Goal: Task Accomplishment & Management: Manage account settings

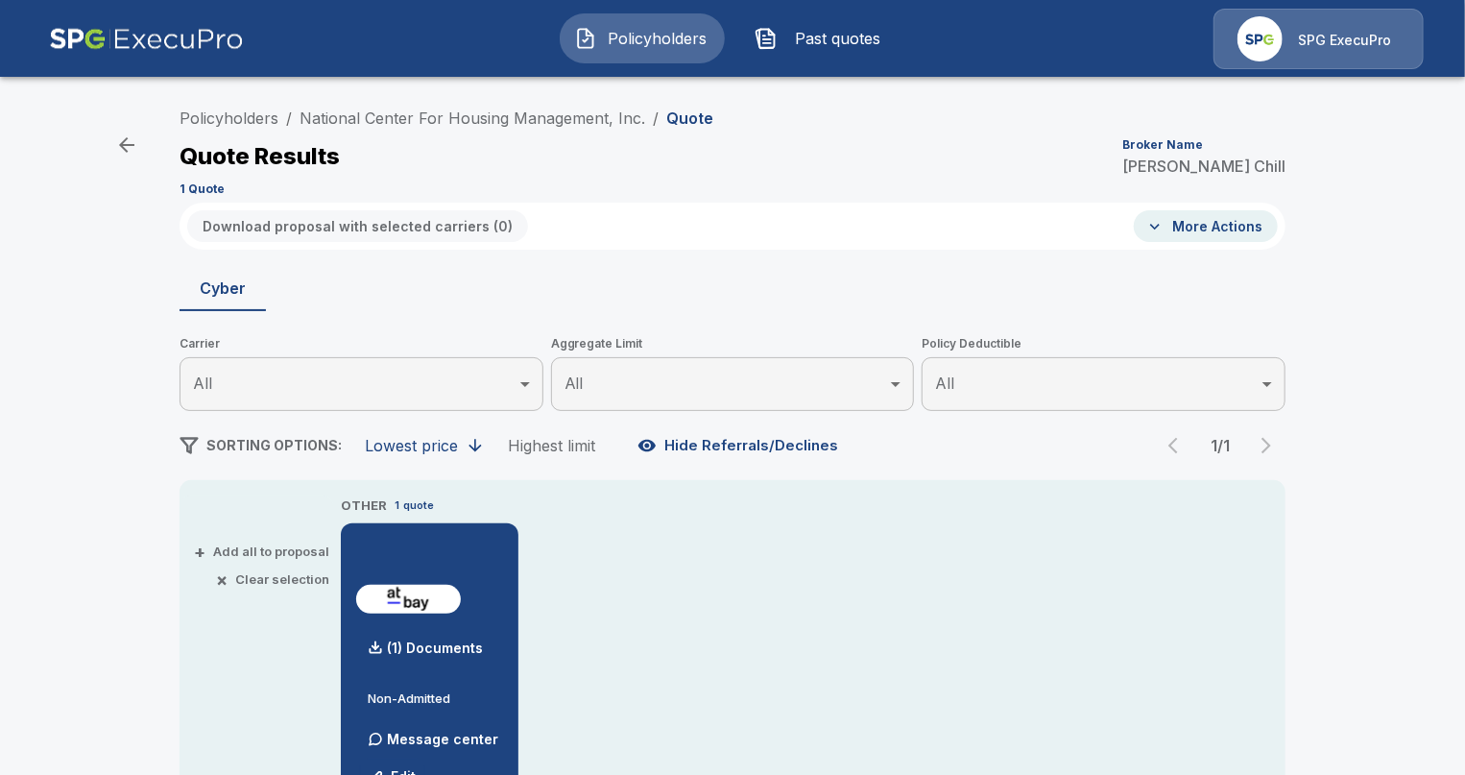
click at [140, 33] on img at bounding box center [146, 39] width 195 height 60
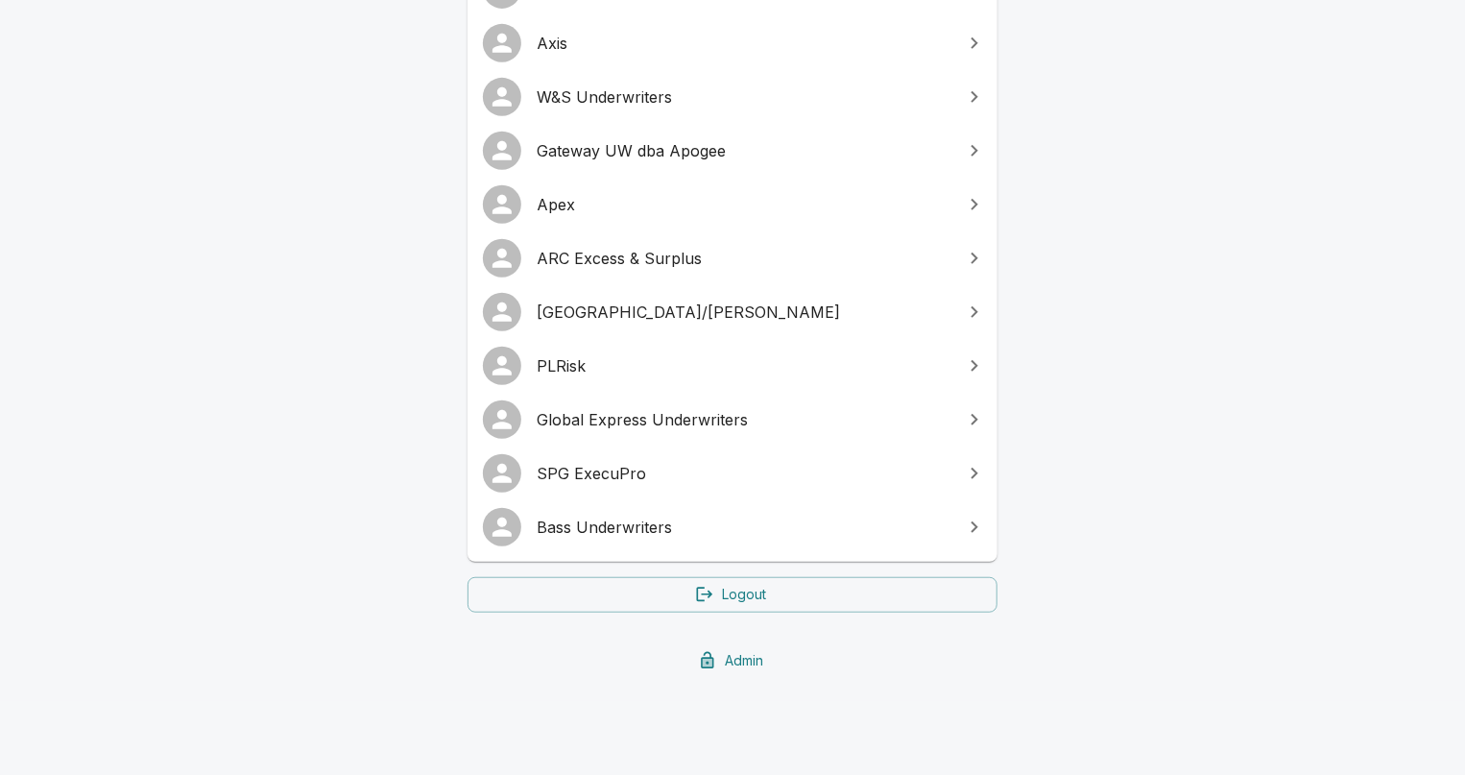
scroll to position [445, 0]
click at [674, 662] on link "Admin" at bounding box center [733, 659] width 530 height 36
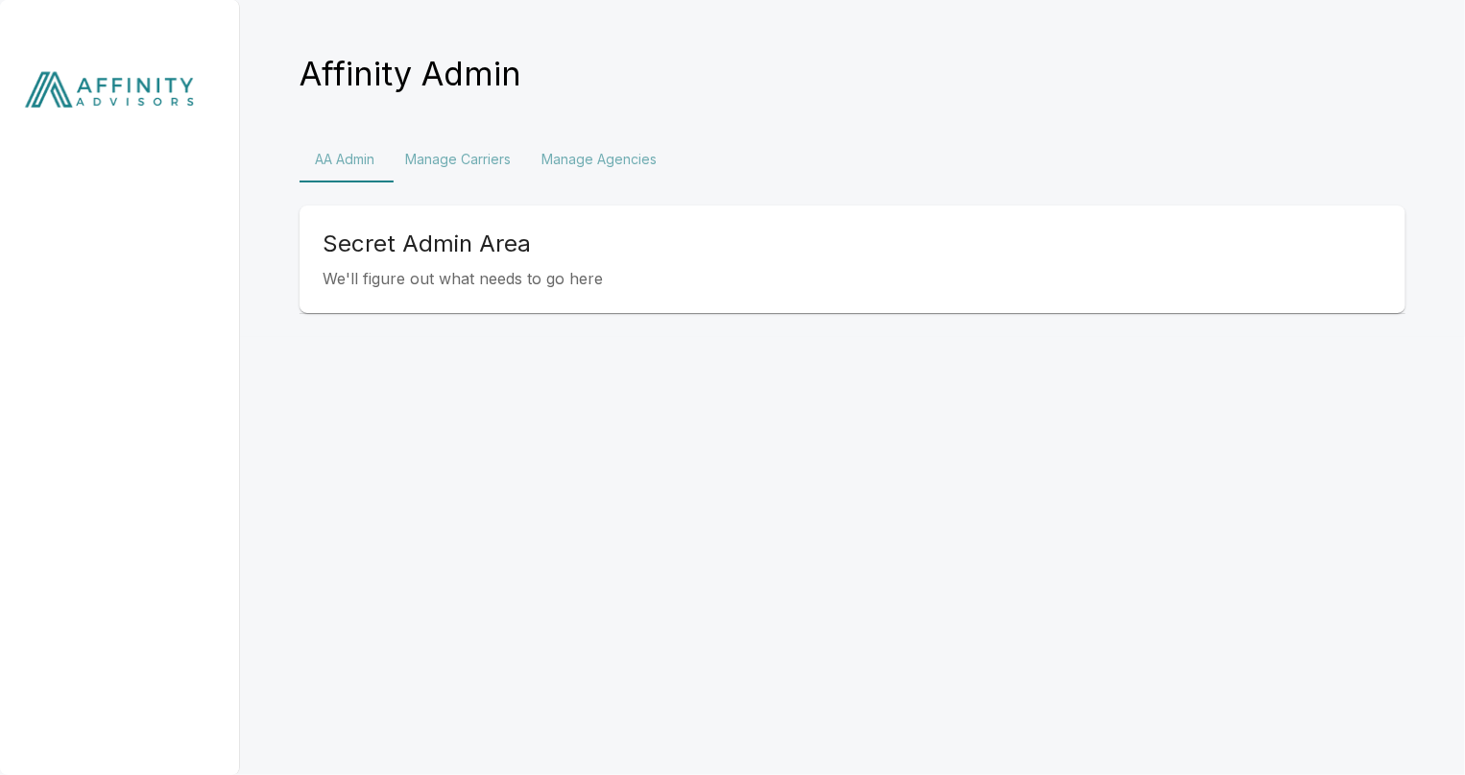
click at [604, 159] on button "Manage Agencies" at bounding box center [599, 159] width 146 height 46
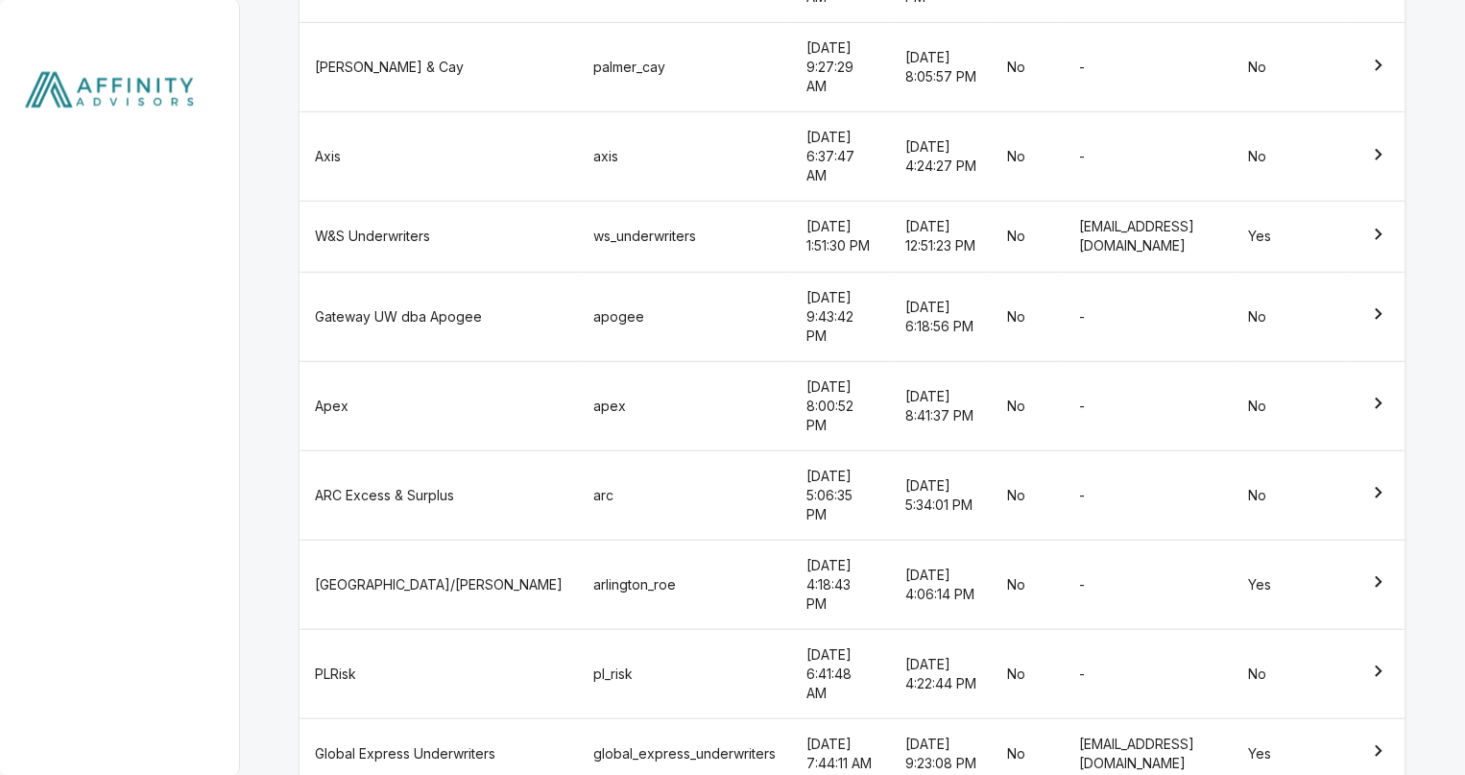
scroll to position [540, 0]
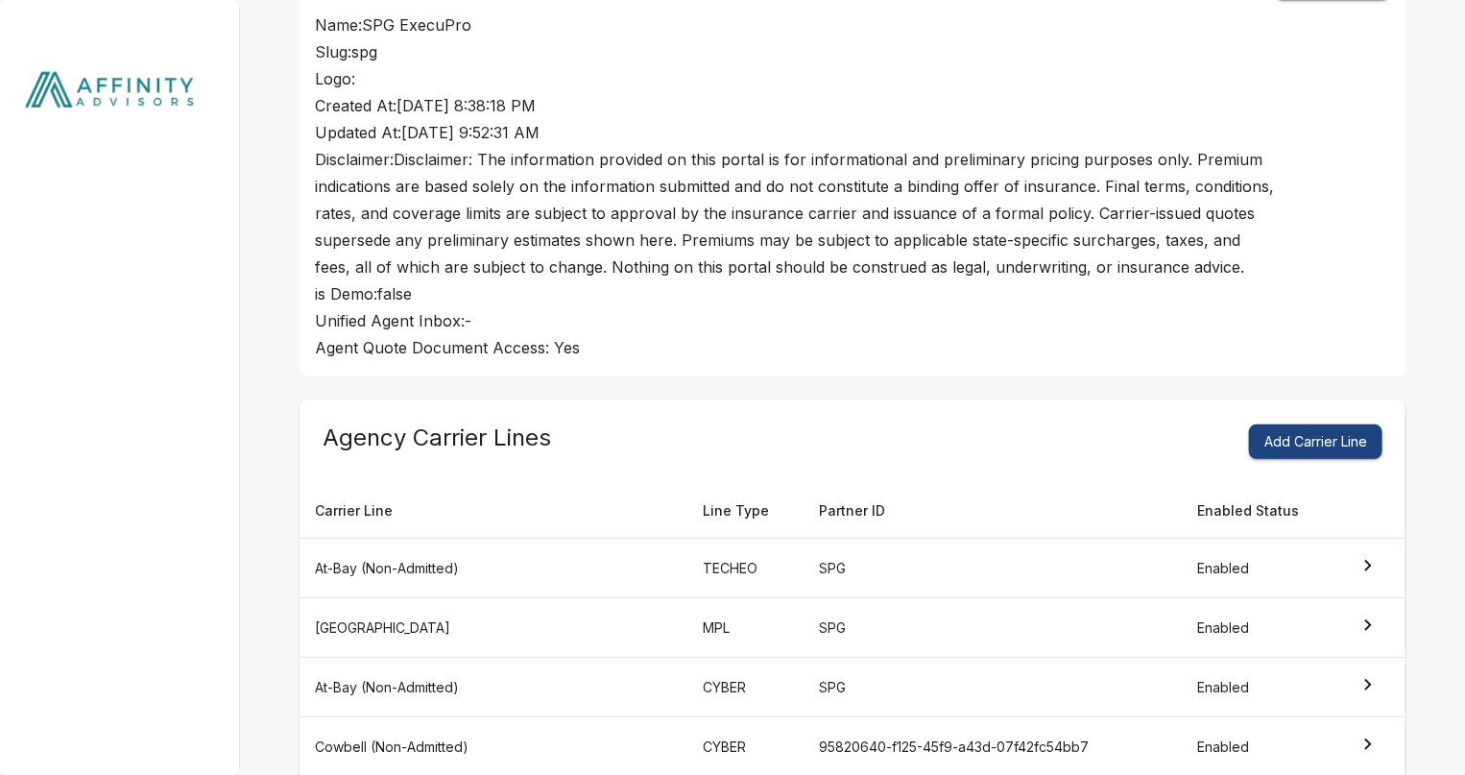
scroll to position [221, 0]
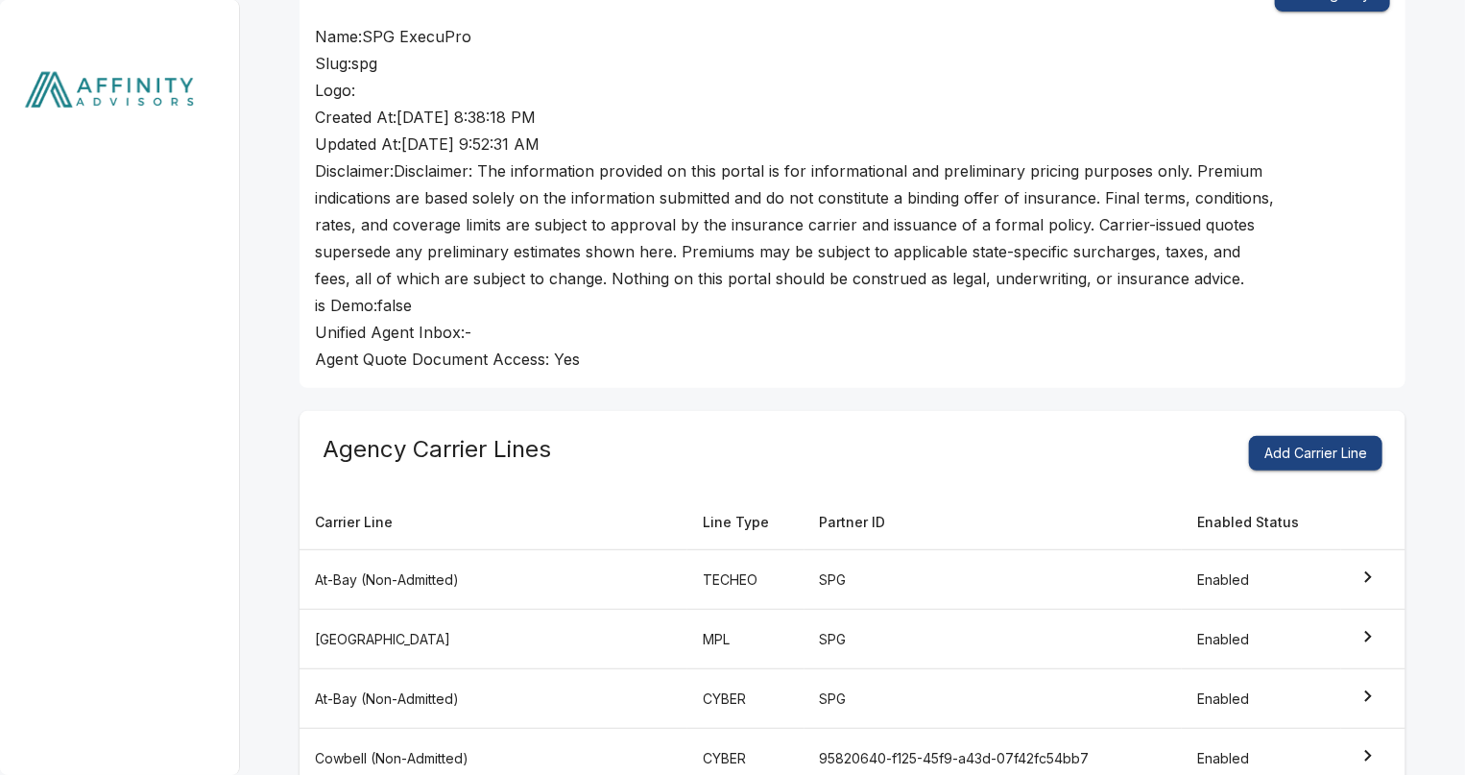
click at [1281, 455] on button "Add Carrier Line" at bounding box center [1315, 454] width 133 height 36
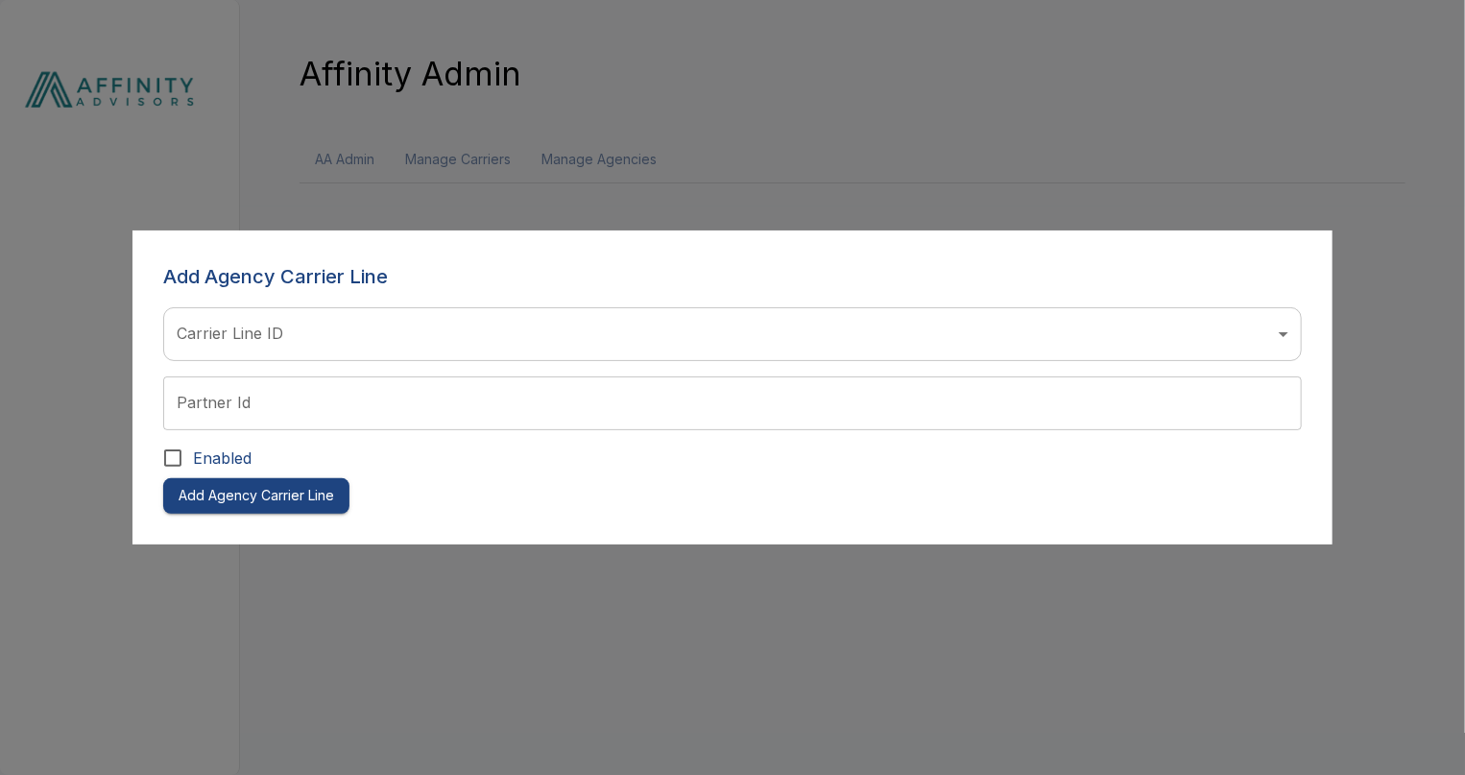
click at [501, 206] on body "Affinity Admin AA Admin Manage Carriers Manage Agencies Add Agency Carrier Line…" at bounding box center [732, 103] width 1465 height 206
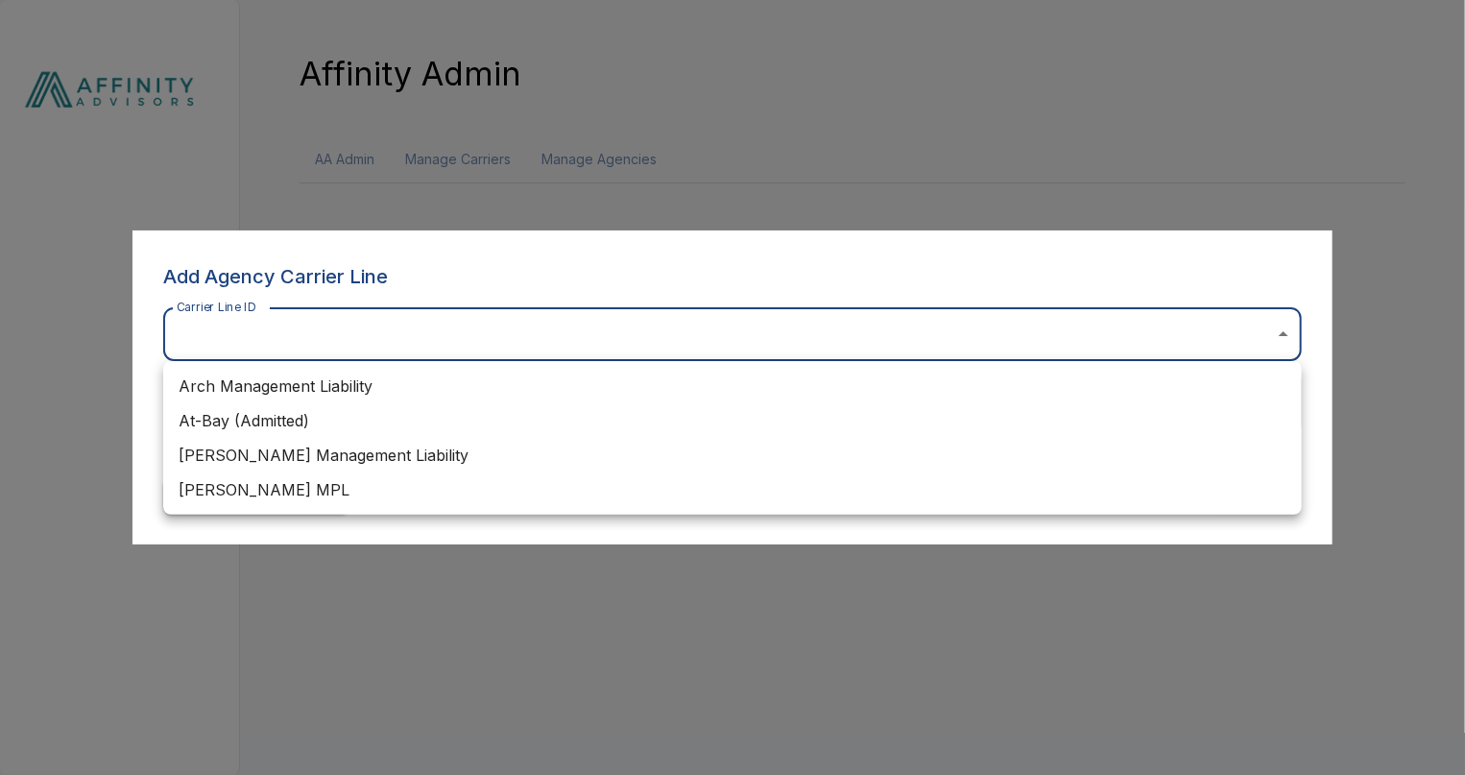
click at [479, 395] on li "Arch Management Liability" at bounding box center [732, 386] width 1139 height 35
type input "**********"
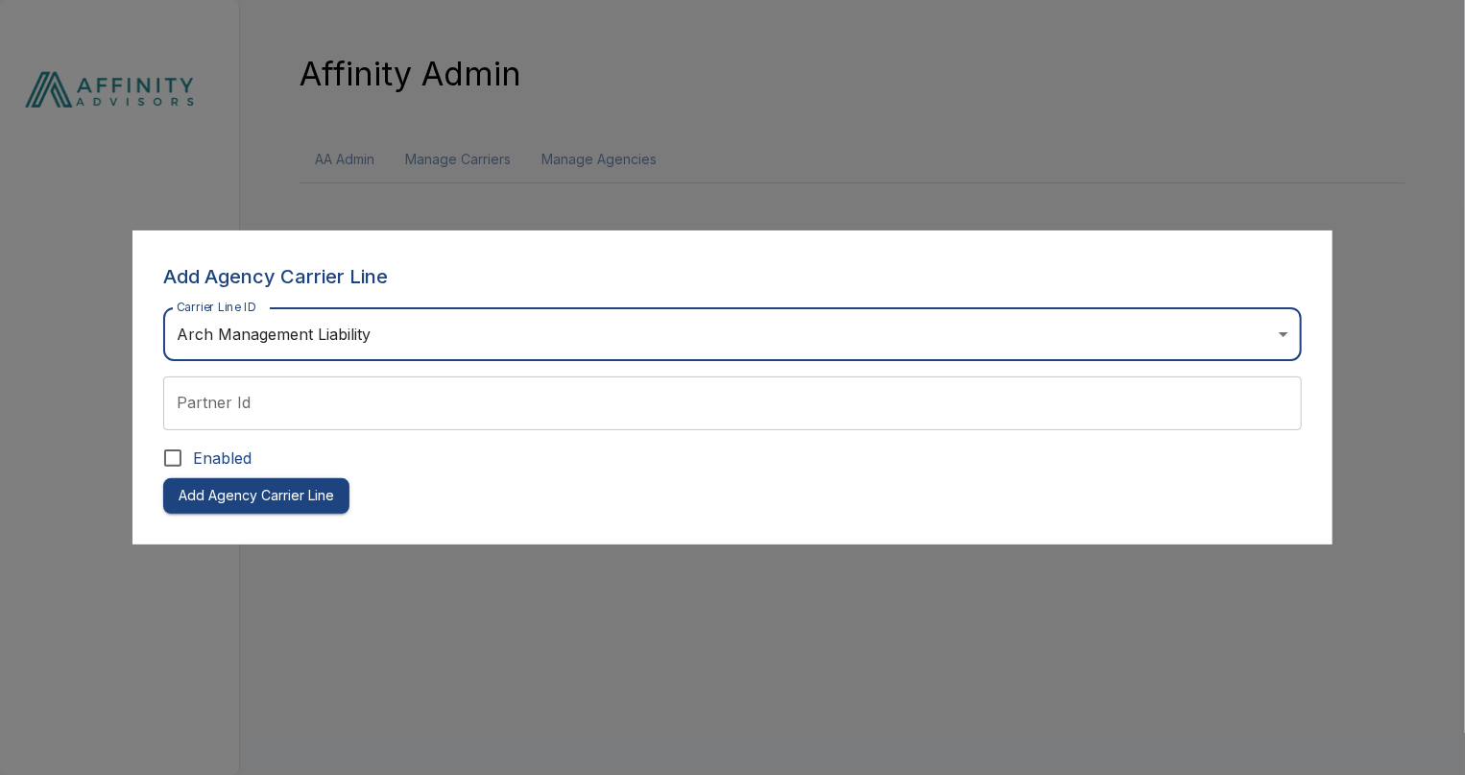
click at [313, 403] on input "Partner Id" at bounding box center [732, 403] width 1139 height 54
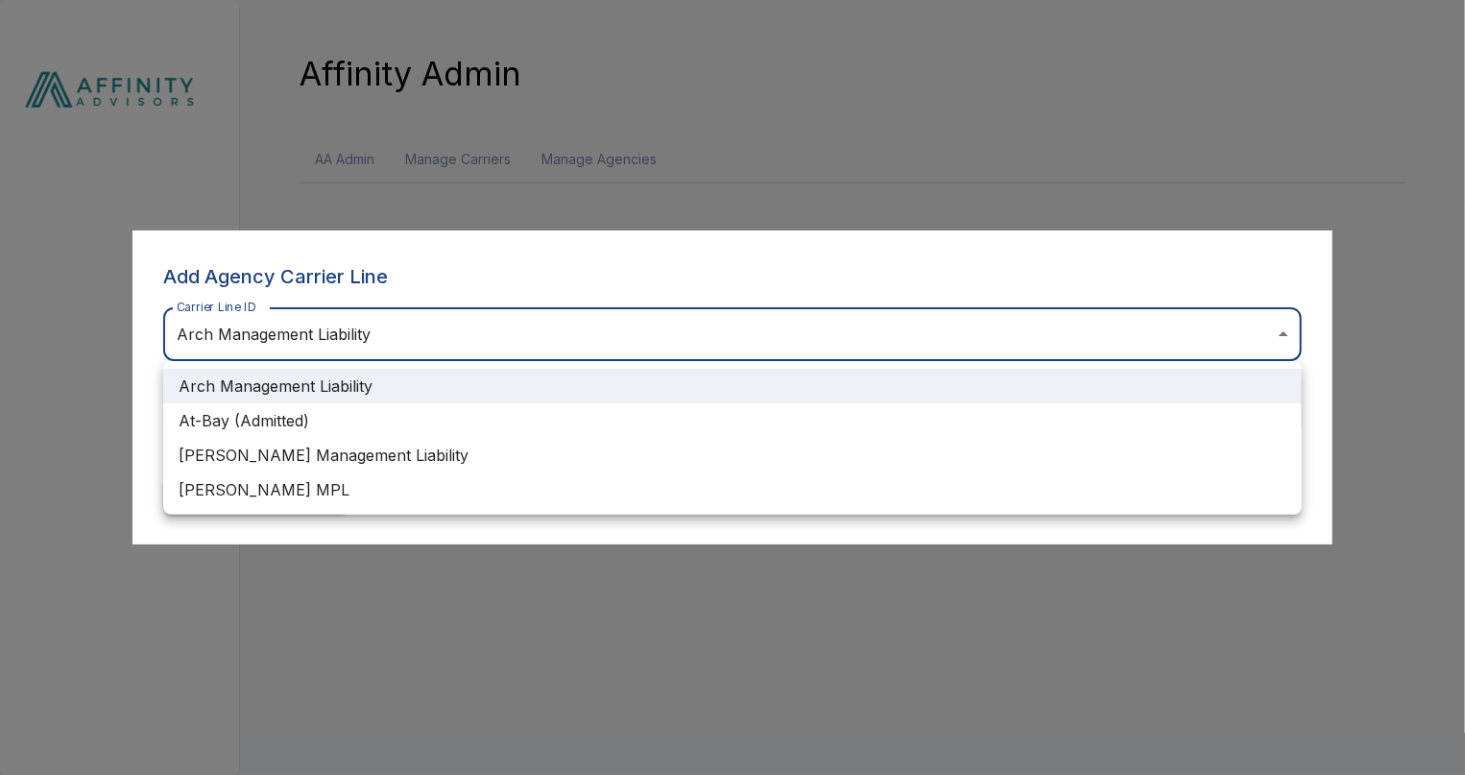
click at [343, 206] on body "**********" at bounding box center [732, 103] width 1465 height 206
click at [344, 601] on div at bounding box center [732, 387] width 1465 height 775
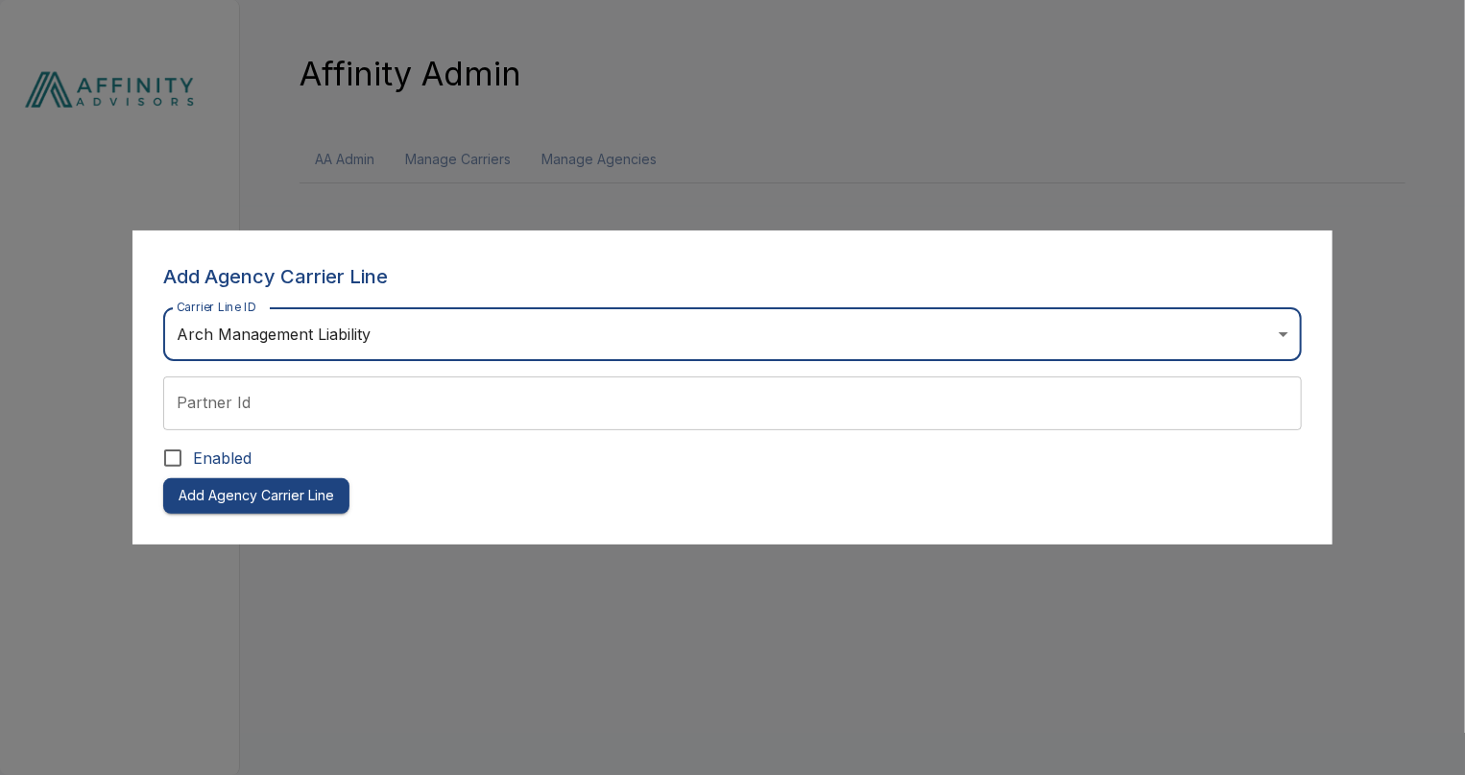
click at [337, 602] on div at bounding box center [732, 387] width 1465 height 775
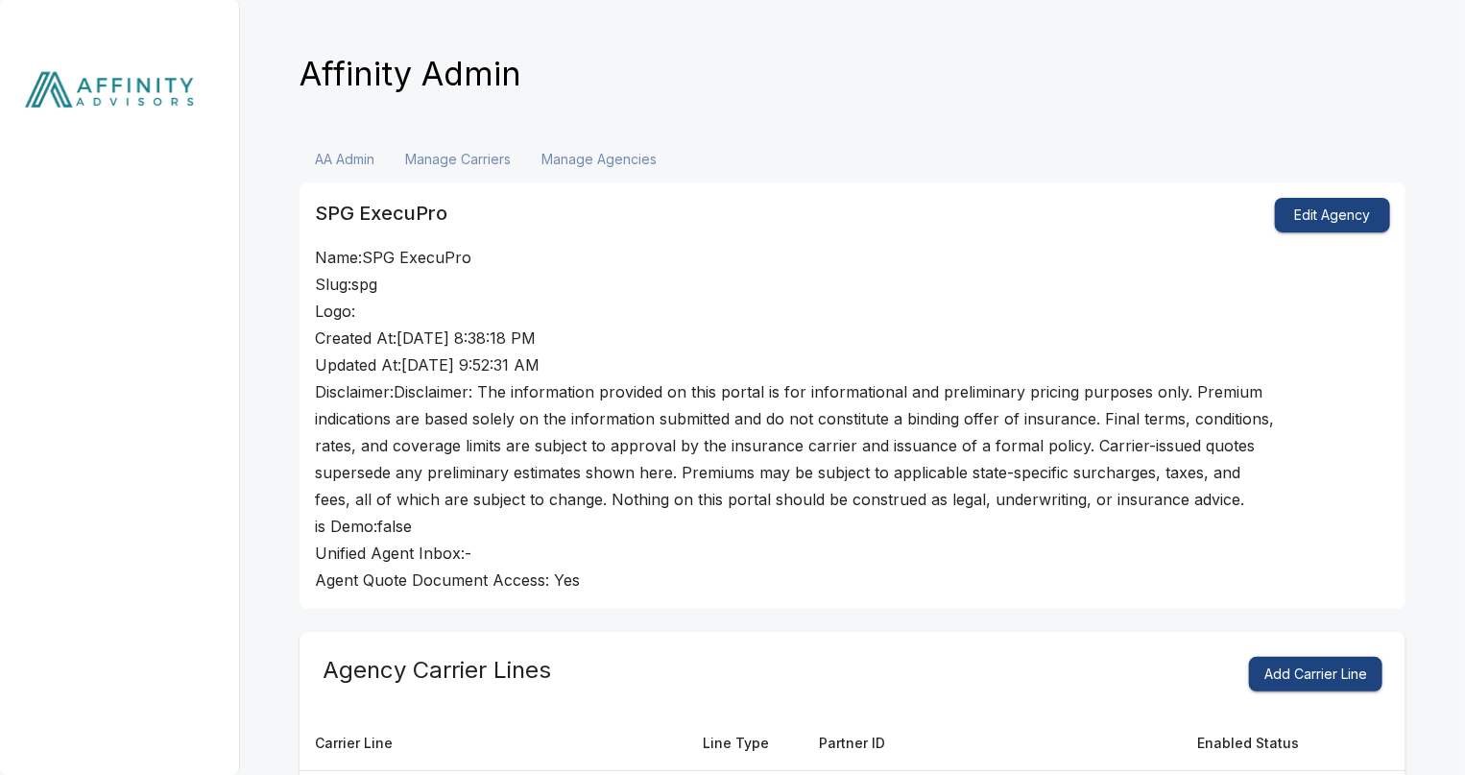
click at [112, 98] on img at bounding box center [120, 94] width 240 height 188
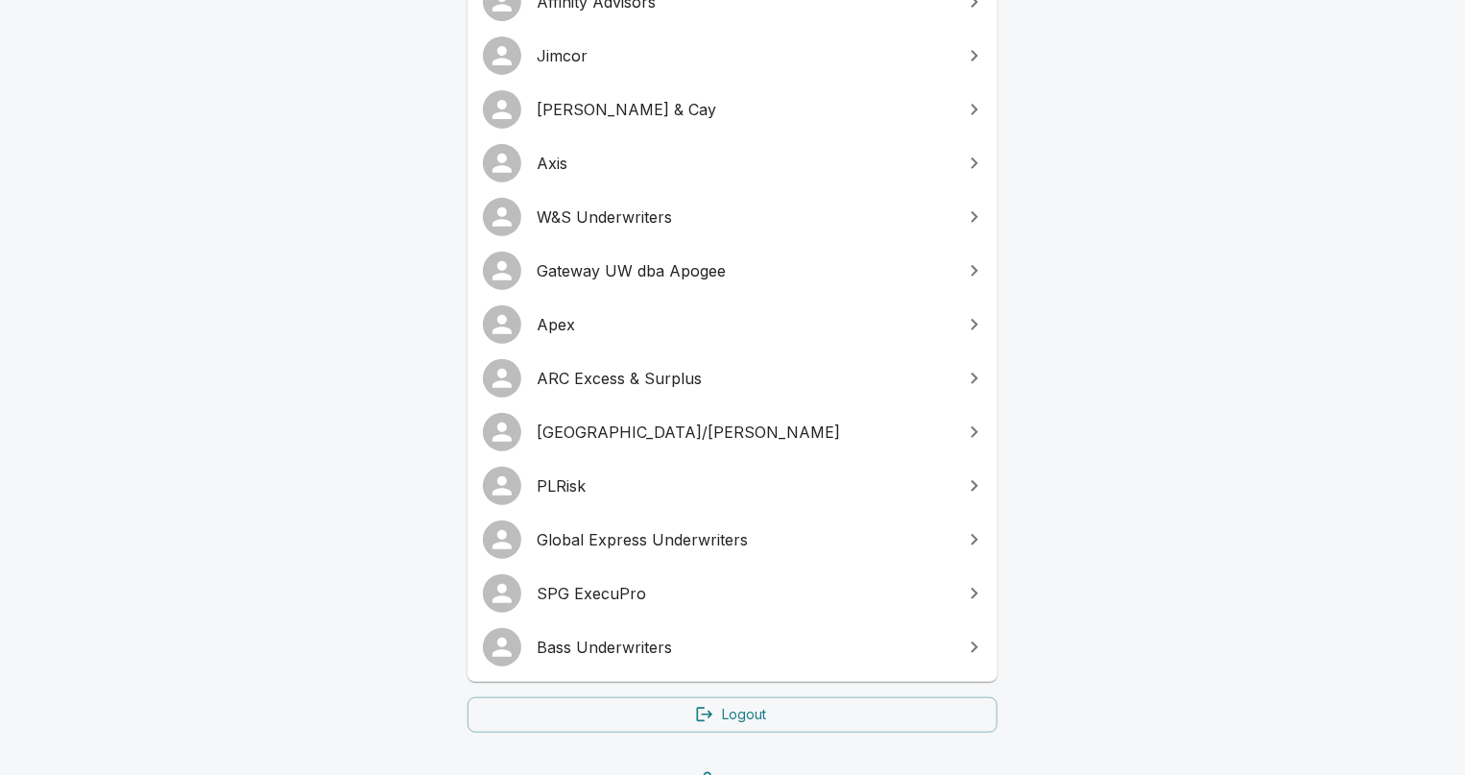
scroll to position [331, 0]
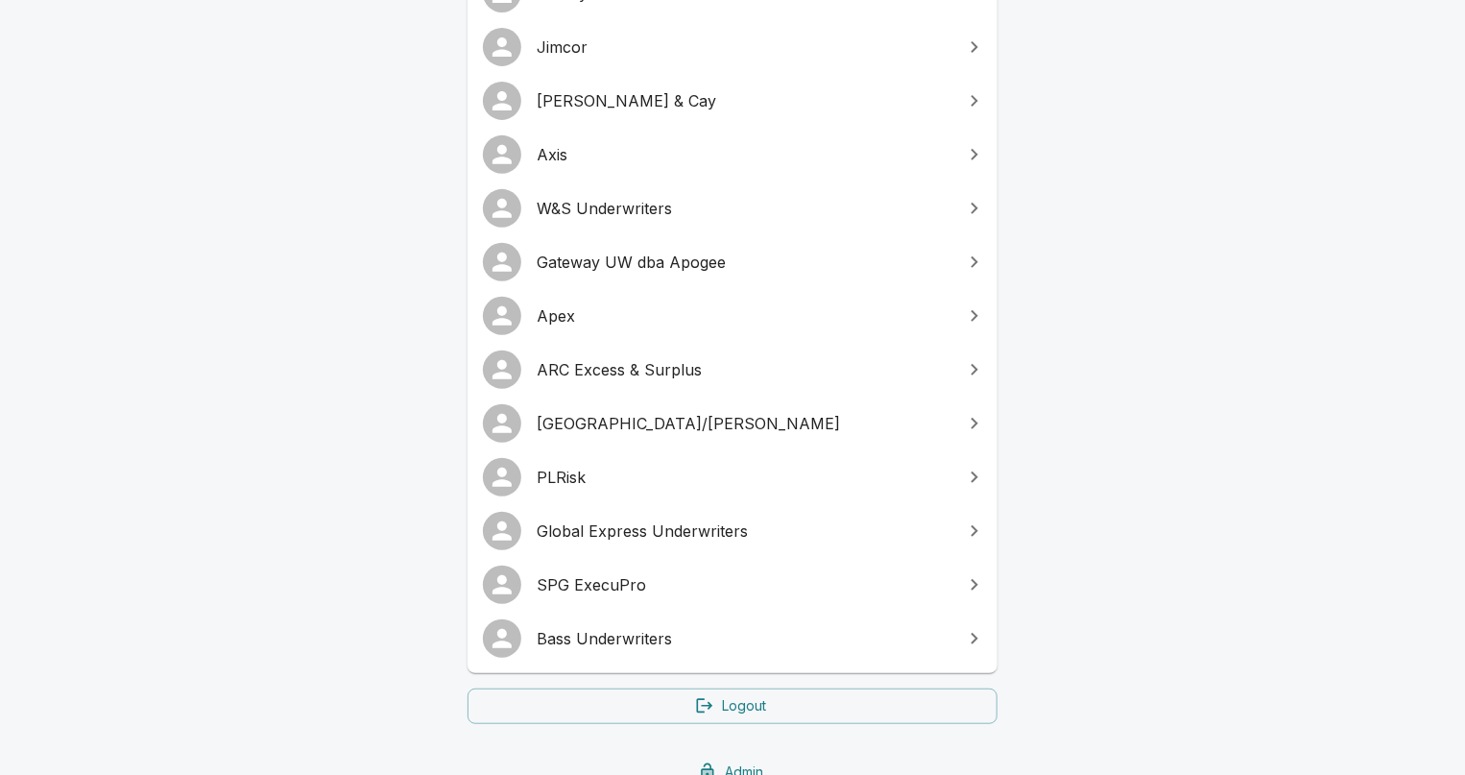
click at [618, 591] on span "SPG ExecuPro" at bounding box center [744, 584] width 415 height 23
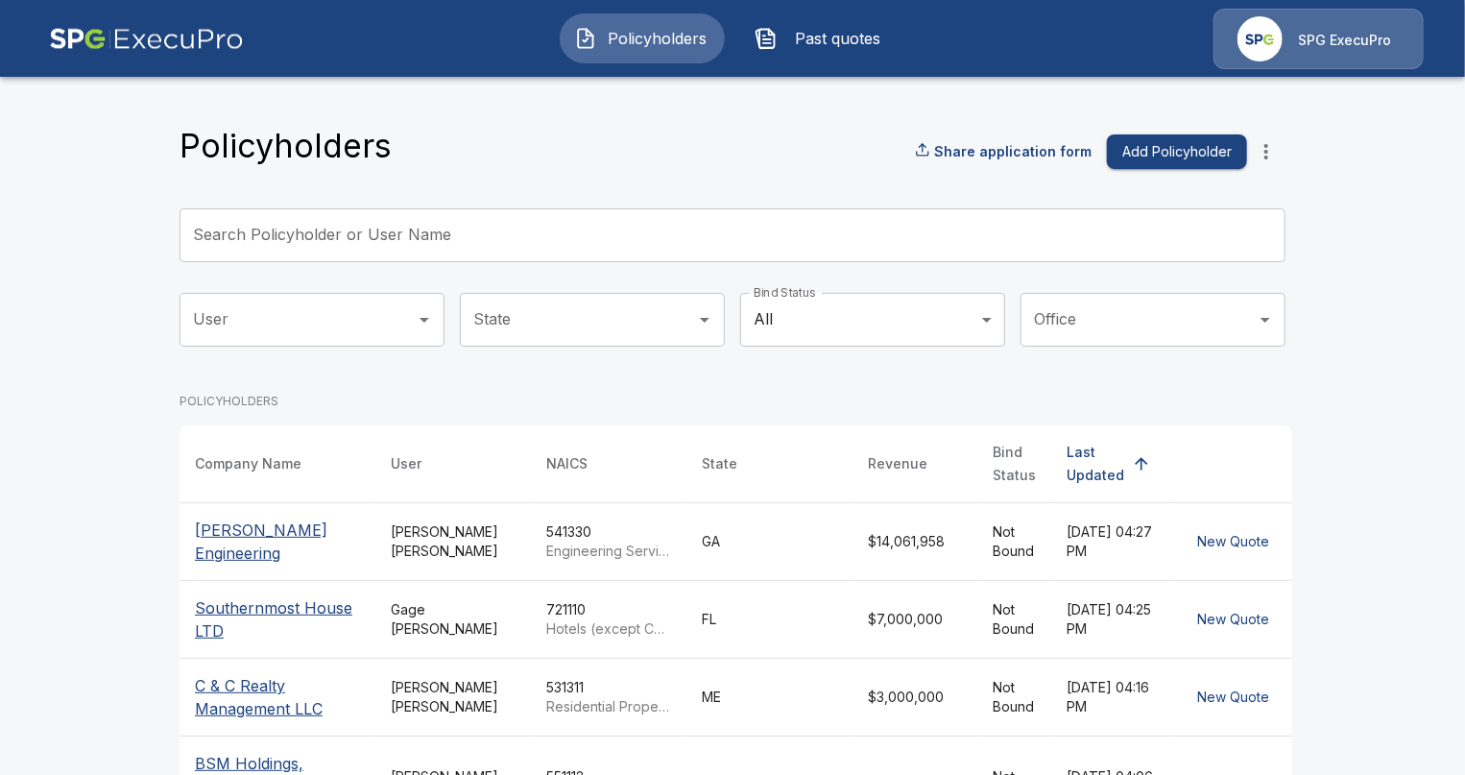
click at [552, 221] on input "Search Policyholder or User Name" at bounding box center [722, 235] width 1085 height 54
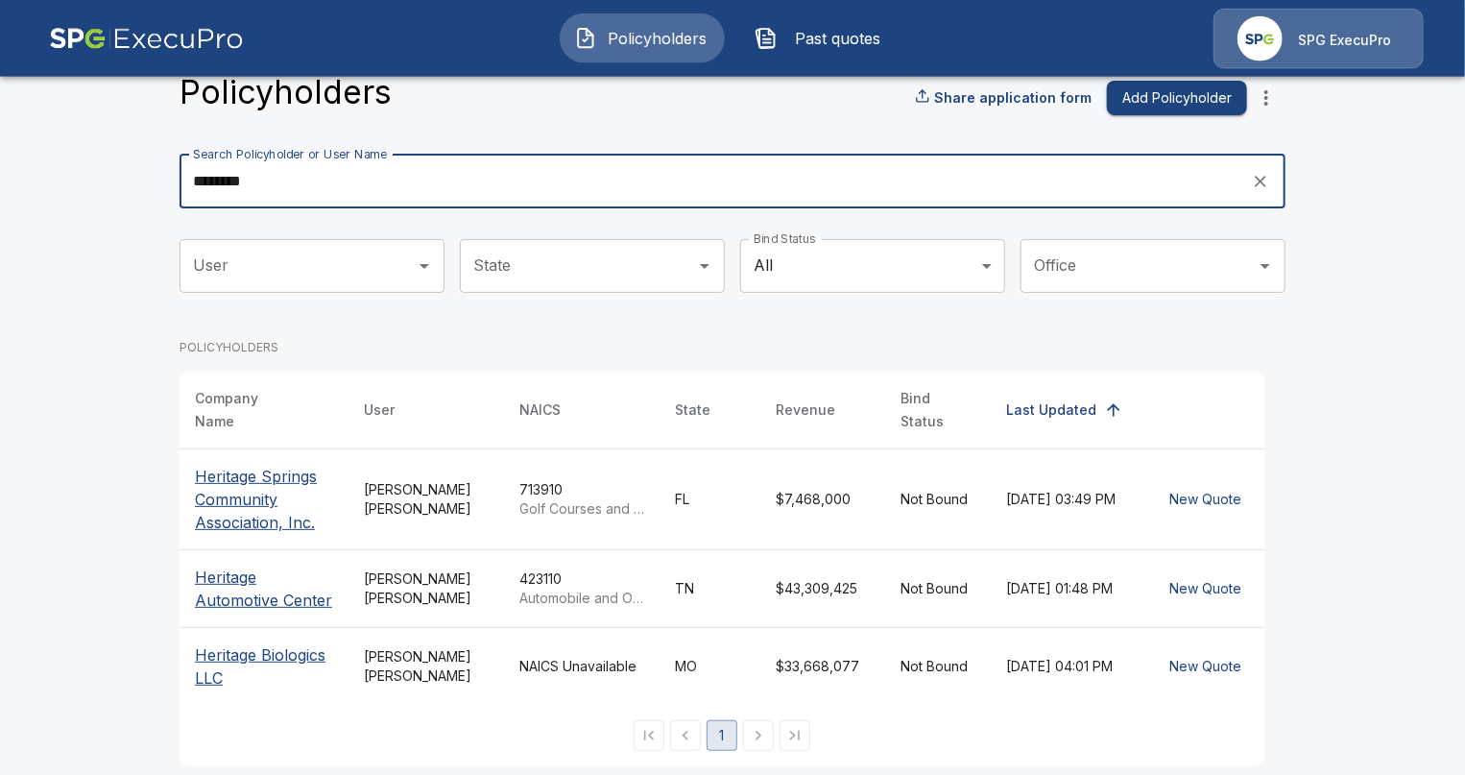
scroll to position [56, 0]
type input "********"
click at [268, 507] on p "Heritage Springs Community Association, Inc." at bounding box center [264, 497] width 138 height 69
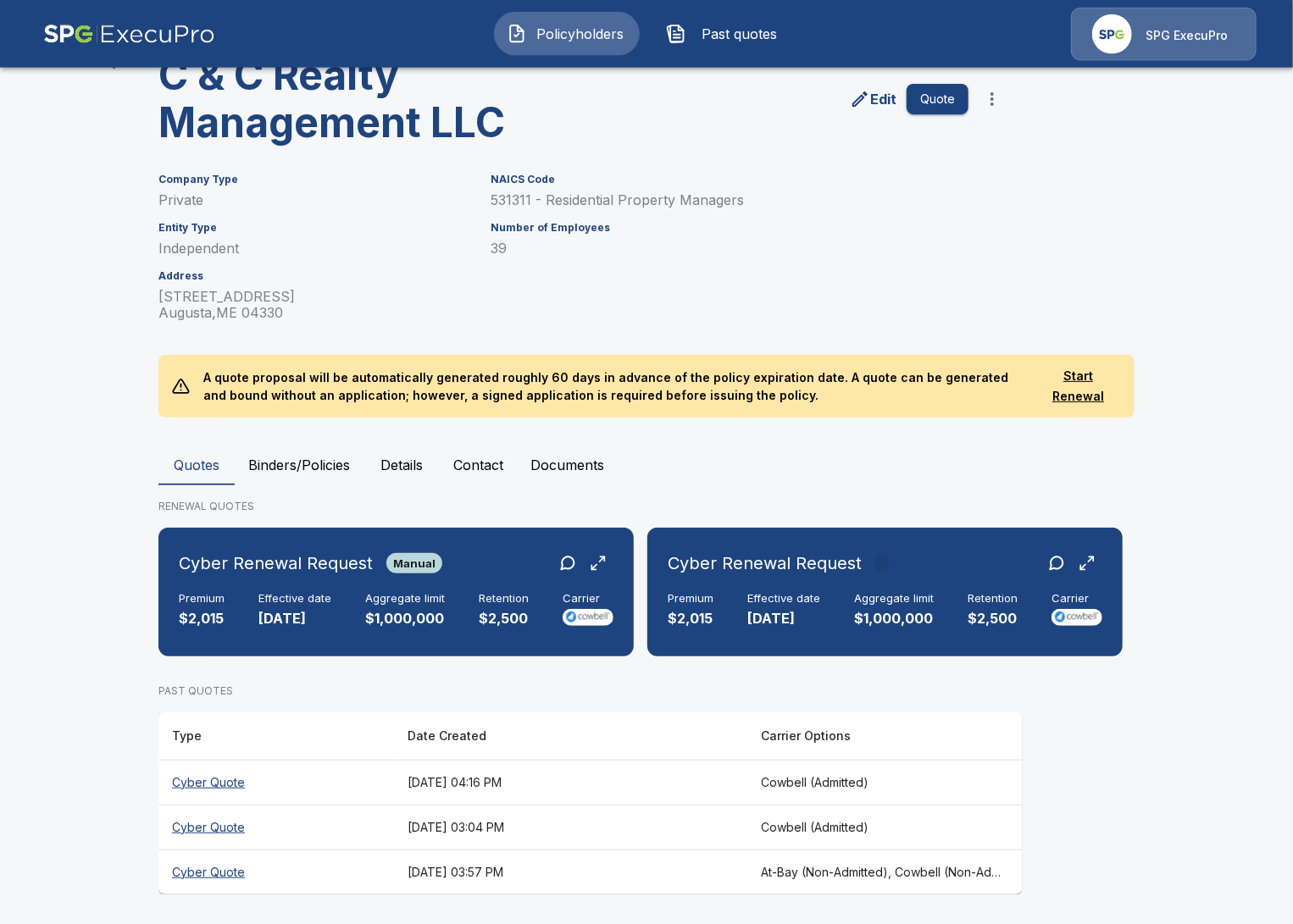
scroll to position [93, 0]
click at [138, 603] on main "Policyholders / C & C Realty Management LLC C & C Realty Management LLC Edit Qu…" at bounding box center [646, 417] width 1293 height 1018
click at [507, 784] on th "August 19, 2025 at 04:16 PM" at bounding box center [570, 781] width 353 height 45
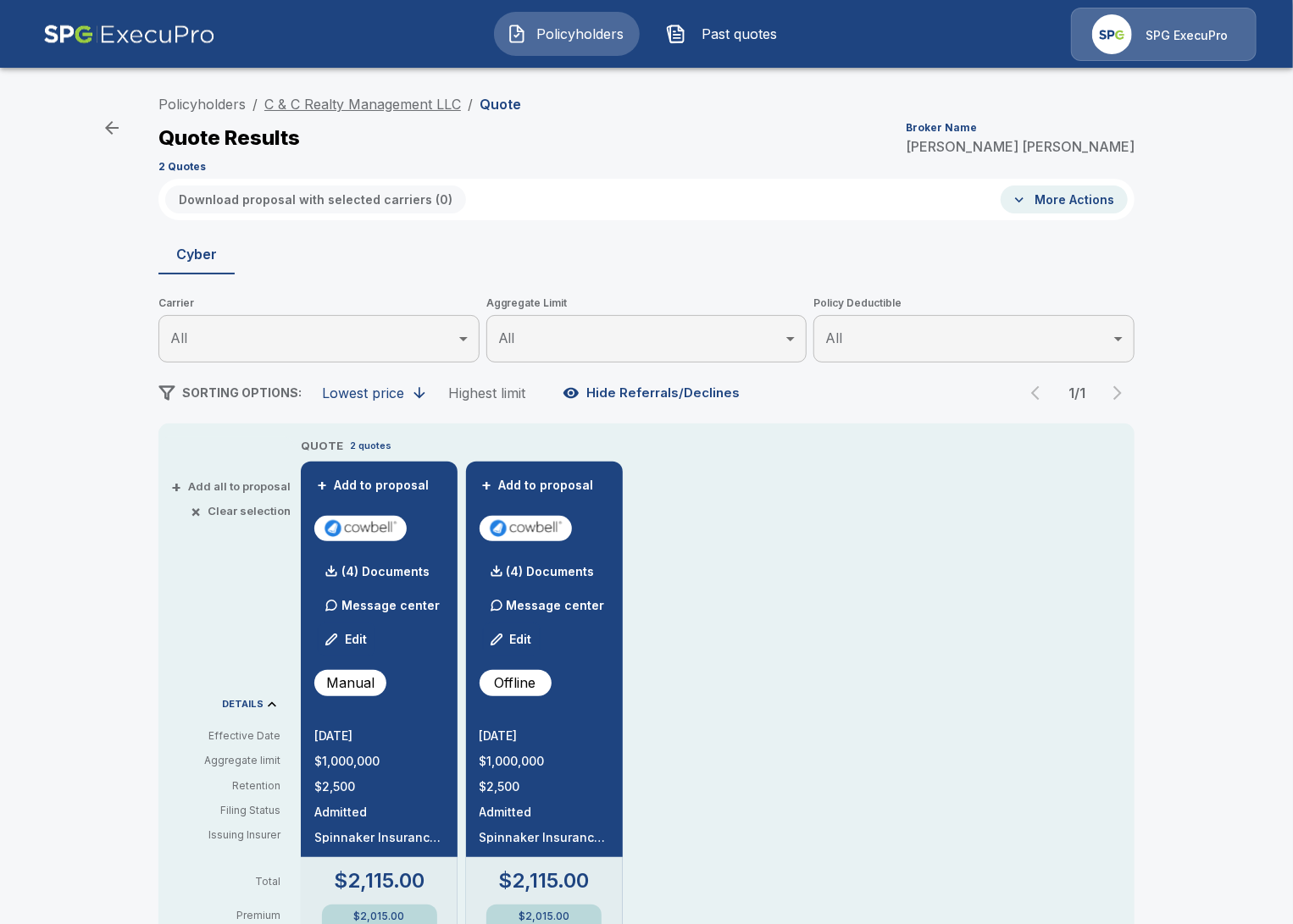
click at [347, 105] on link "C & C Realty Management LLC" at bounding box center [363, 103] width 197 height 17
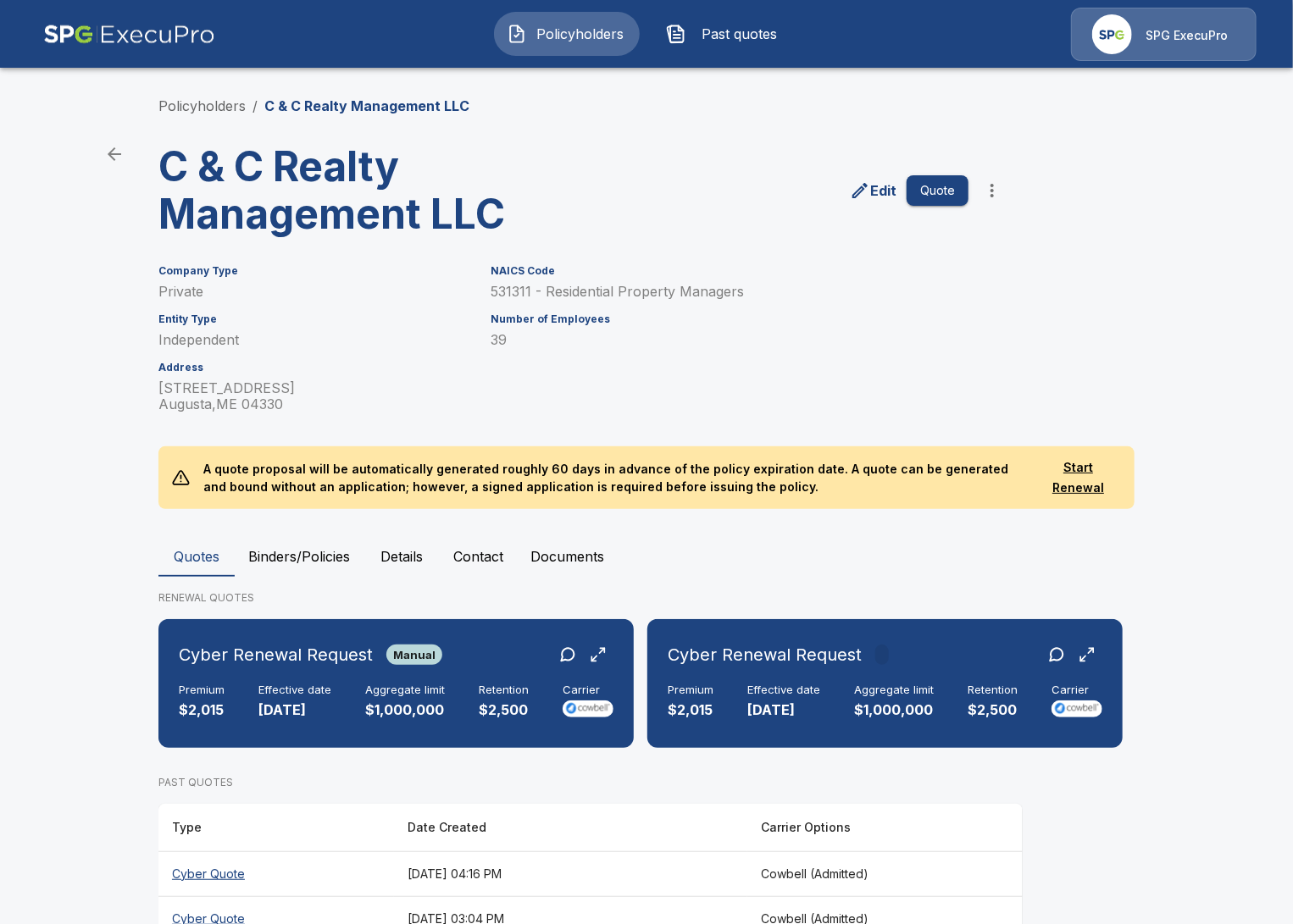
click at [107, 581] on main "Policyholders / C & C Realty Management LLC C & C Realty Management LLC Edit Qu…" at bounding box center [646, 509] width 1293 height 1018
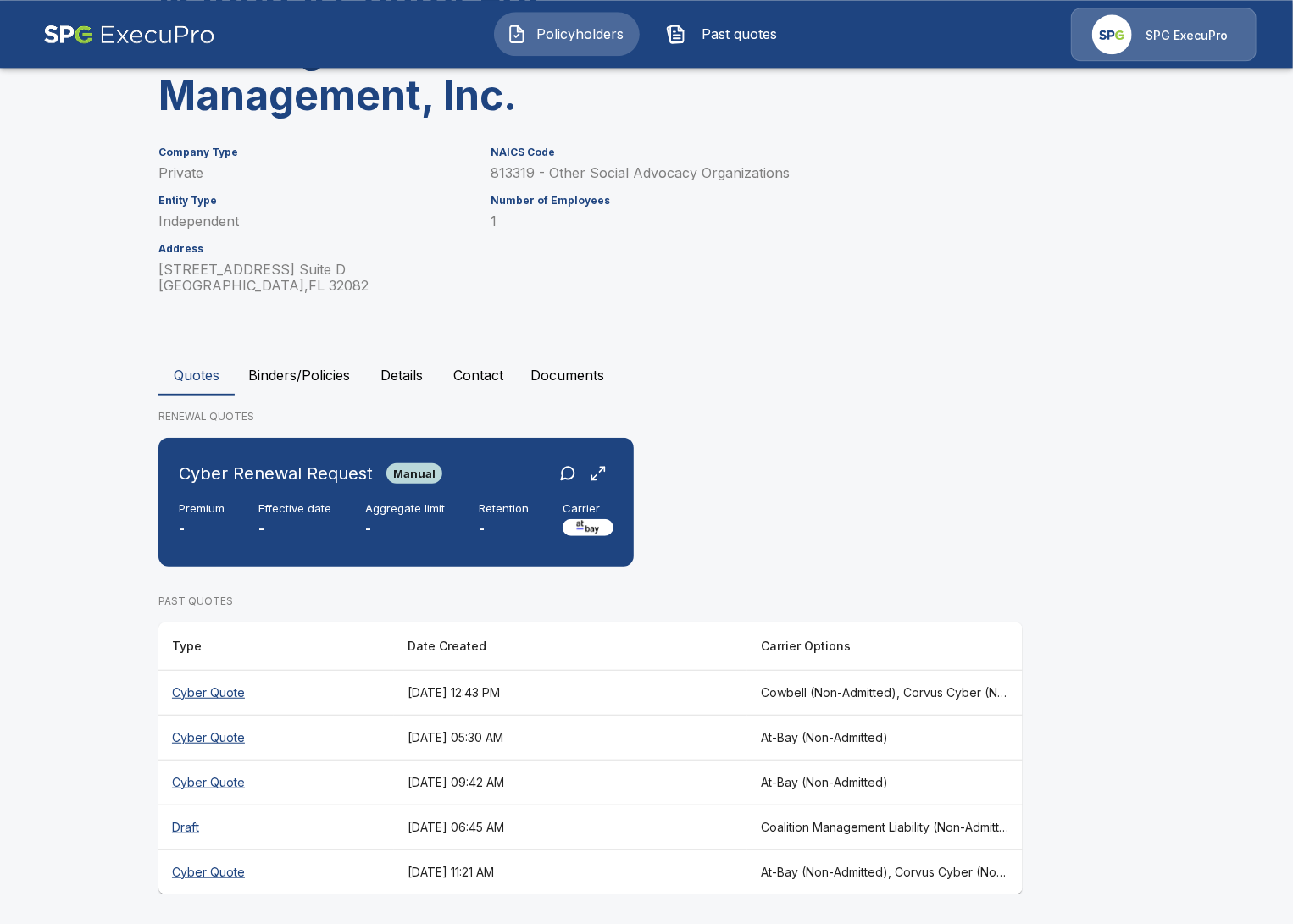
scroll to position [167, 0]
click at [430, 542] on div "Cyber Renewal Request Manual Premium - Effective date - Aggregate limit - Reten…" at bounding box center [395, 501] width 462 height 116
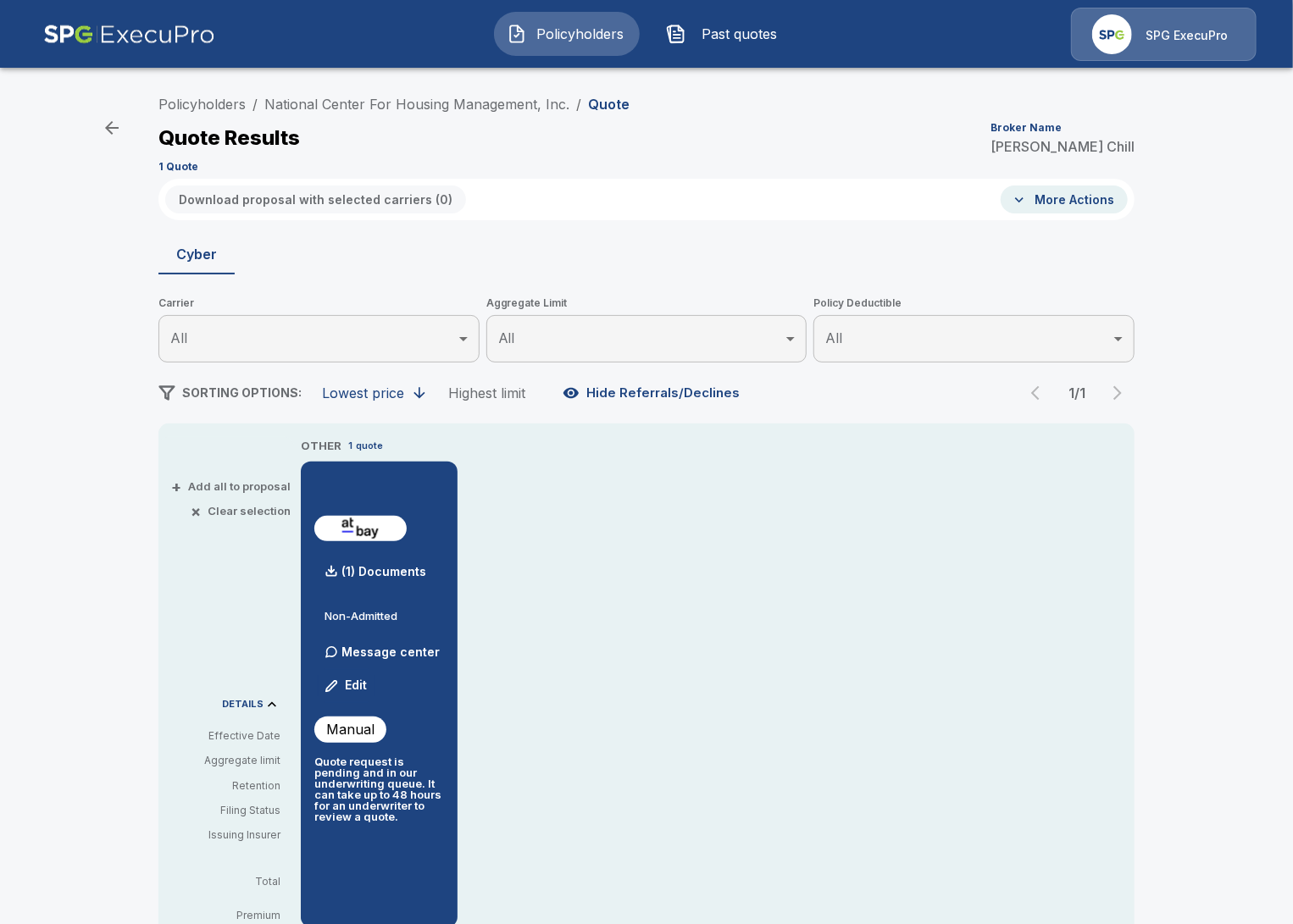
click at [121, 276] on div "Policyholders / National Center For Housing Management, Inc. / Quote Quote Resu…" at bounding box center [646, 631] width 1293 height 1101
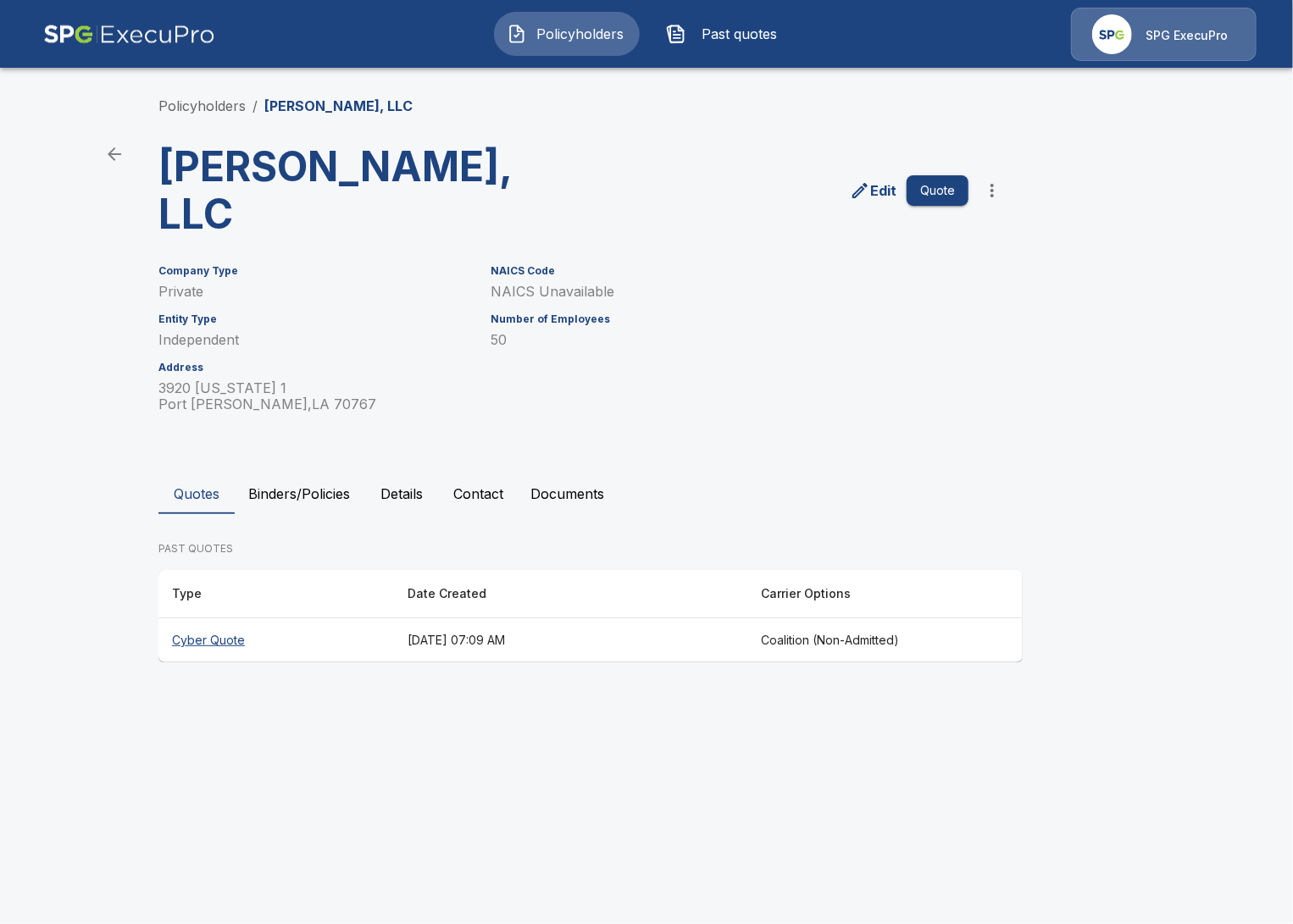
click at [368, 619] on th "Cyber Quote" at bounding box center [276, 641] width 236 height 45
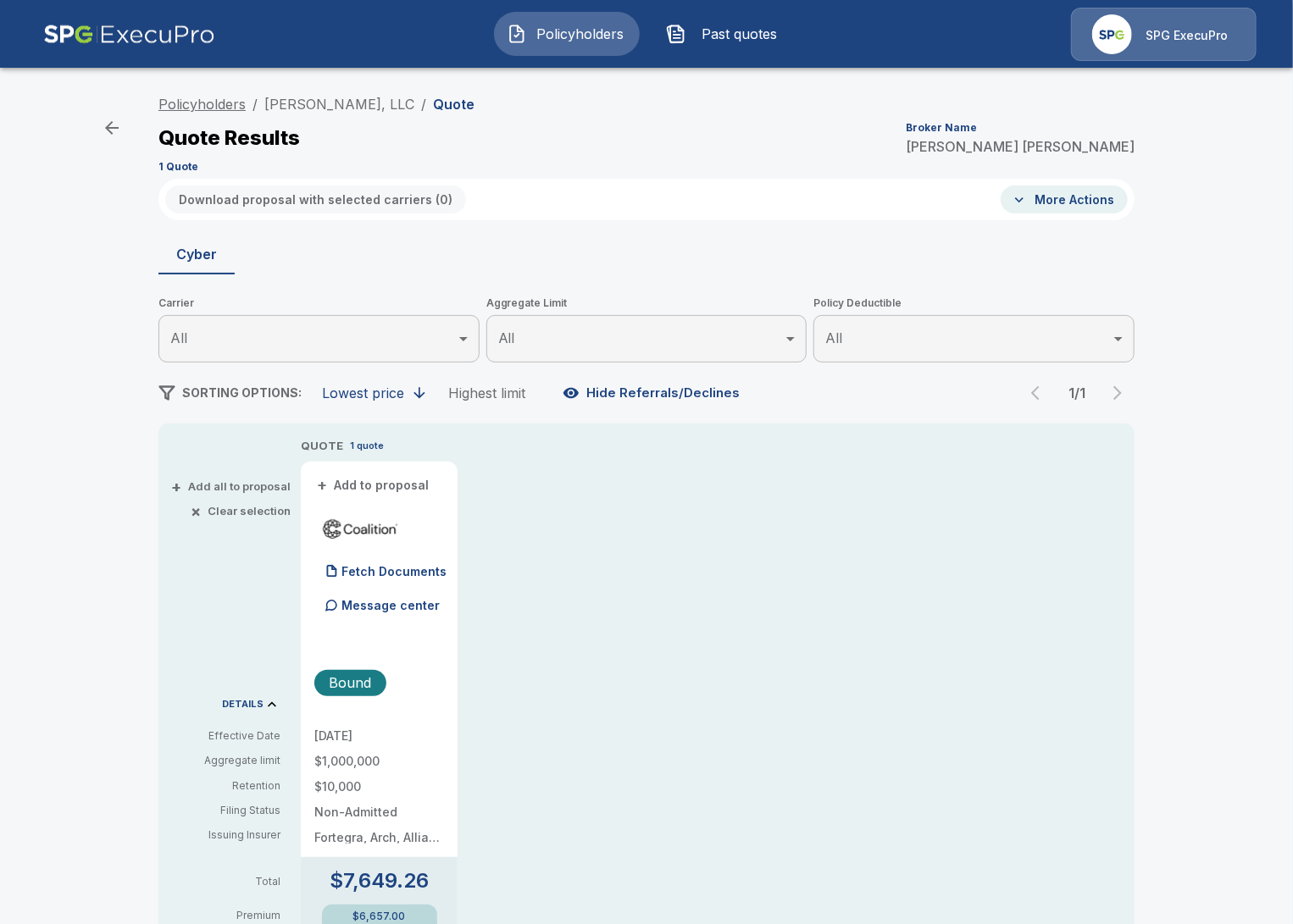
click at [228, 101] on link "Policyholders" at bounding box center [202, 103] width 87 height 17
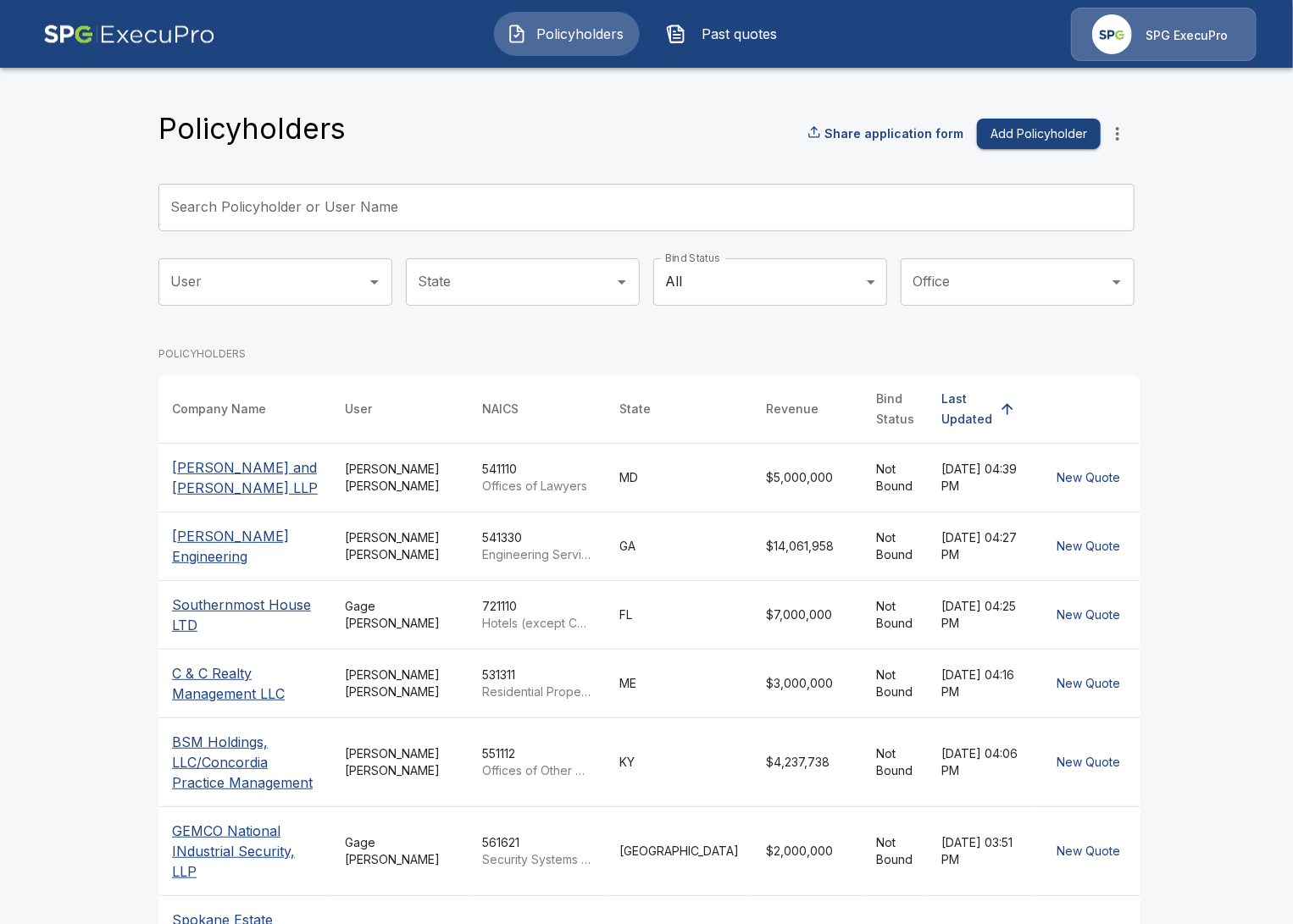
click at [1119, 136] on icon "more" at bounding box center [1117, 133] width 20 height 20
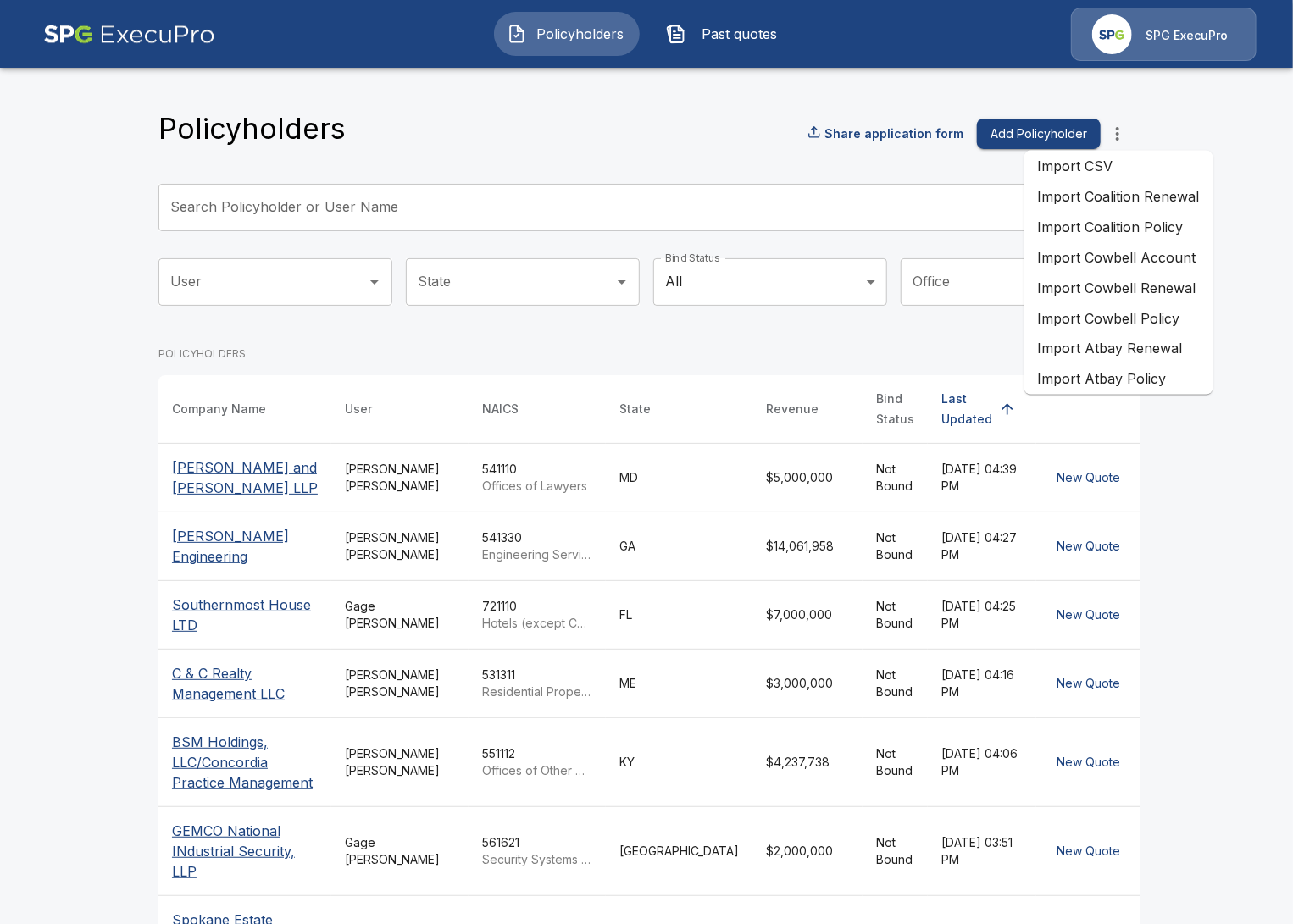
click at [1163, 207] on li "Import Coalition Renewal" at bounding box center [1119, 196] width 189 height 31
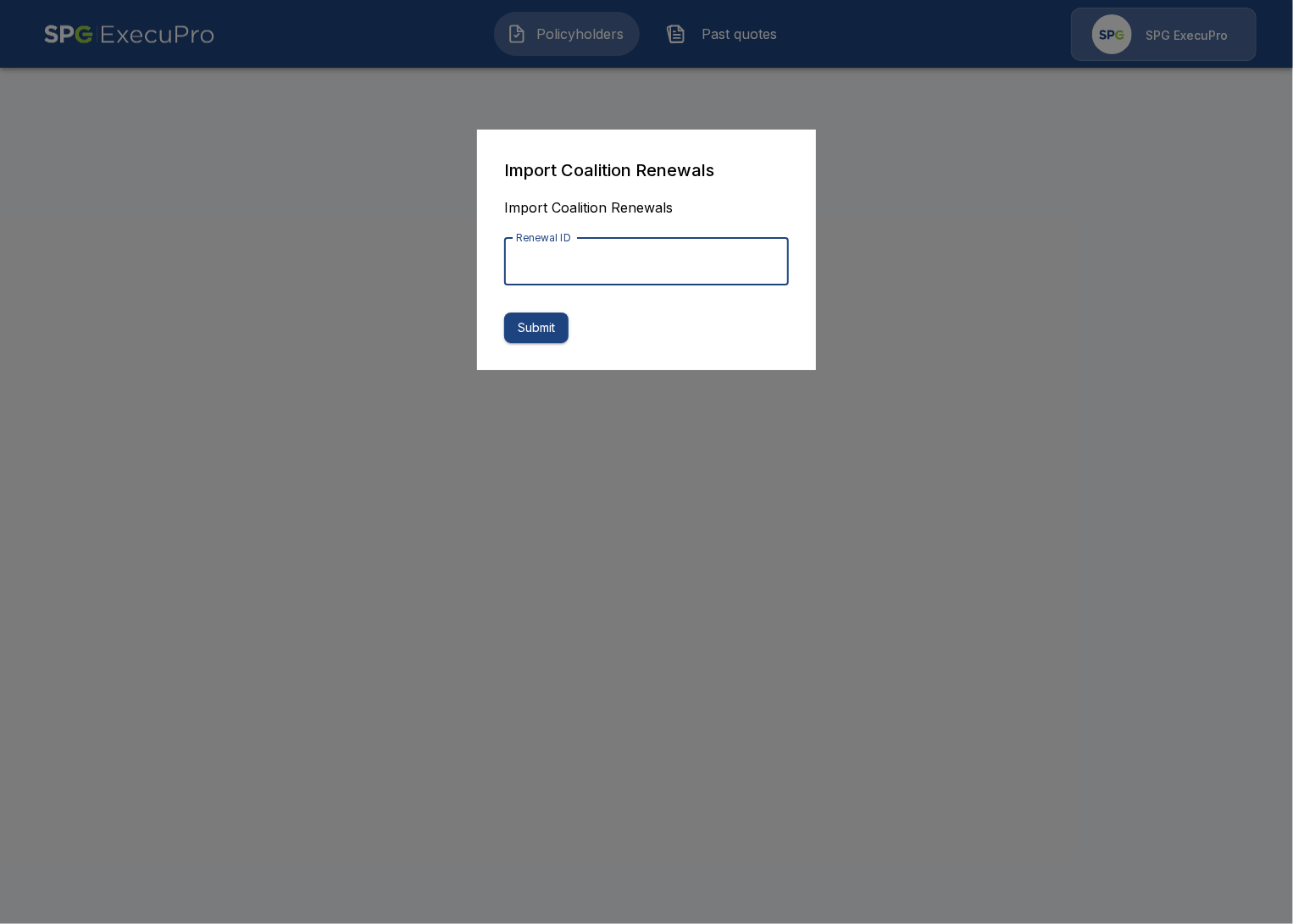
click at [627, 271] on input "Renewal ID" at bounding box center [646, 262] width 285 height 48
paste input "**********"
type input "**********"
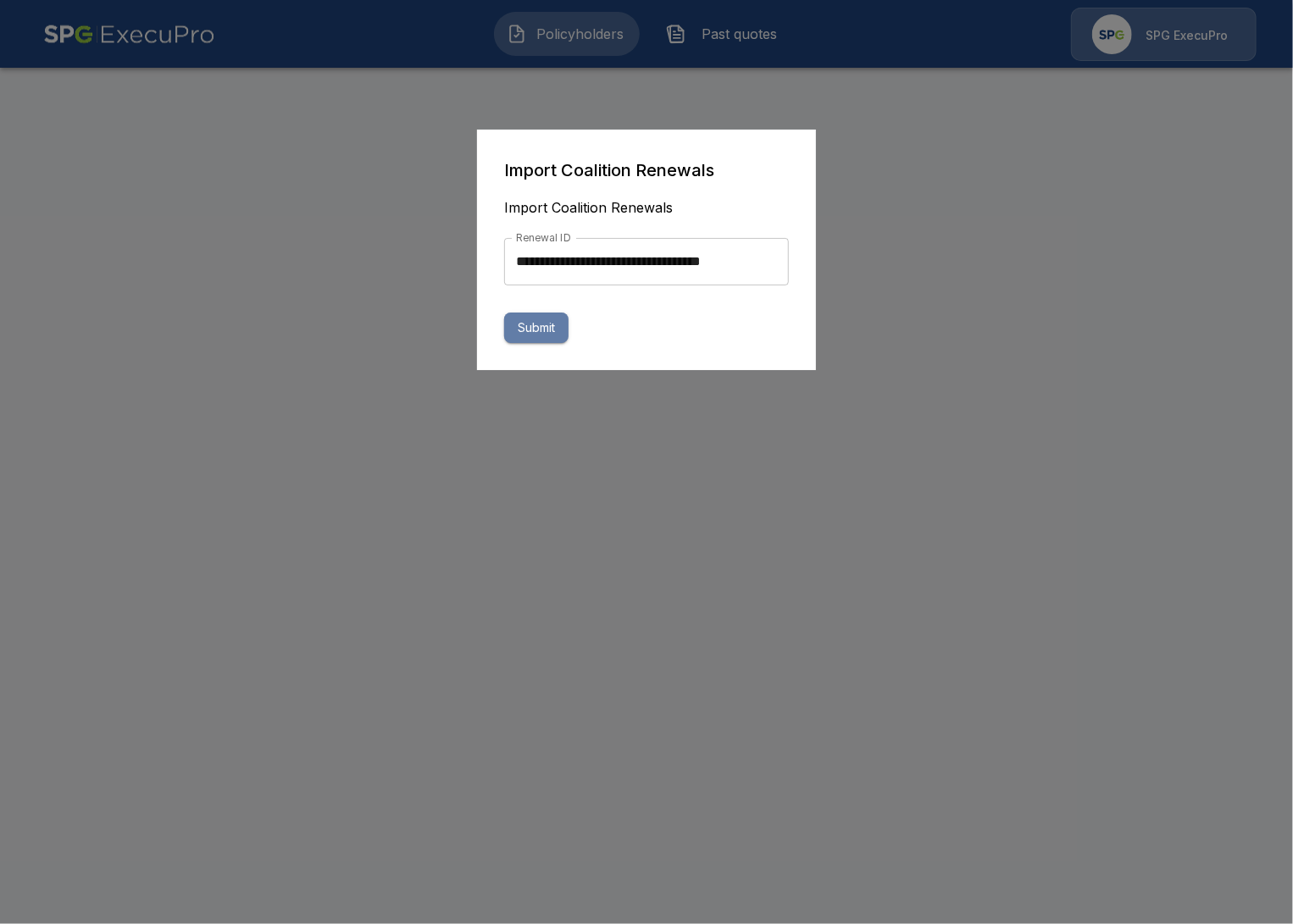
click at [556, 331] on button "Submit" at bounding box center [536, 328] width 64 height 32
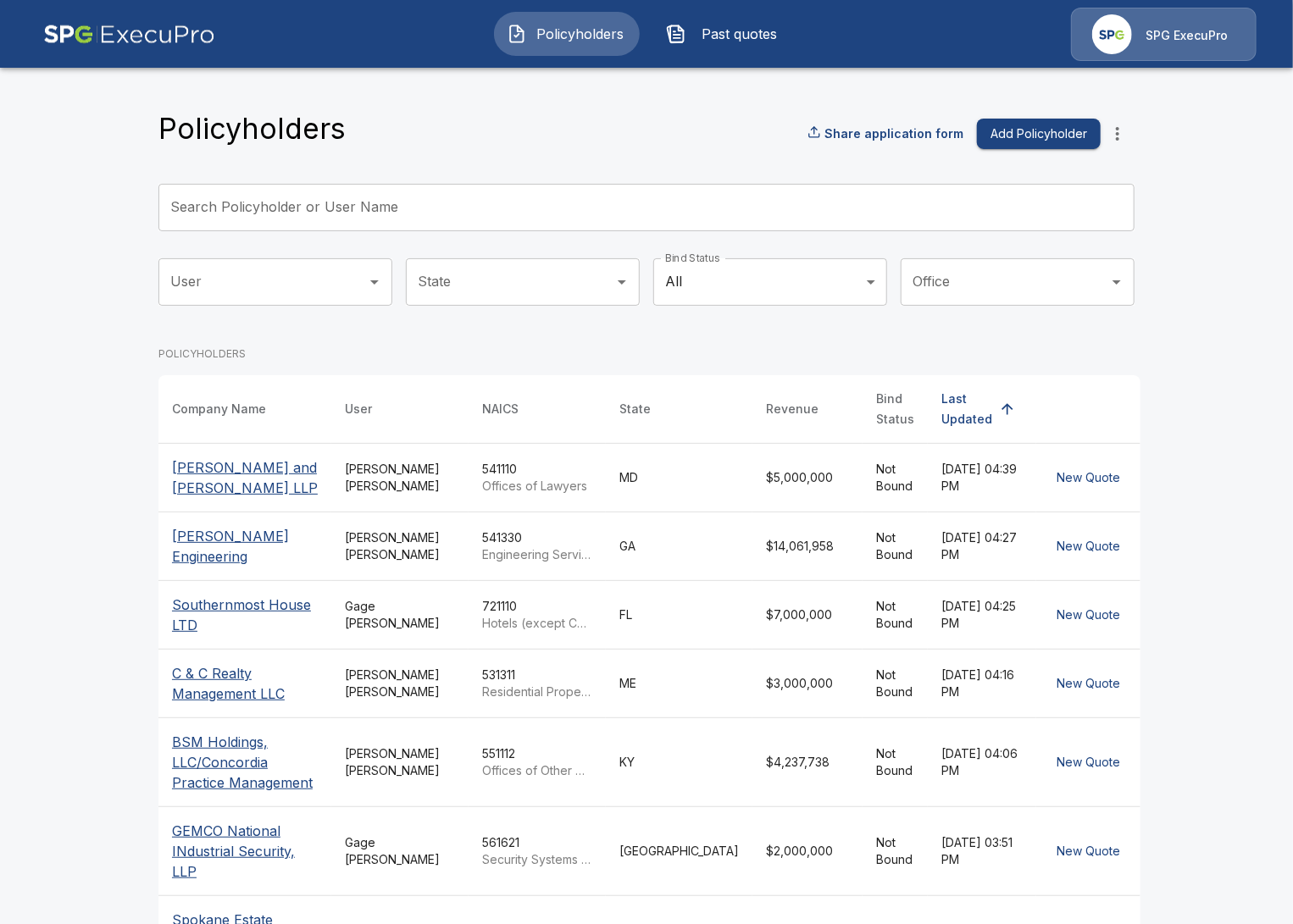
click at [751, 56] on div "Policyholders Past quotes SPG ExecuPro" at bounding box center [646, 34] width 1261 height 54
click at [744, 49] on button "Past quotes" at bounding box center [725, 34] width 146 height 44
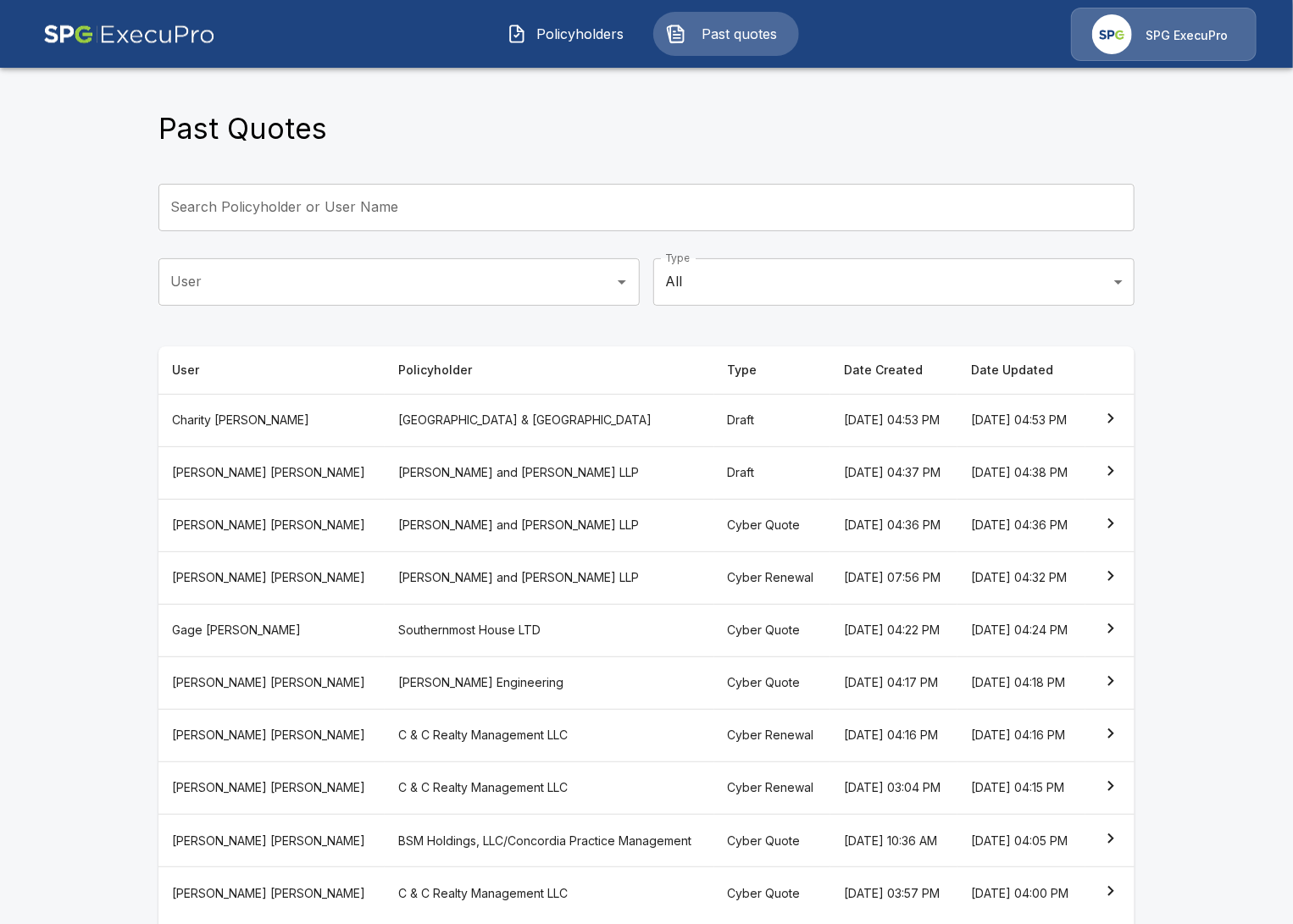
click at [117, 275] on main "Past Quotes Search Policyholder or User Name Search Policyholder or User Name U…" at bounding box center [646, 497] width 1293 height 994
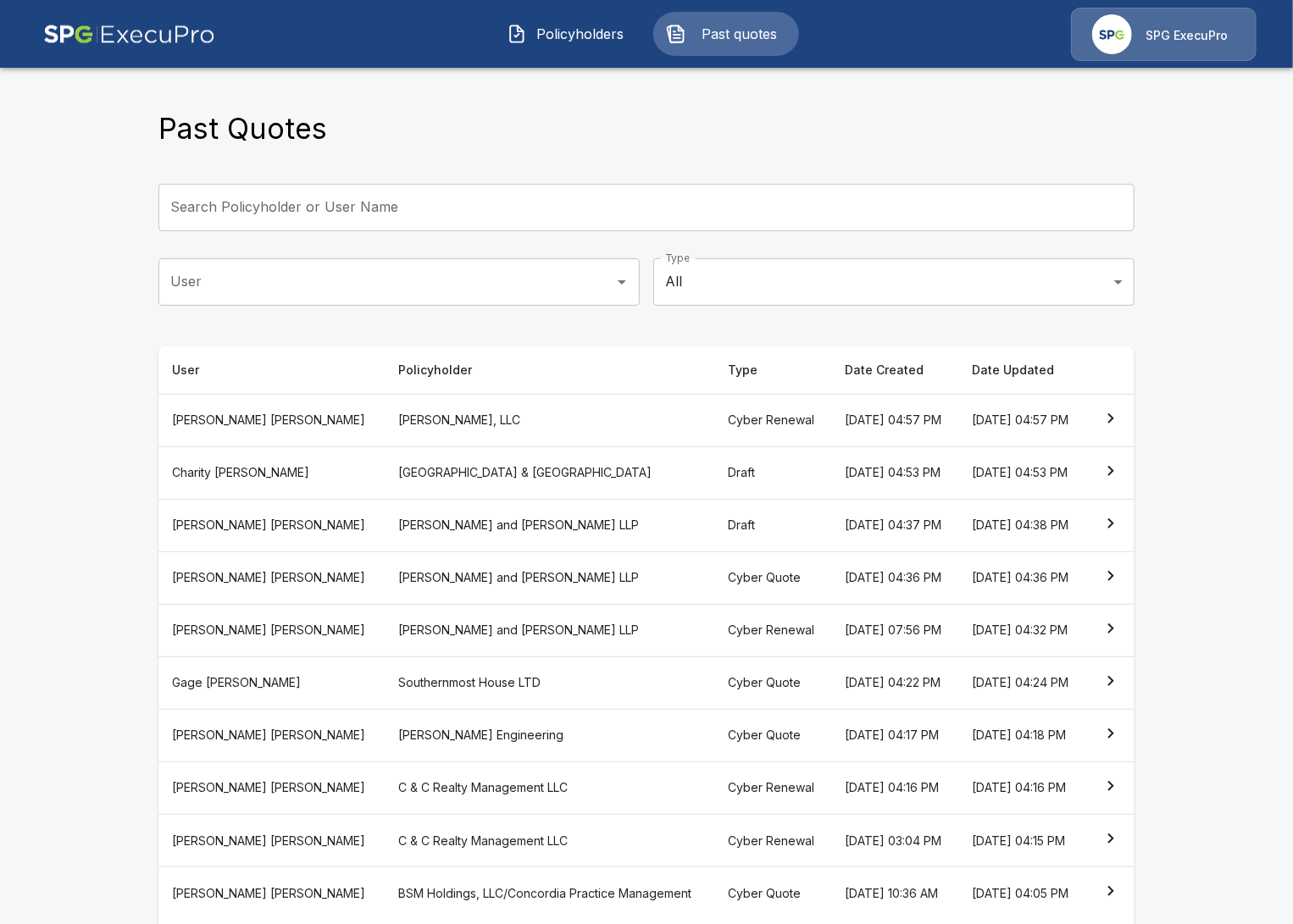
click at [420, 424] on th "[PERSON_NAME], LLC" at bounding box center [549, 420] width 329 height 53
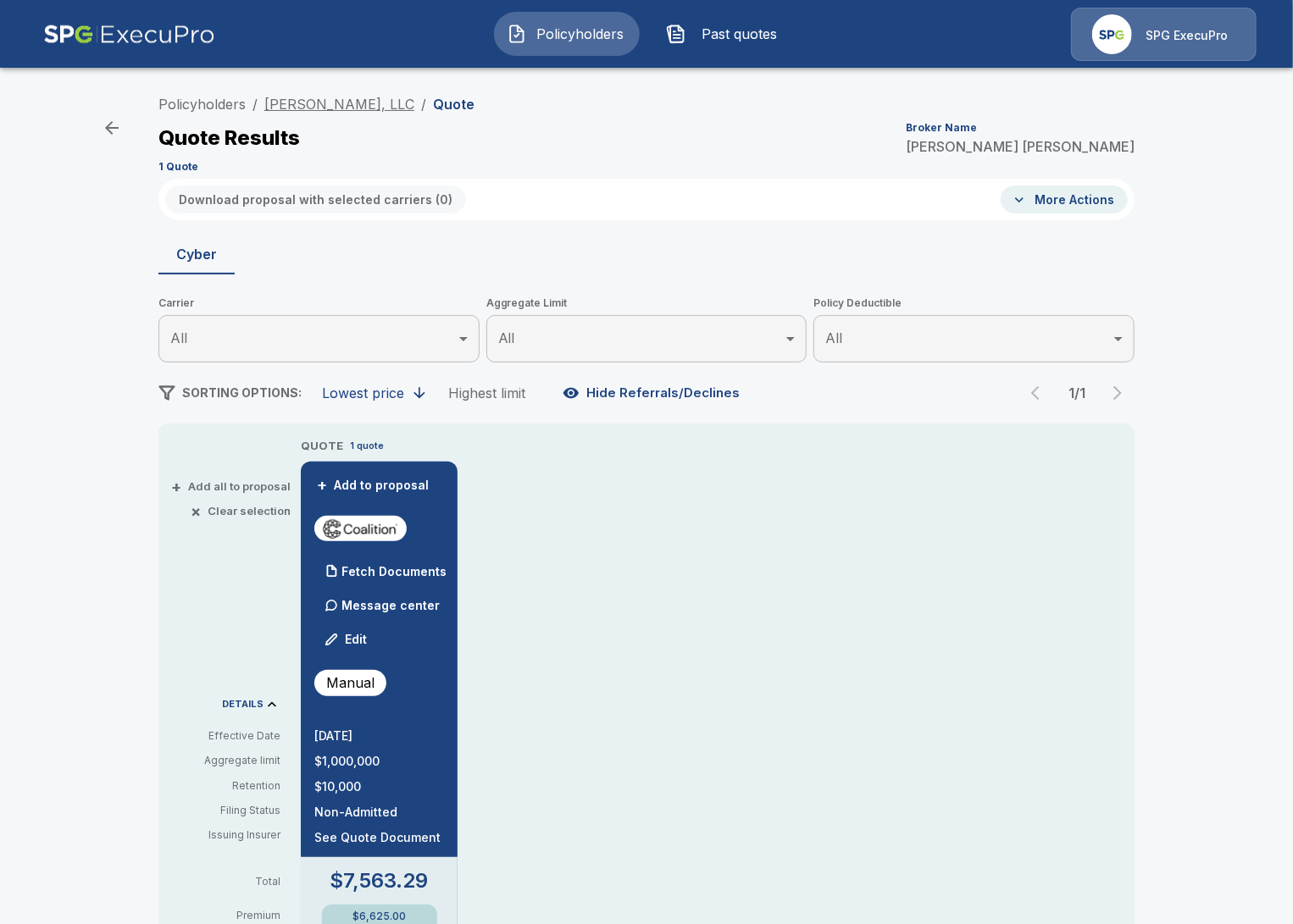
click at [330, 105] on link "[PERSON_NAME], LLC" at bounding box center [340, 103] width 150 height 17
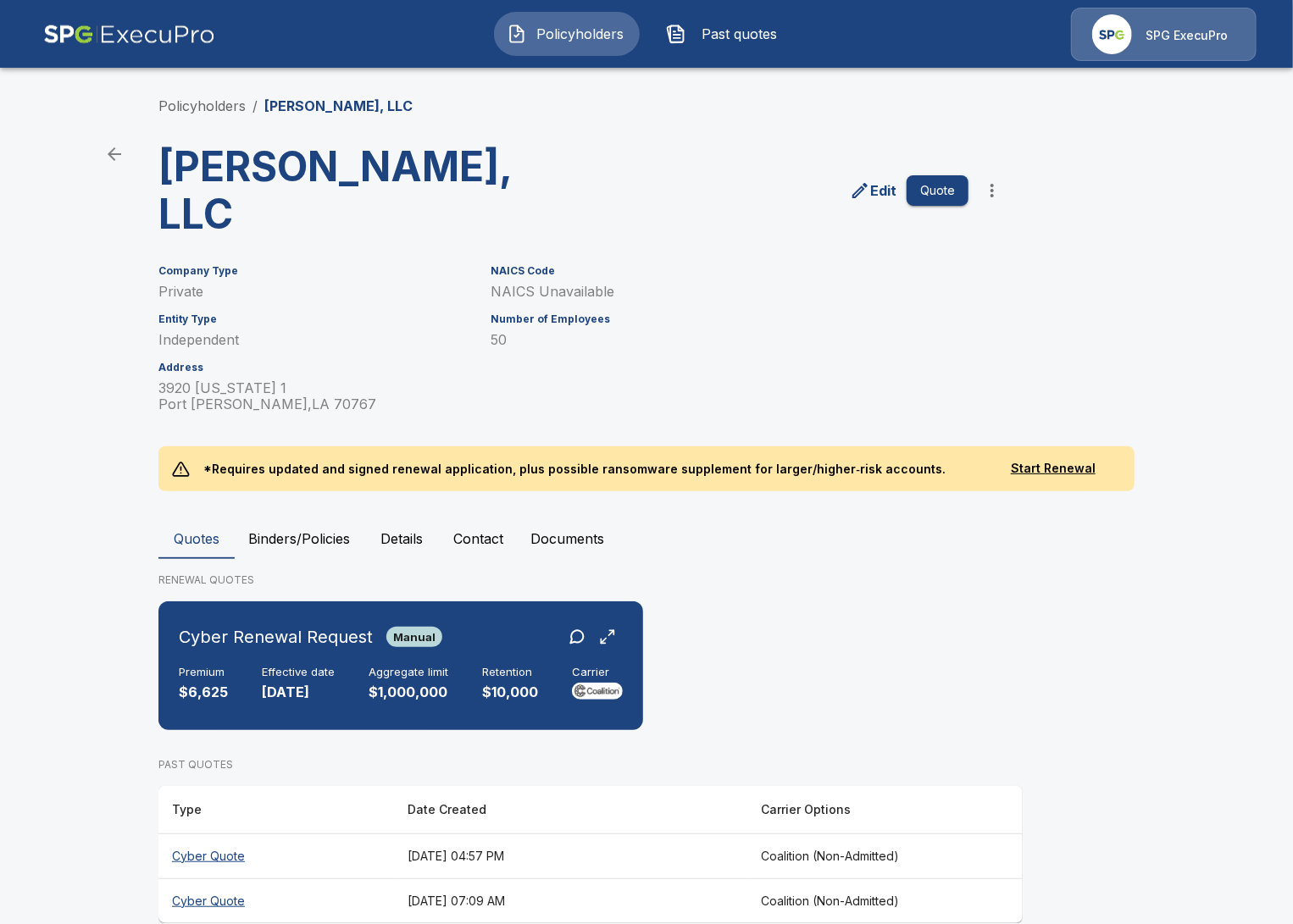
click at [748, 834] on th "[DATE] 04:57 PM" at bounding box center [570, 856] width 353 height 45
click at [394, 879] on th "August 15, 2025 at 07:09 AM" at bounding box center [570, 901] width 353 height 45
click at [396, 834] on th "August 19, 2025 at 04:57 PM" at bounding box center [570, 856] width 353 height 45
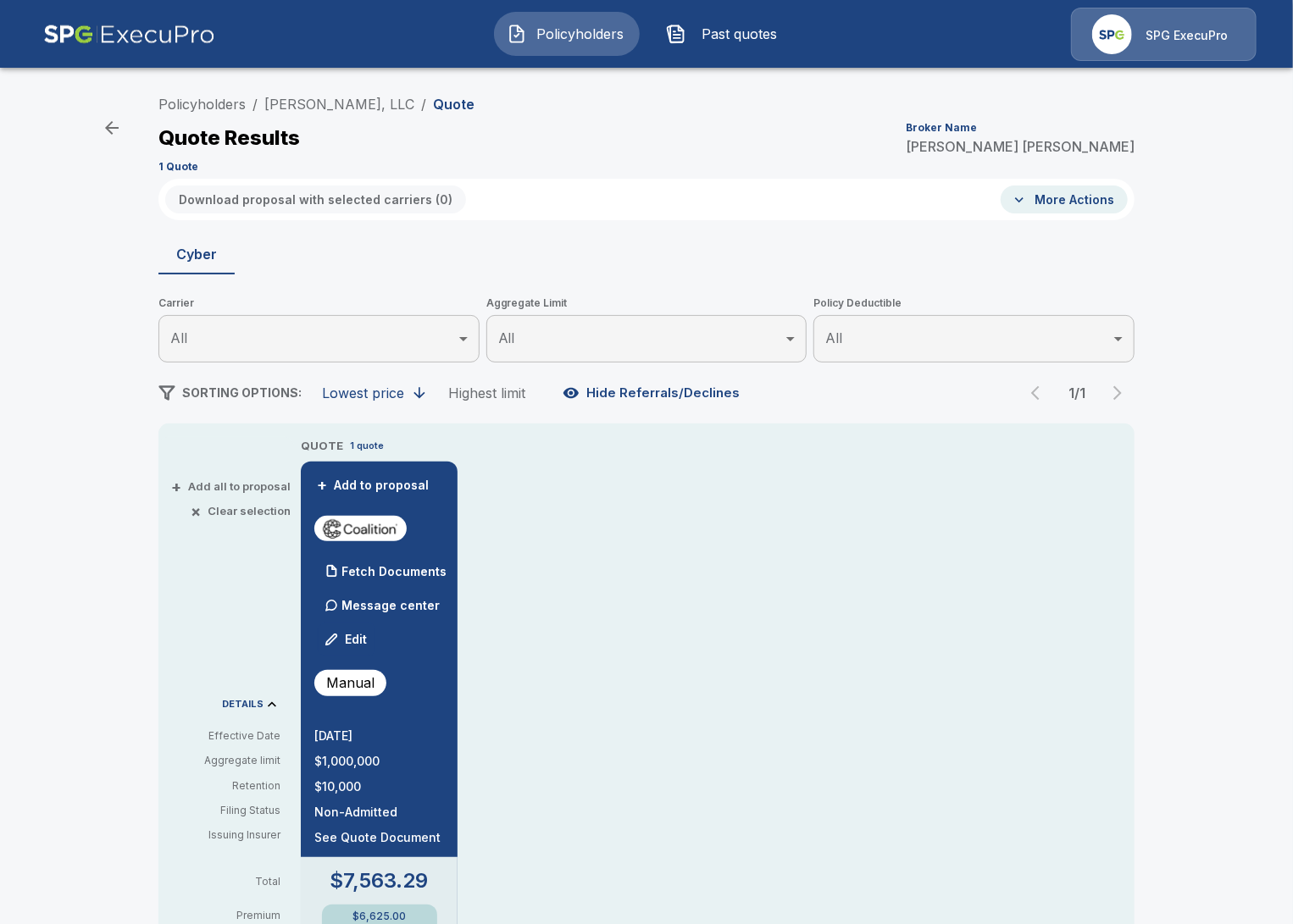
click at [99, 354] on div "Policyholders / L. S. Womack, LLC / Quote Quote Results Broker Name Tricia Diet…" at bounding box center [646, 901] width 1293 height 1642
click at [120, 346] on div "Policyholders / L. S. Womack, LLC / Quote Quote Results Broker Name Tricia Diet…" at bounding box center [646, 901] width 1293 height 1642
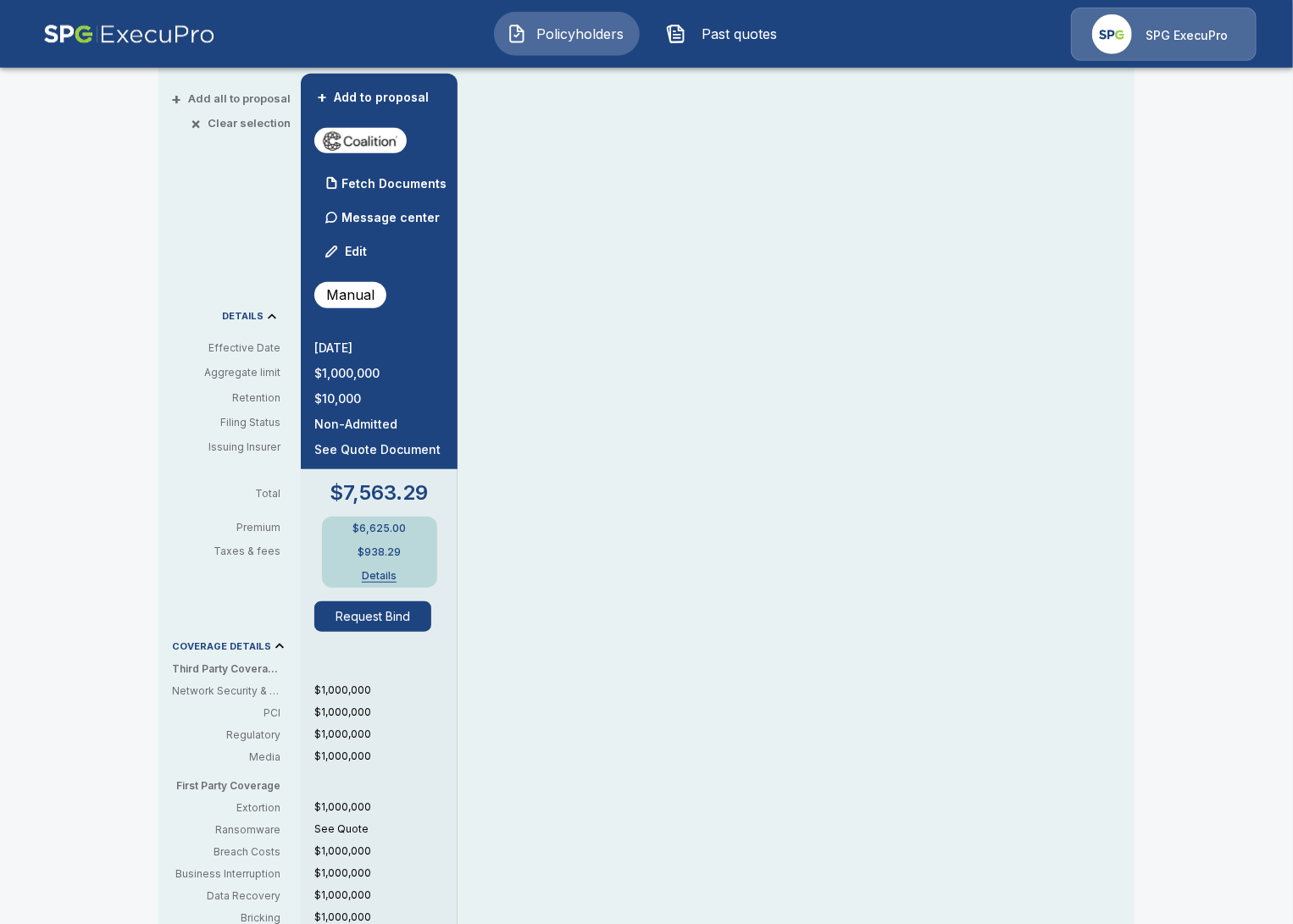
scroll to position [390, 0]
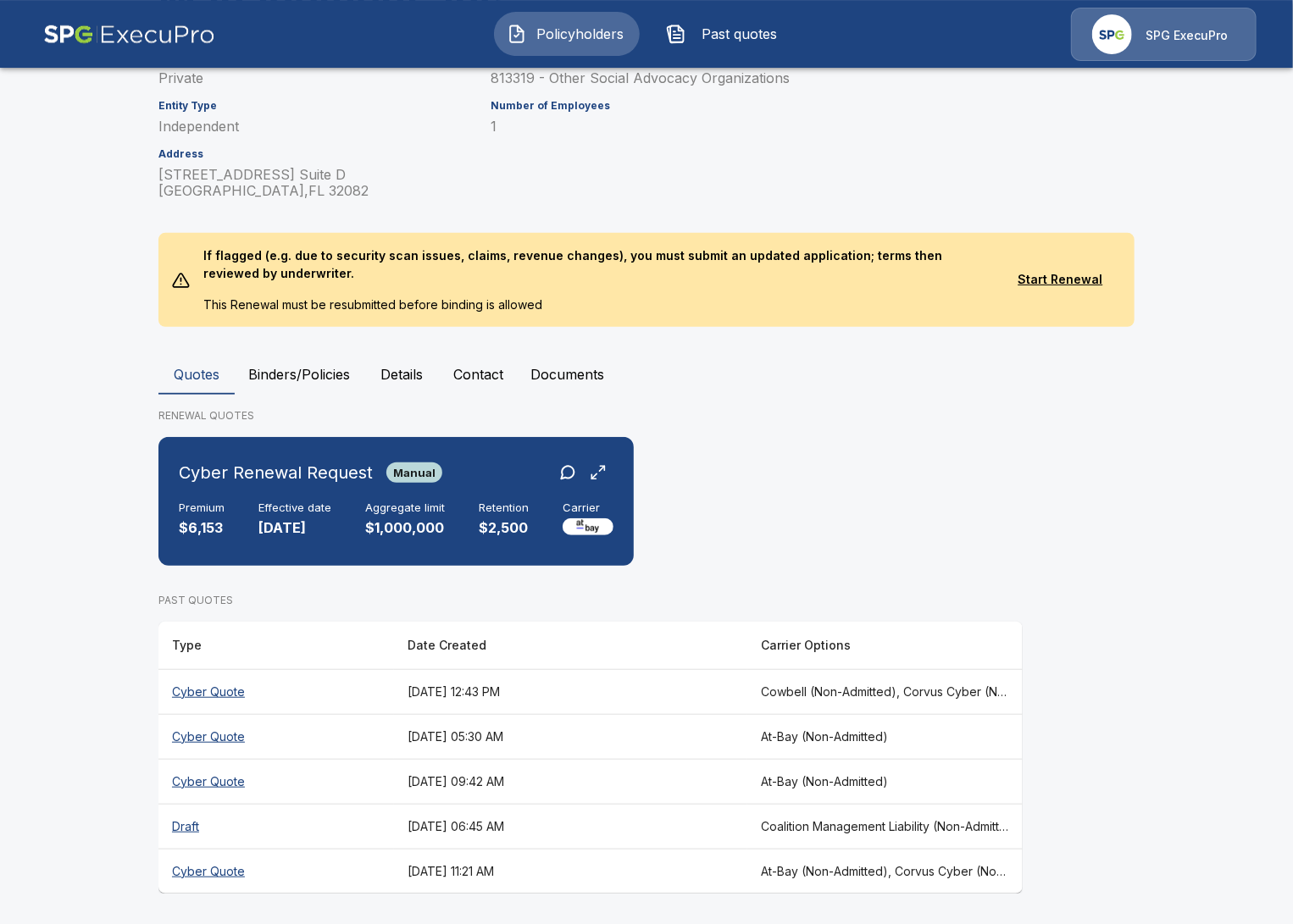
click at [101, 571] on main "Policyholders / National Center For Housing Management, Inc. National Center Fo…" at bounding box center [646, 332] width 1293 height 1187
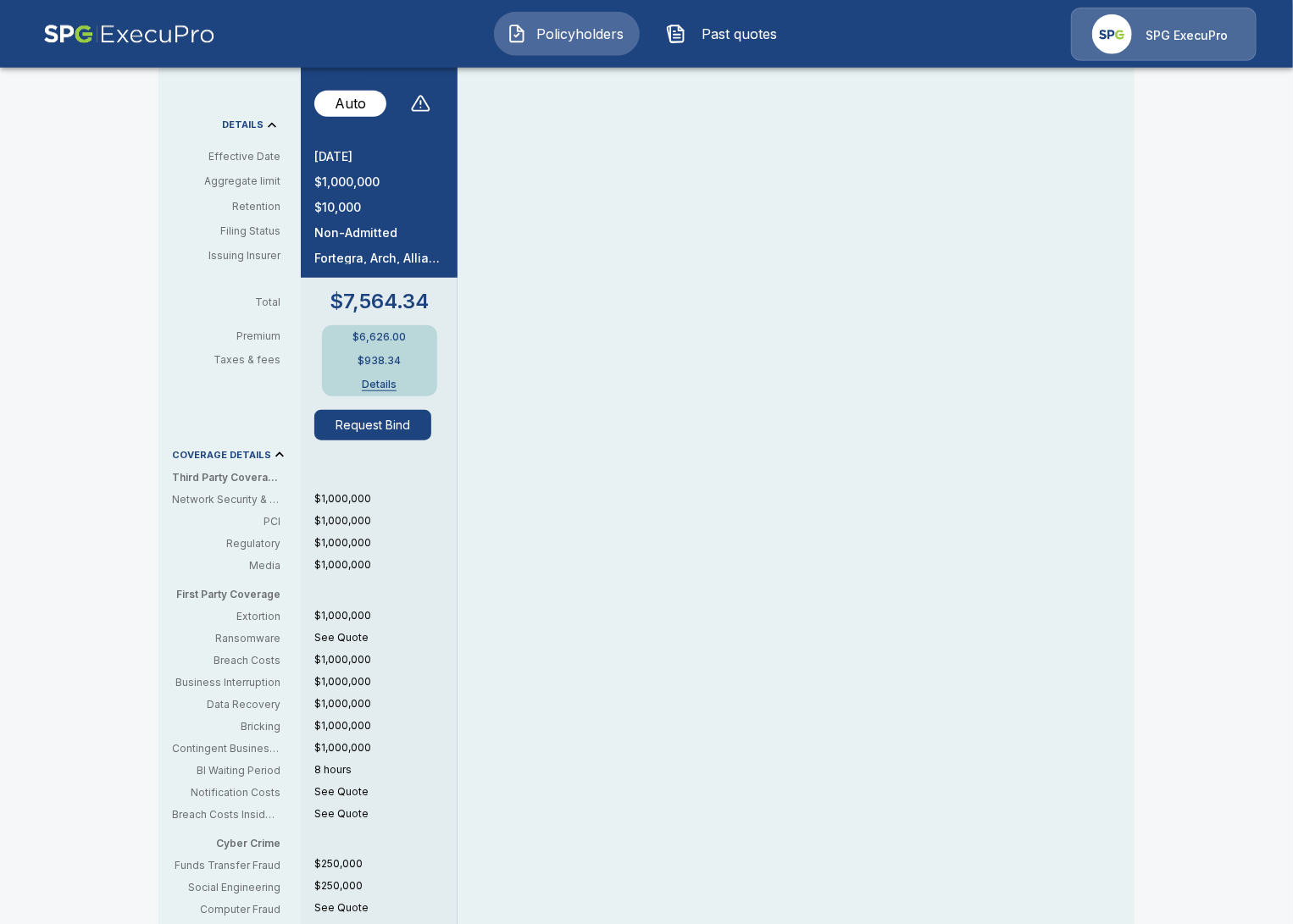
scroll to position [585, 0]
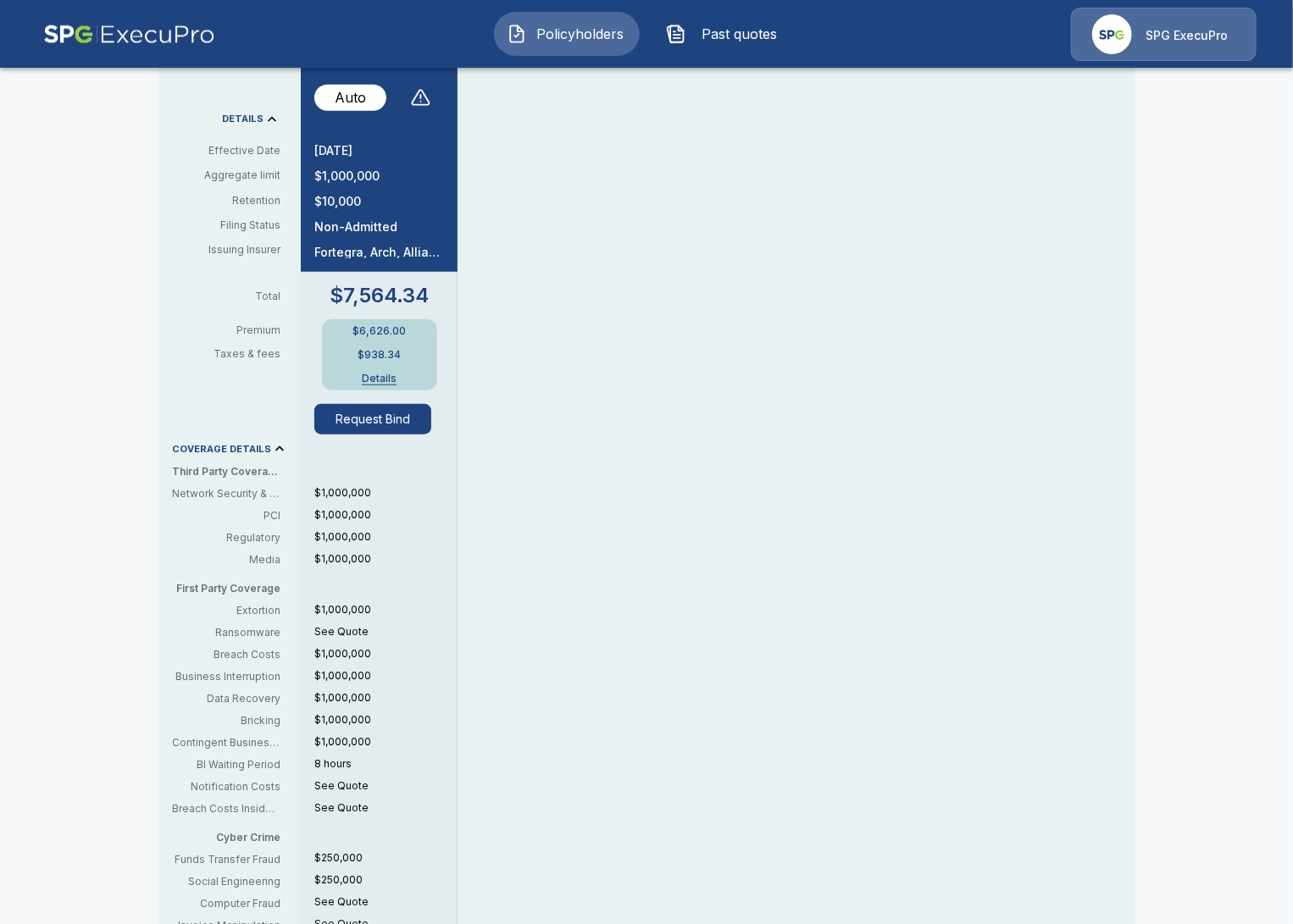
click at [632, 327] on div "QUOTE 1 quote + Add to proposal Fetch Documents Message center Edit Auto 10/31/…" at bounding box center [718, 409] width 834 height 1116
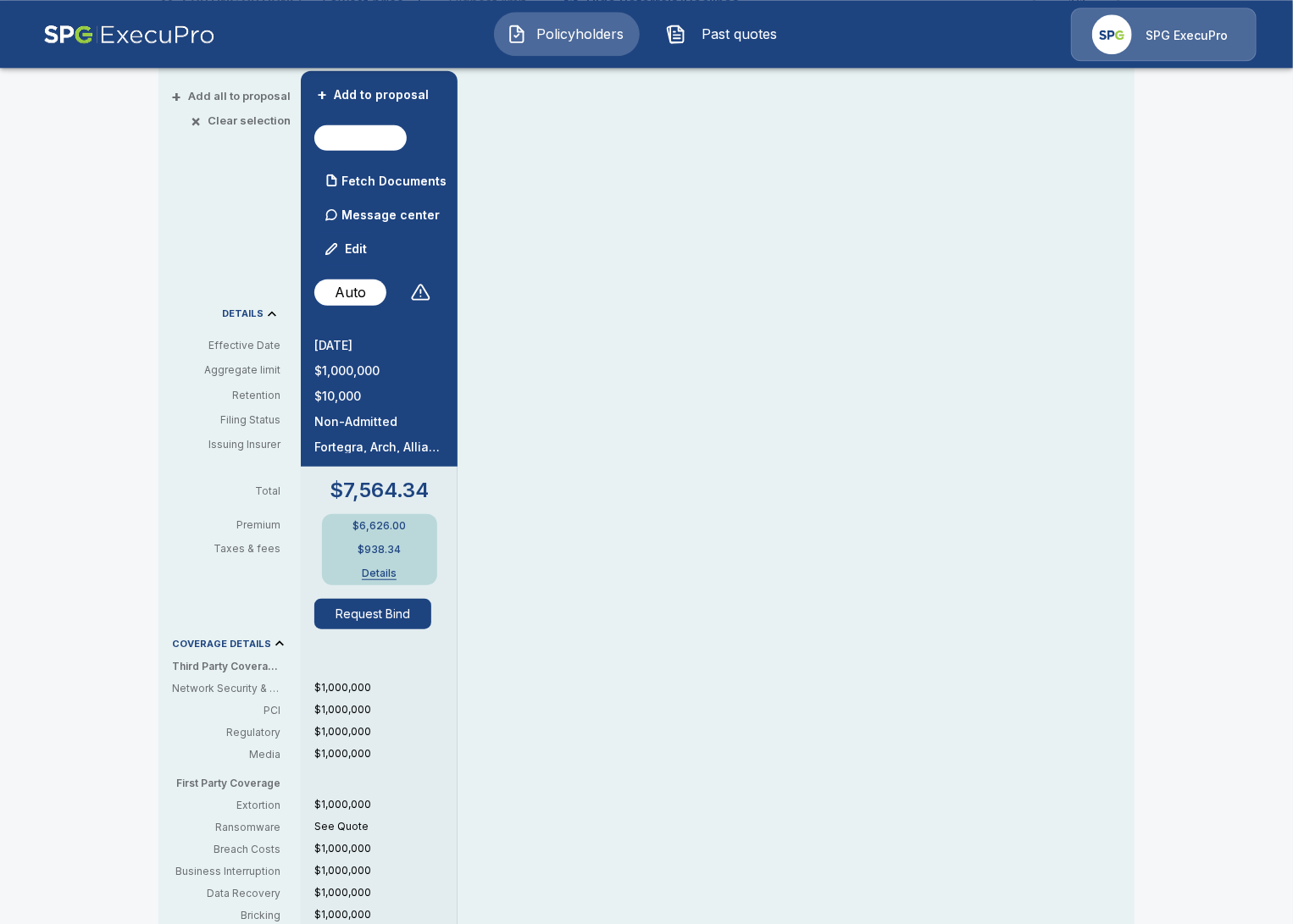
scroll to position [390, 0]
click at [359, 178] on p "Fetch Documents" at bounding box center [394, 182] width 105 height 11
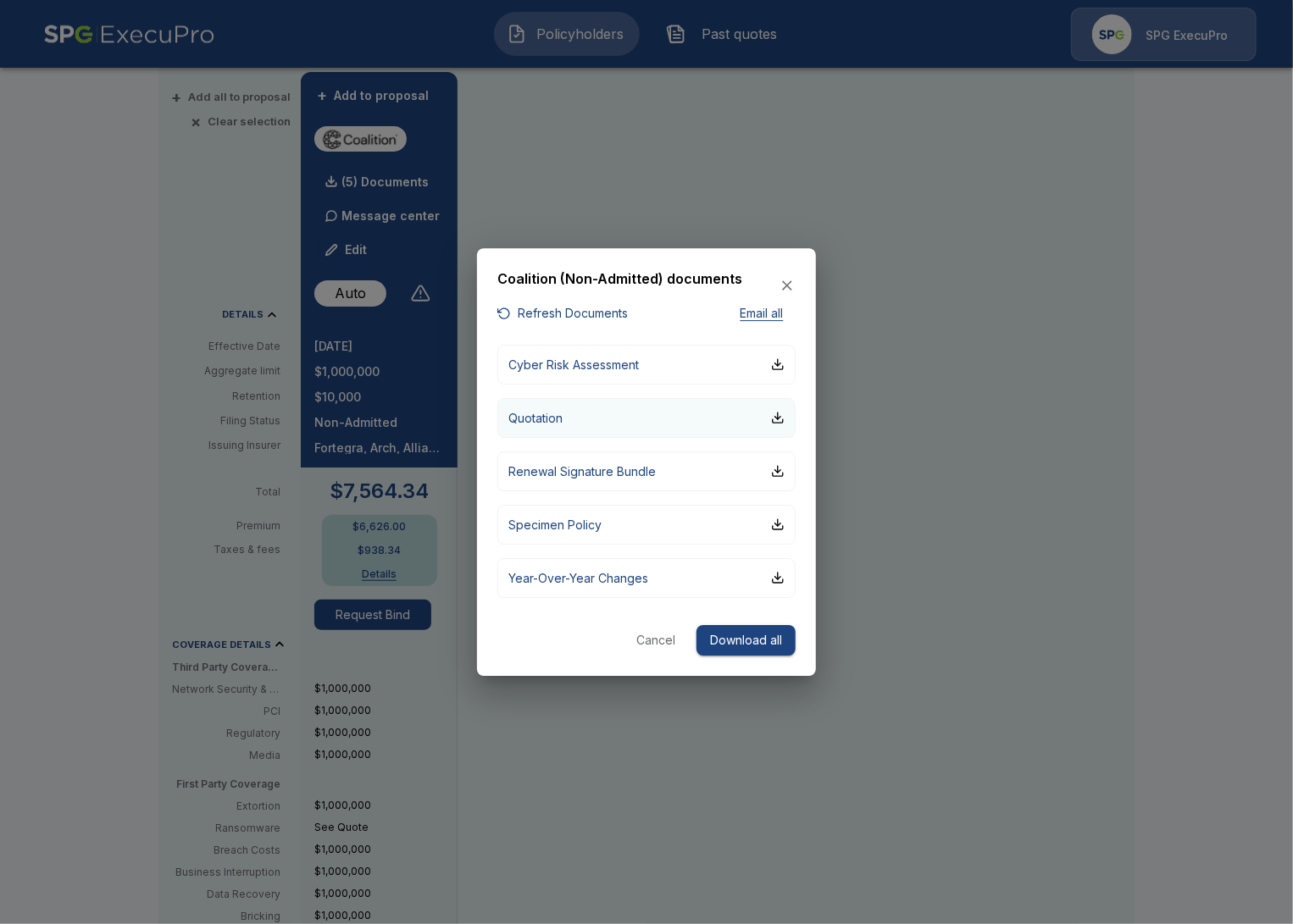
click at [627, 415] on button "Quotation" at bounding box center [647, 417] width 298 height 40
click at [193, 673] on div at bounding box center [646, 462] width 1293 height 924
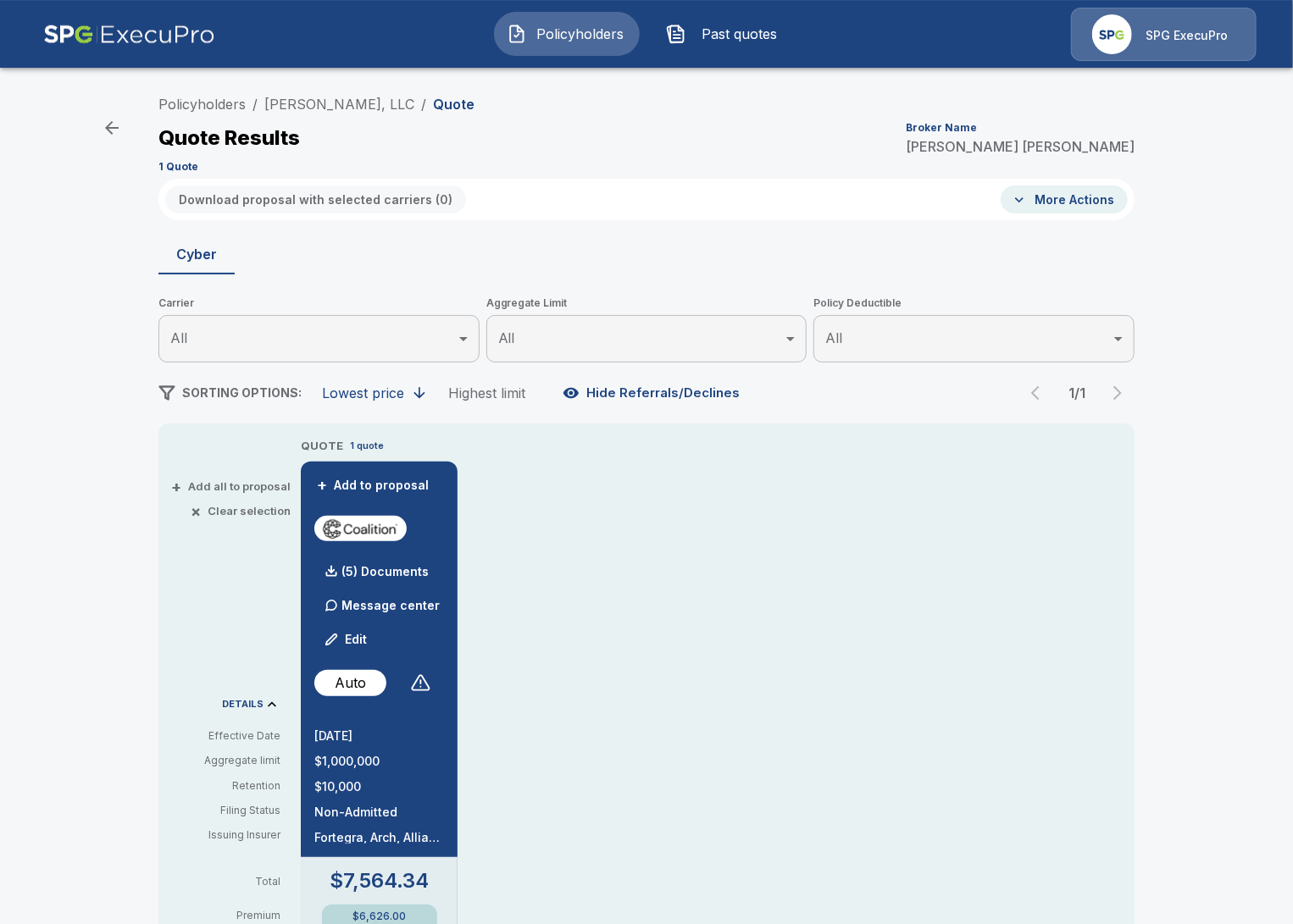
scroll to position [0, 0]
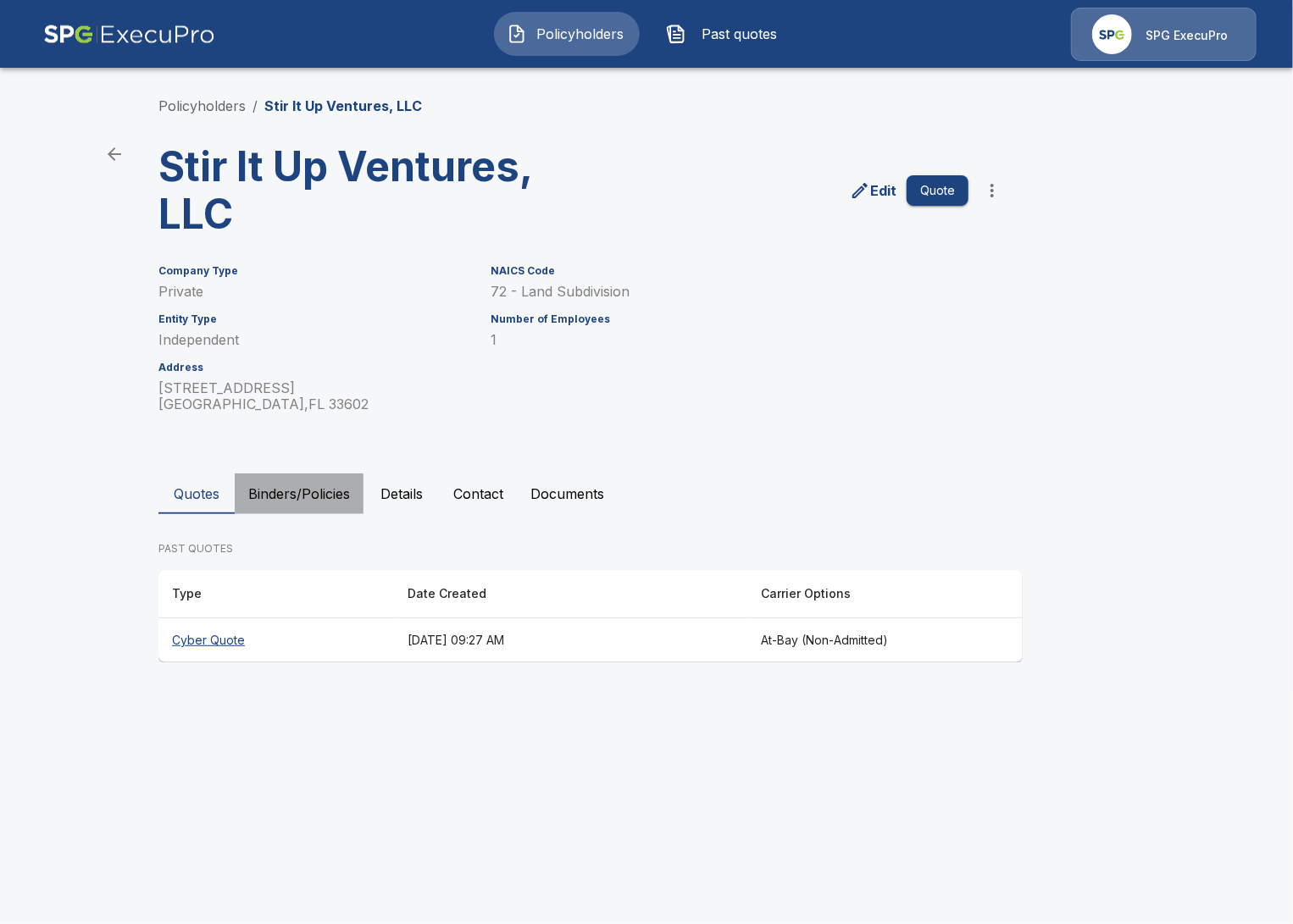
click at [310, 500] on button "Binders/Policies" at bounding box center [299, 494] width 129 height 41
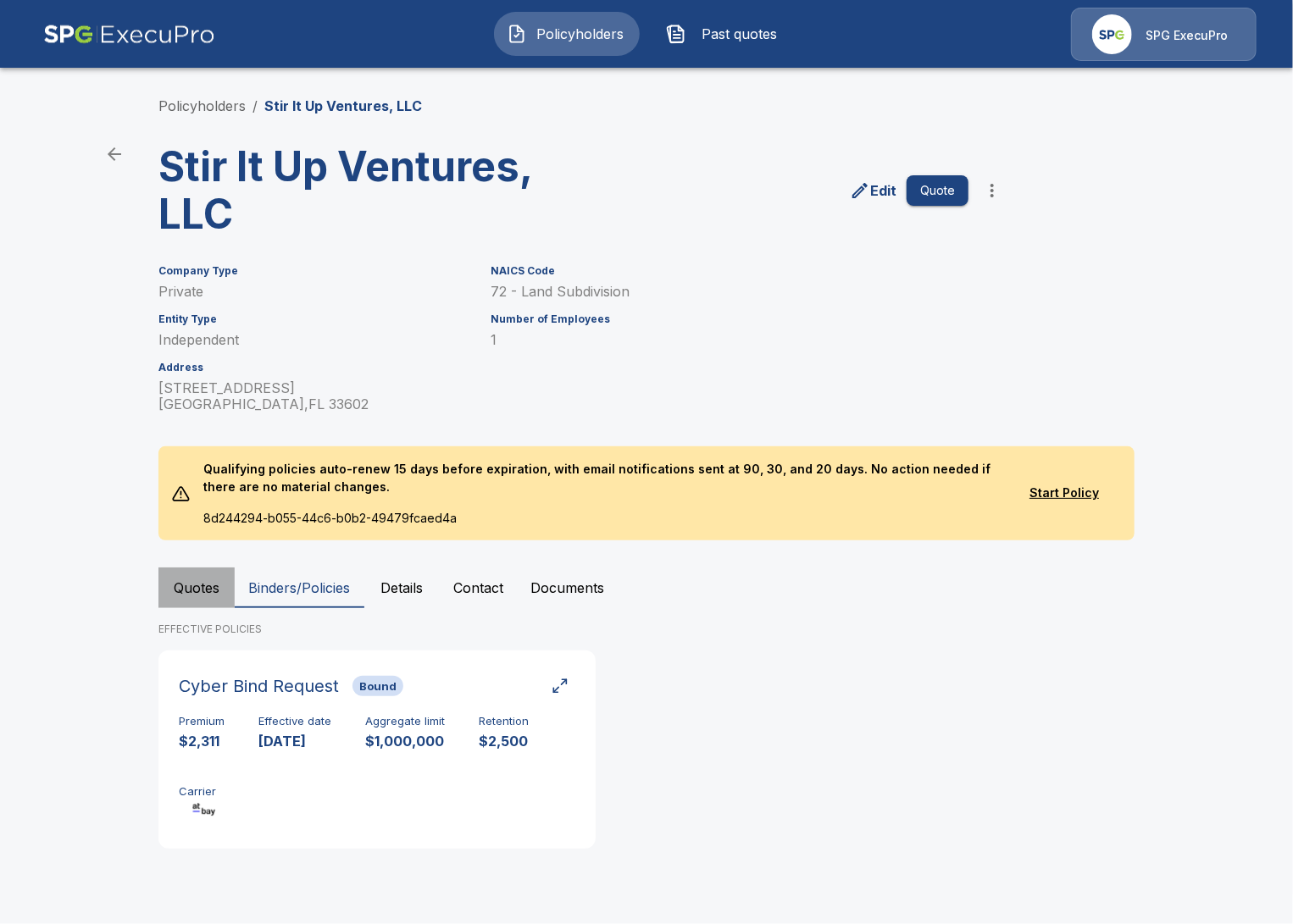
click at [195, 589] on button "Quotes" at bounding box center [197, 588] width 76 height 41
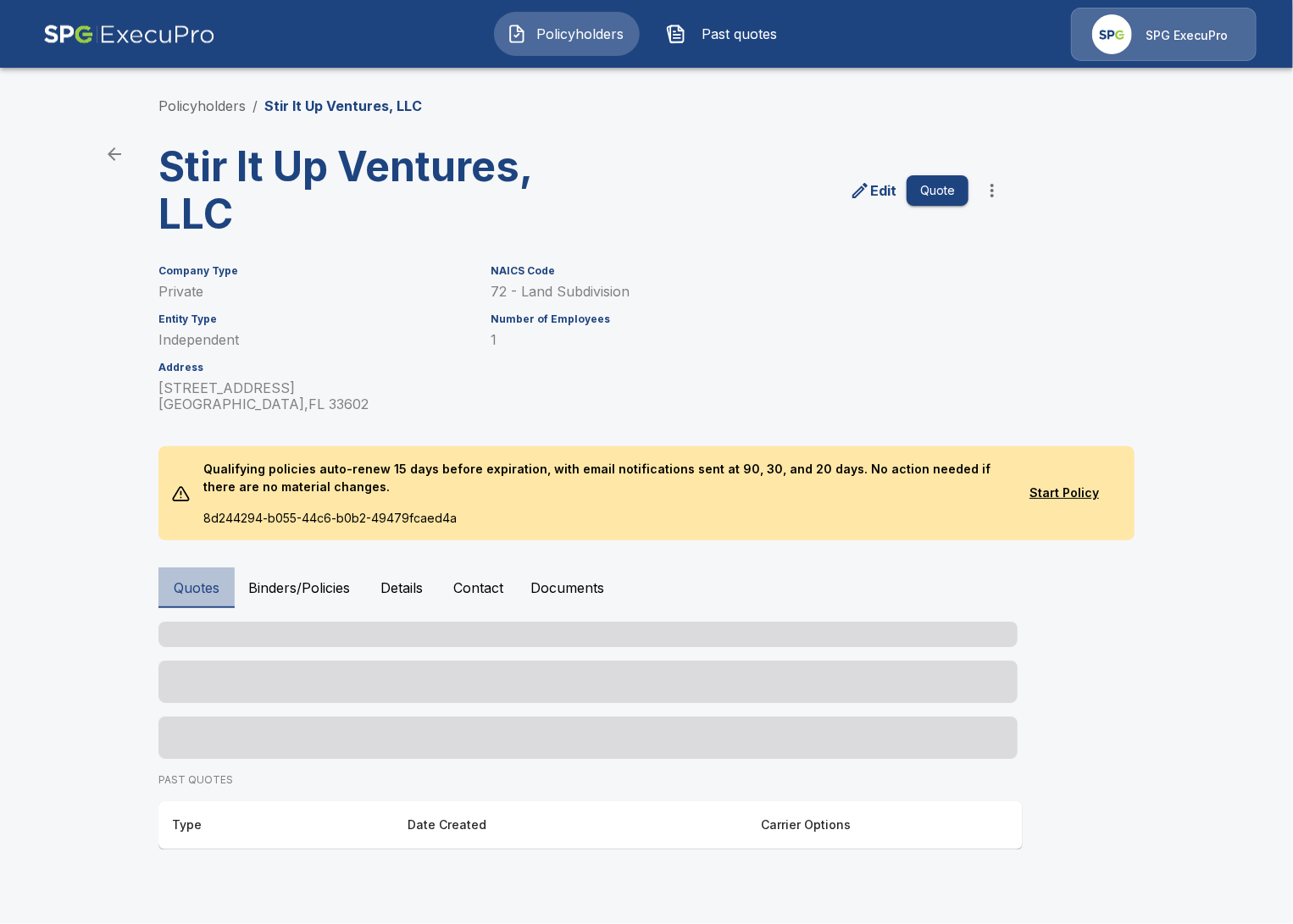
click at [195, 589] on button "Quotes" at bounding box center [197, 588] width 76 height 41
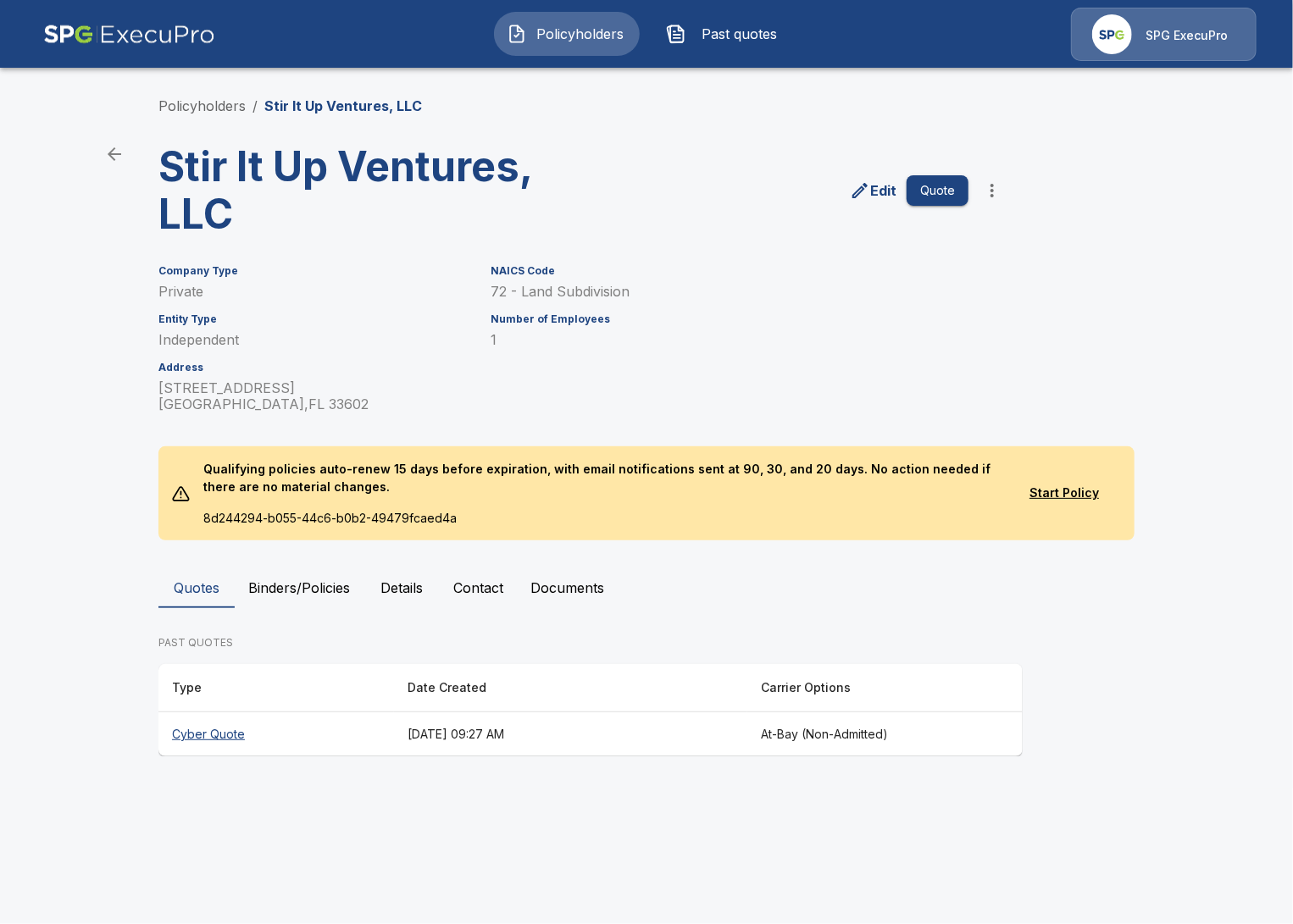
click at [258, 592] on button "Binders/Policies" at bounding box center [299, 588] width 129 height 41
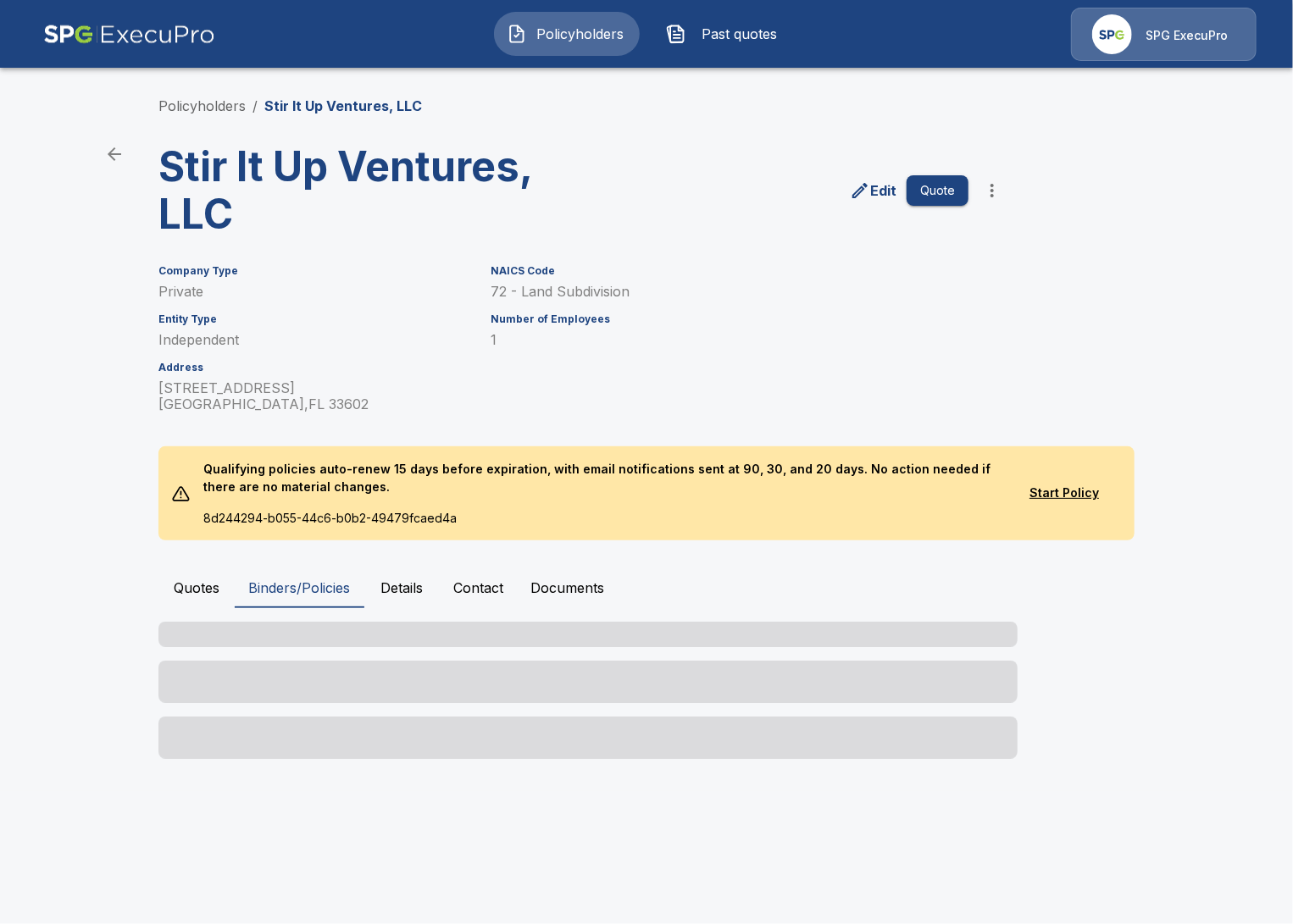
click at [184, 589] on button "Quotes" at bounding box center [197, 588] width 76 height 41
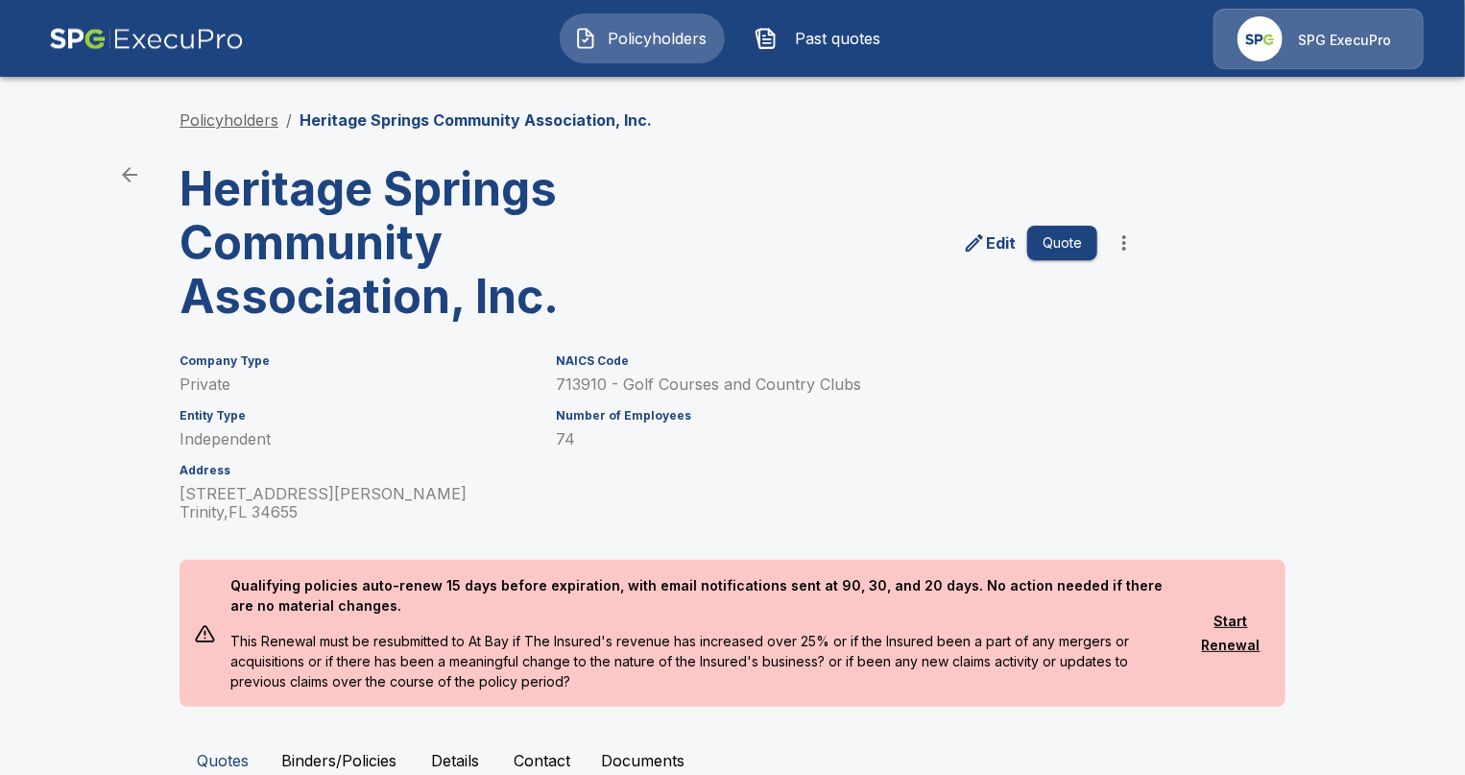
click at [231, 112] on link "Policyholders" at bounding box center [229, 119] width 99 height 19
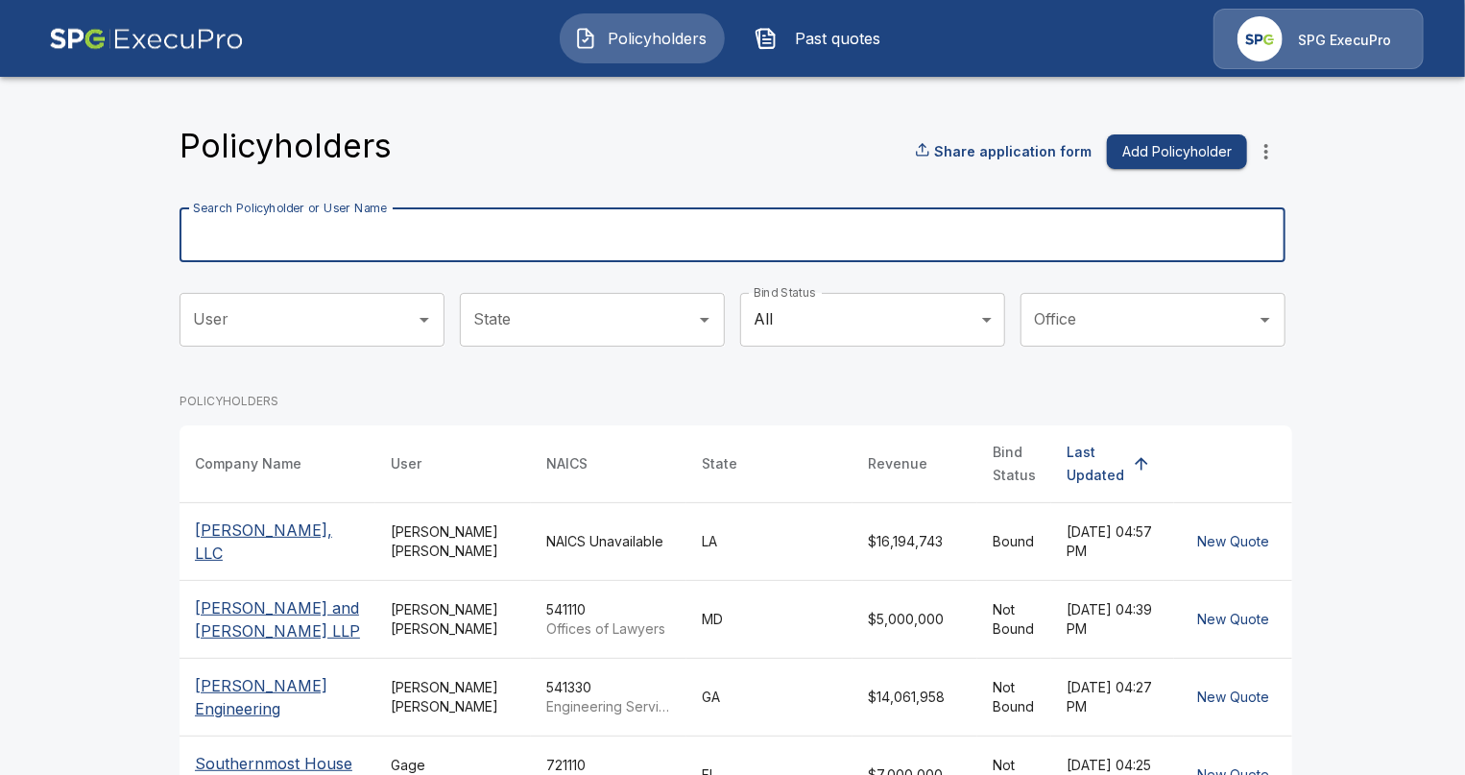
click at [390, 229] on input "Search Policyholder or User Name" at bounding box center [722, 235] width 1085 height 54
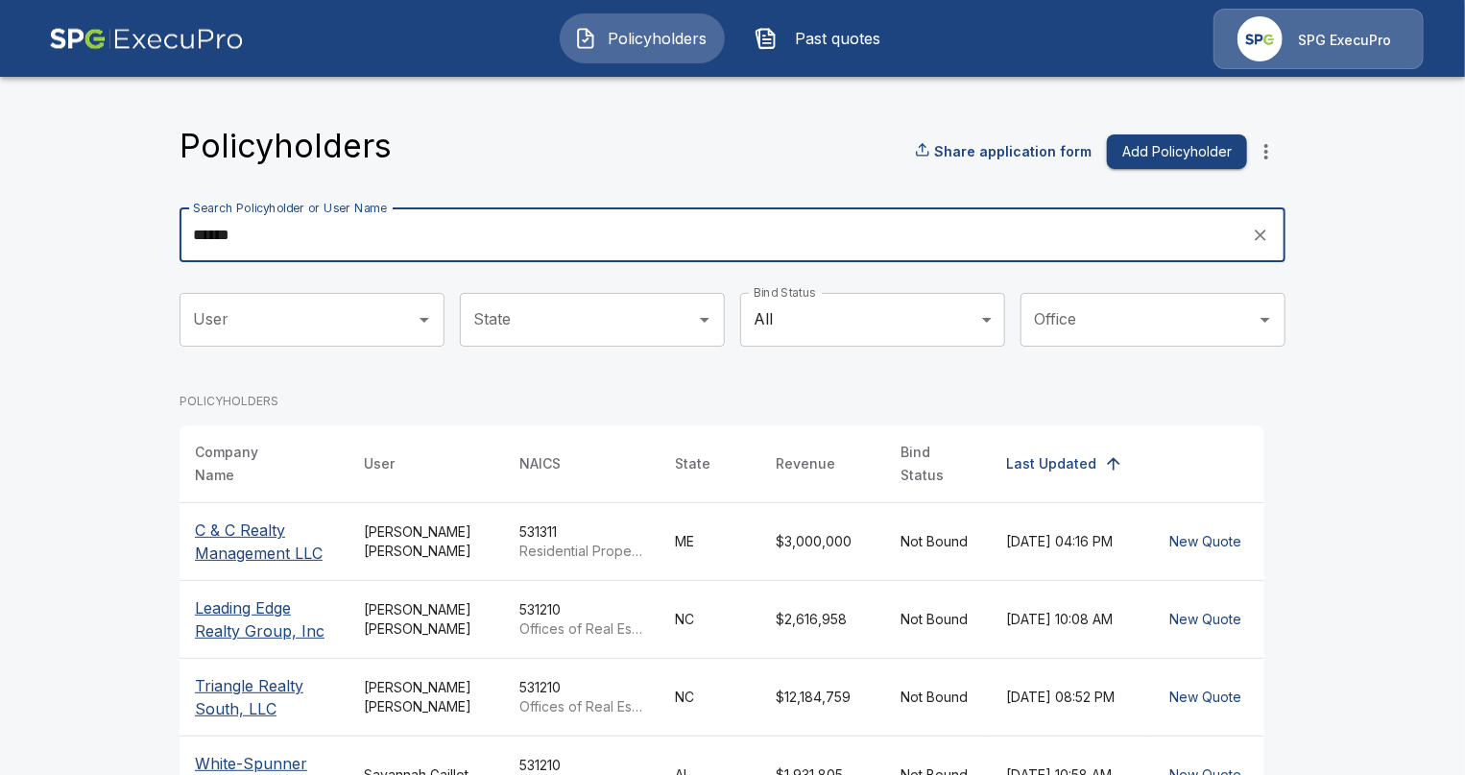
type input "******"
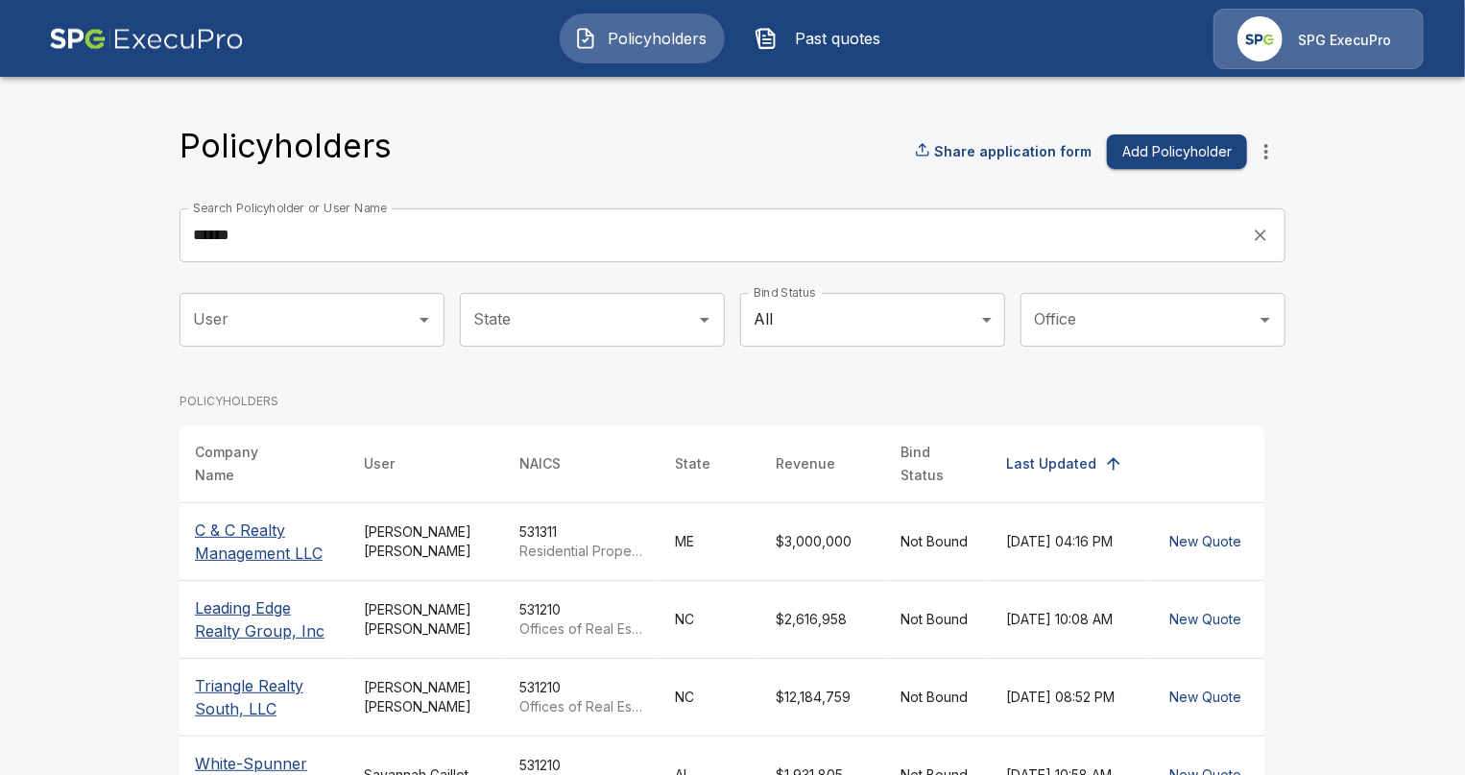
click at [271, 548] on p "C & C Realty Management LLC" at bounding box center [264, 541] width 138 height 46
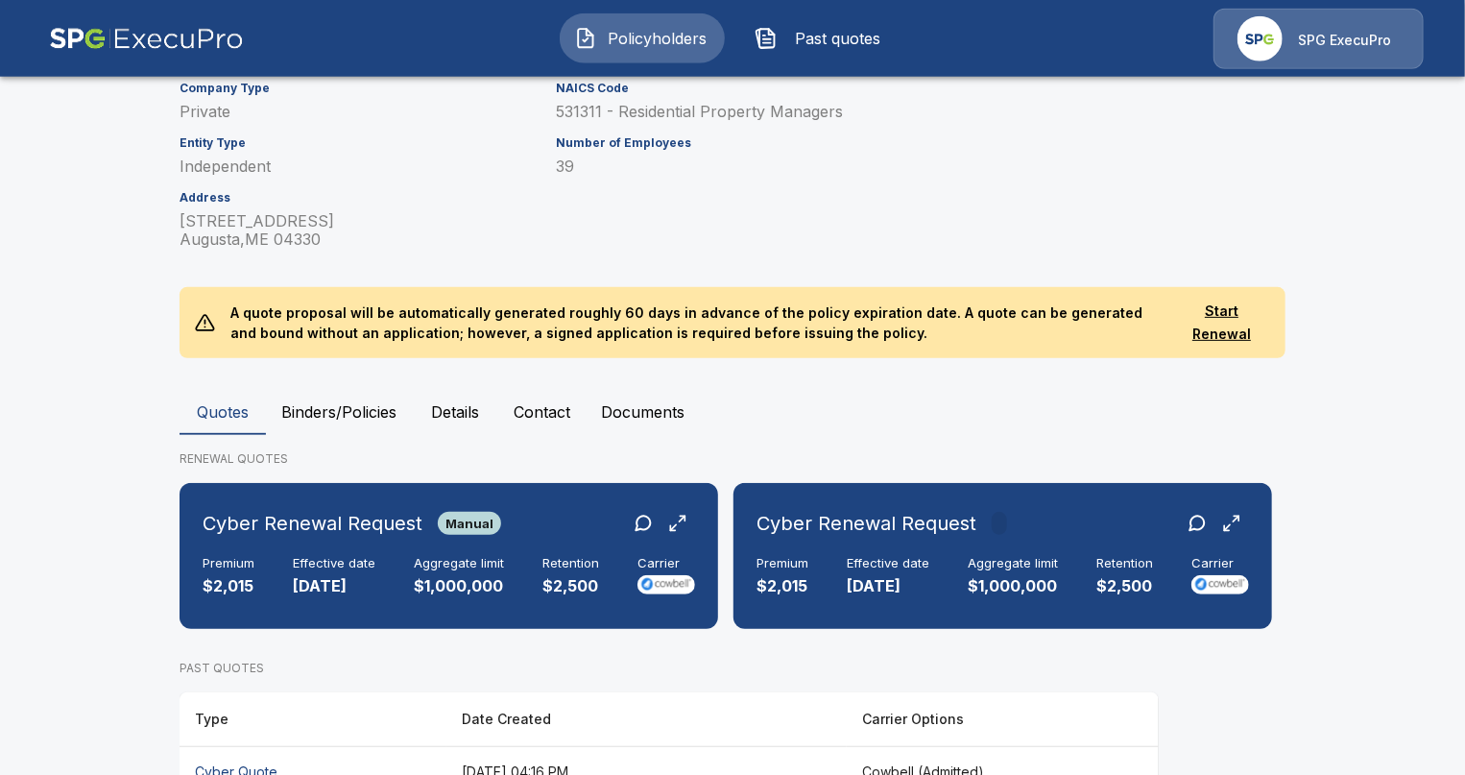
scroll to position [221, 0]
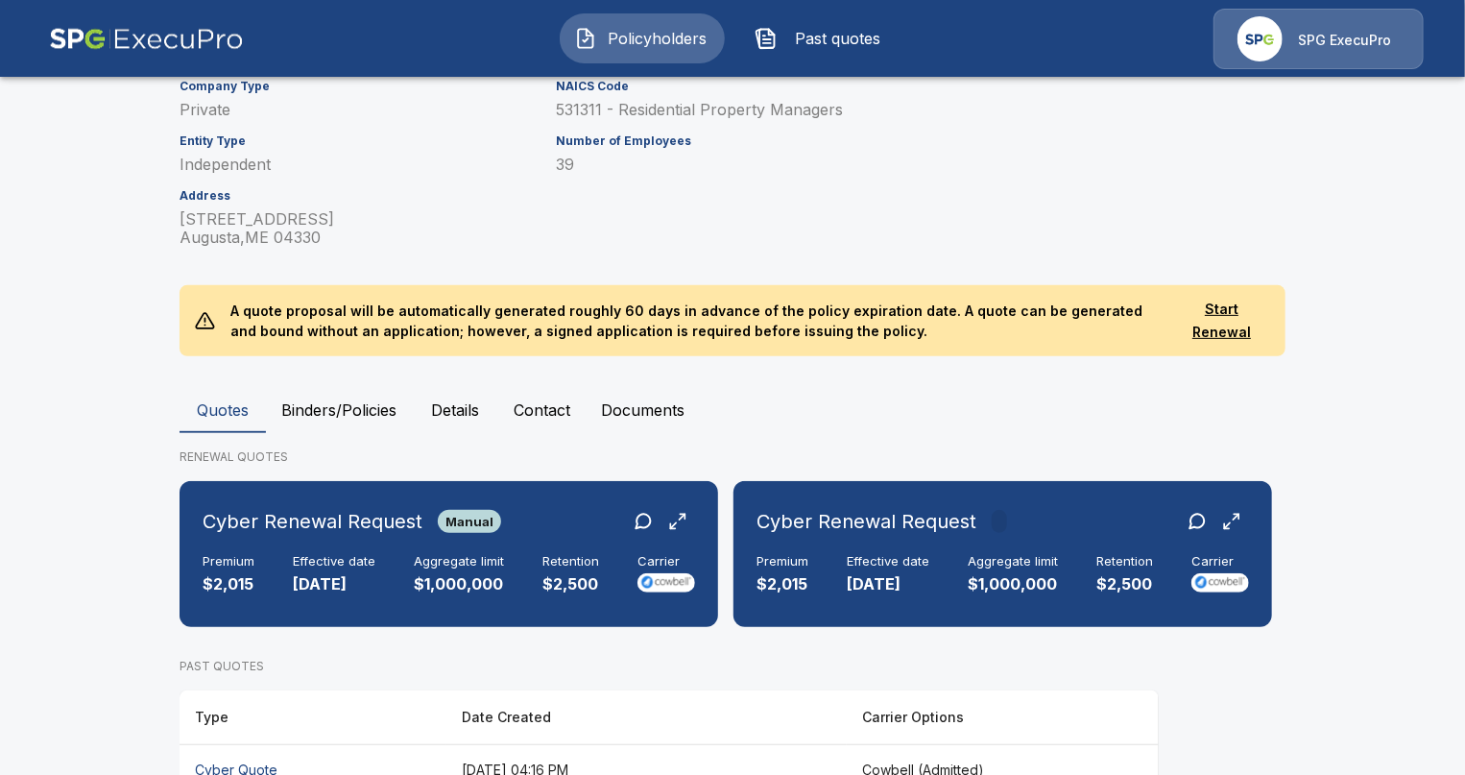
click at [447, 419] on button "Details" at bounding box center [455, 410] width 86 height 46
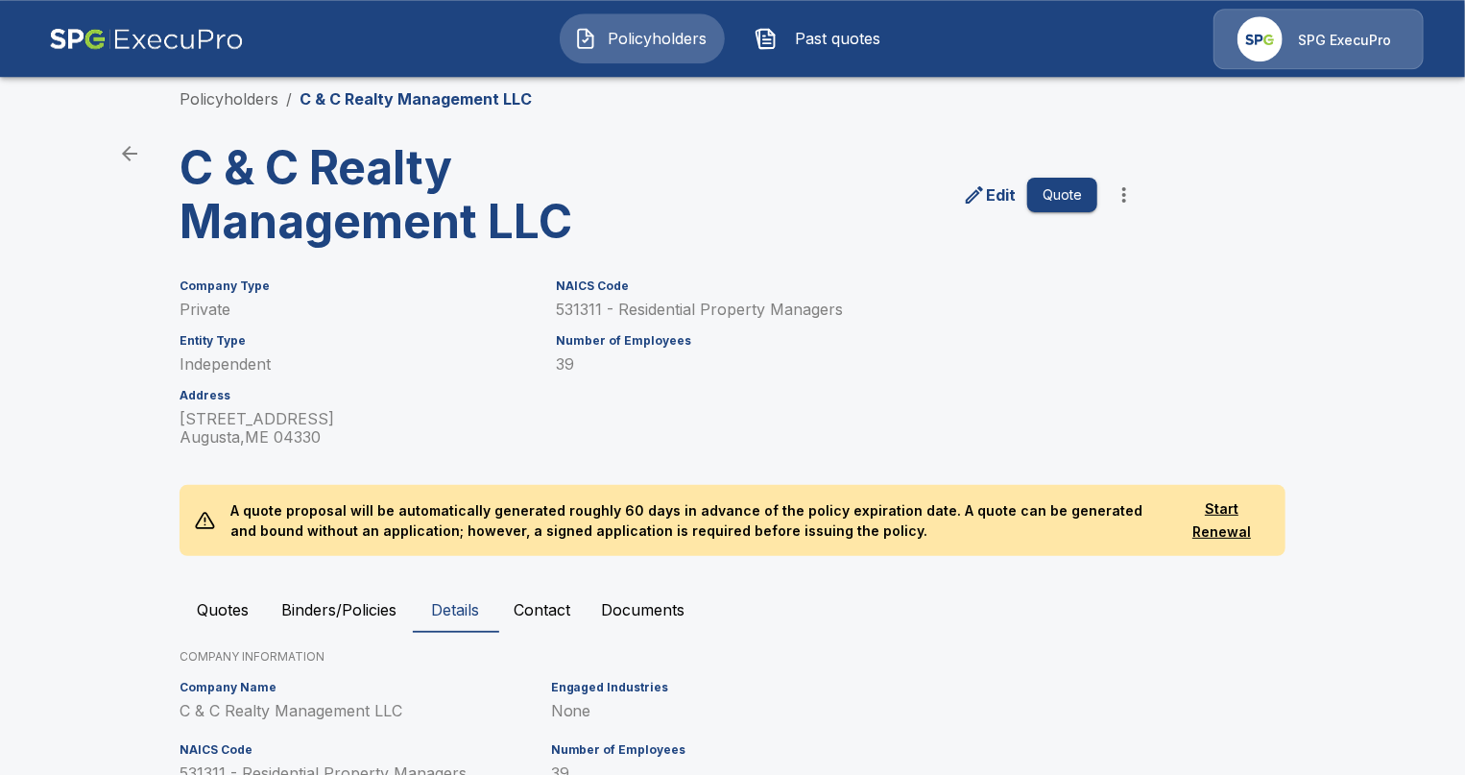
scroll to position [19, 0]
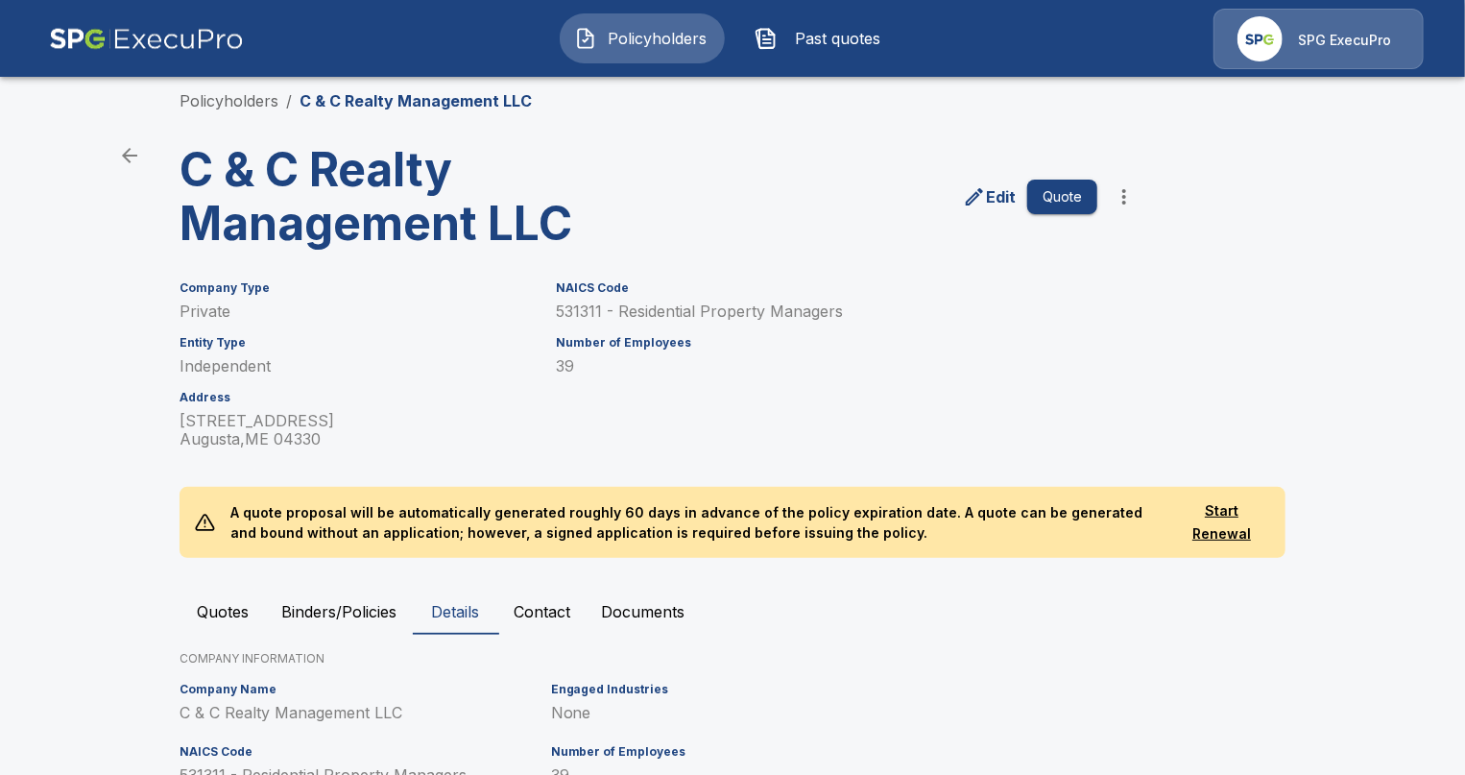
click at [990, 198] on p "Edit" at bounding box center [1001, 196] width 30 height 23
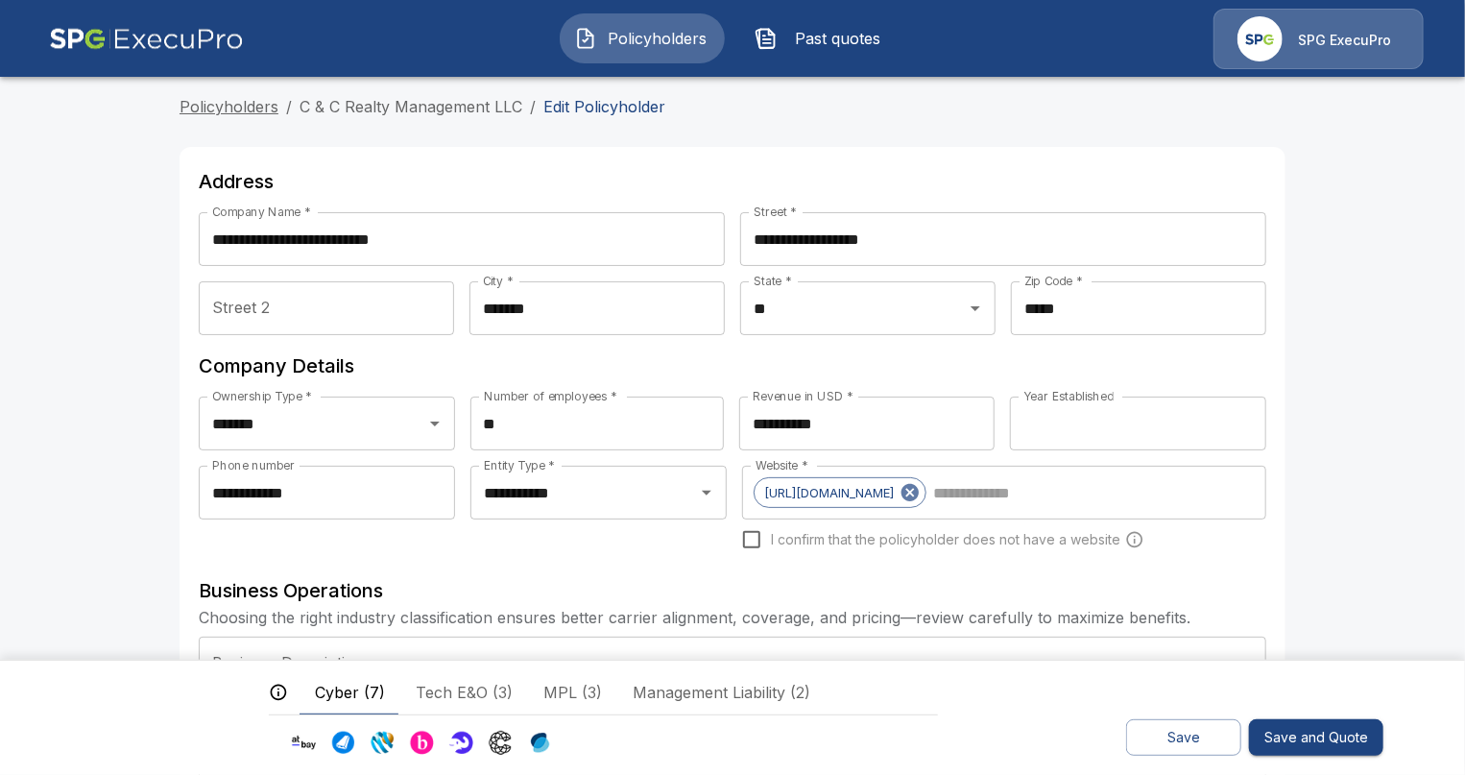
click at [263, 102] on link "Policyholders" at bounding box center [229, 106] width 99 height 19
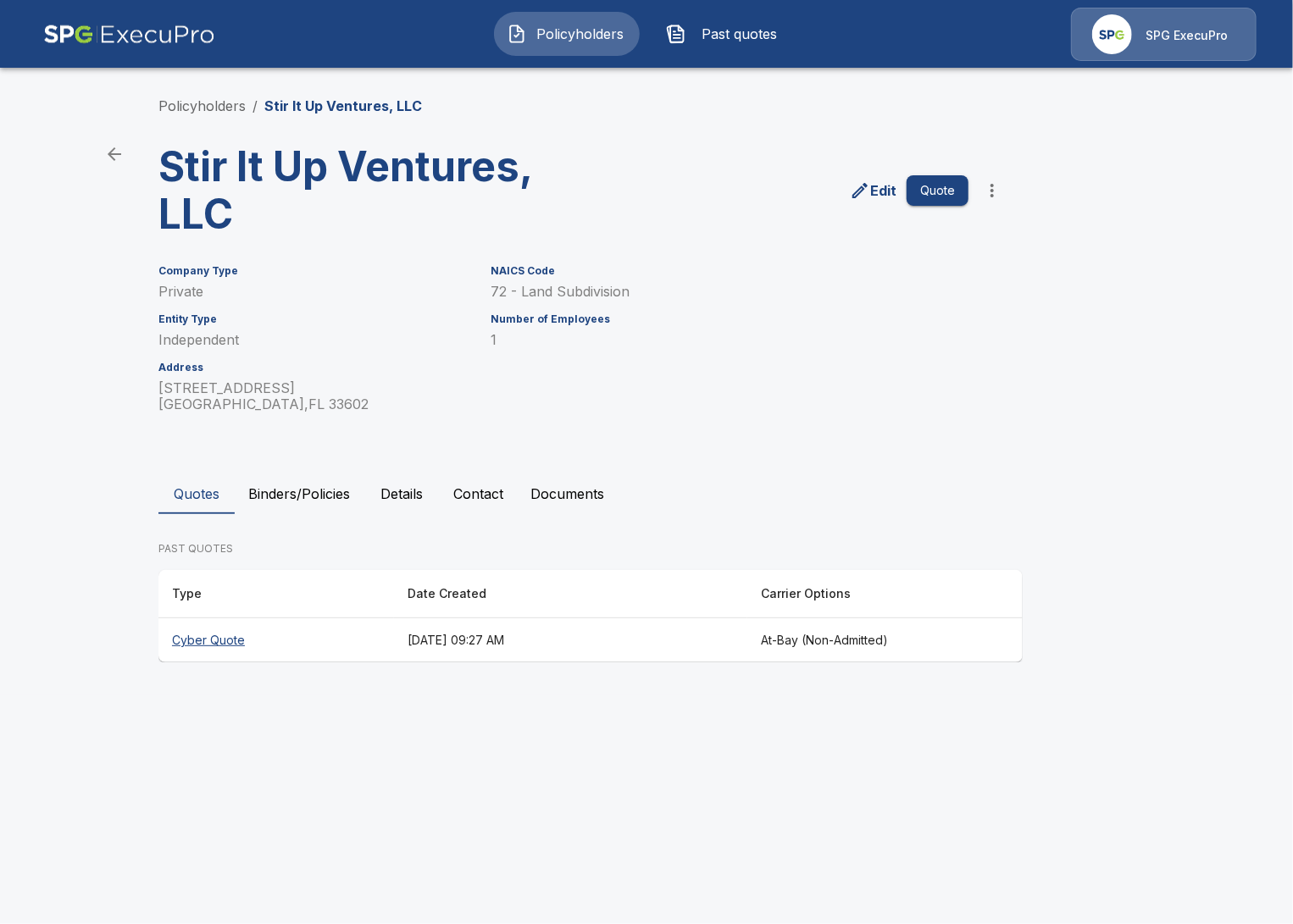
click at [287, 485] on button "Binders/Policies" at bounding box center [299, 494] width 129 height 41
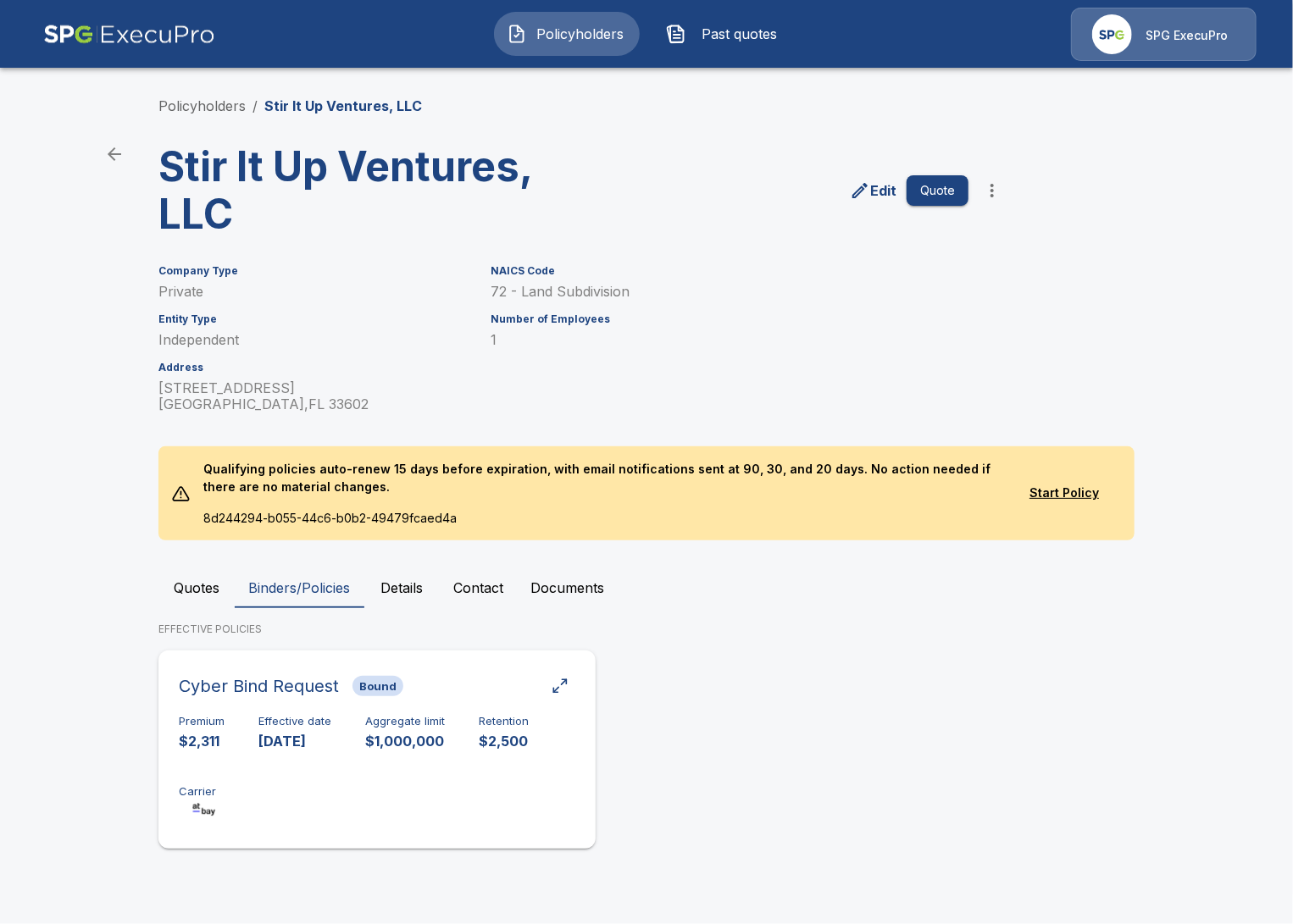
click at [444, 746] on div "Premium $2,311 Effective date 11/1/2024 Aggregate limit $1,000,000 Retention $2…" at bounding box center [377, 768] width 396 height 107
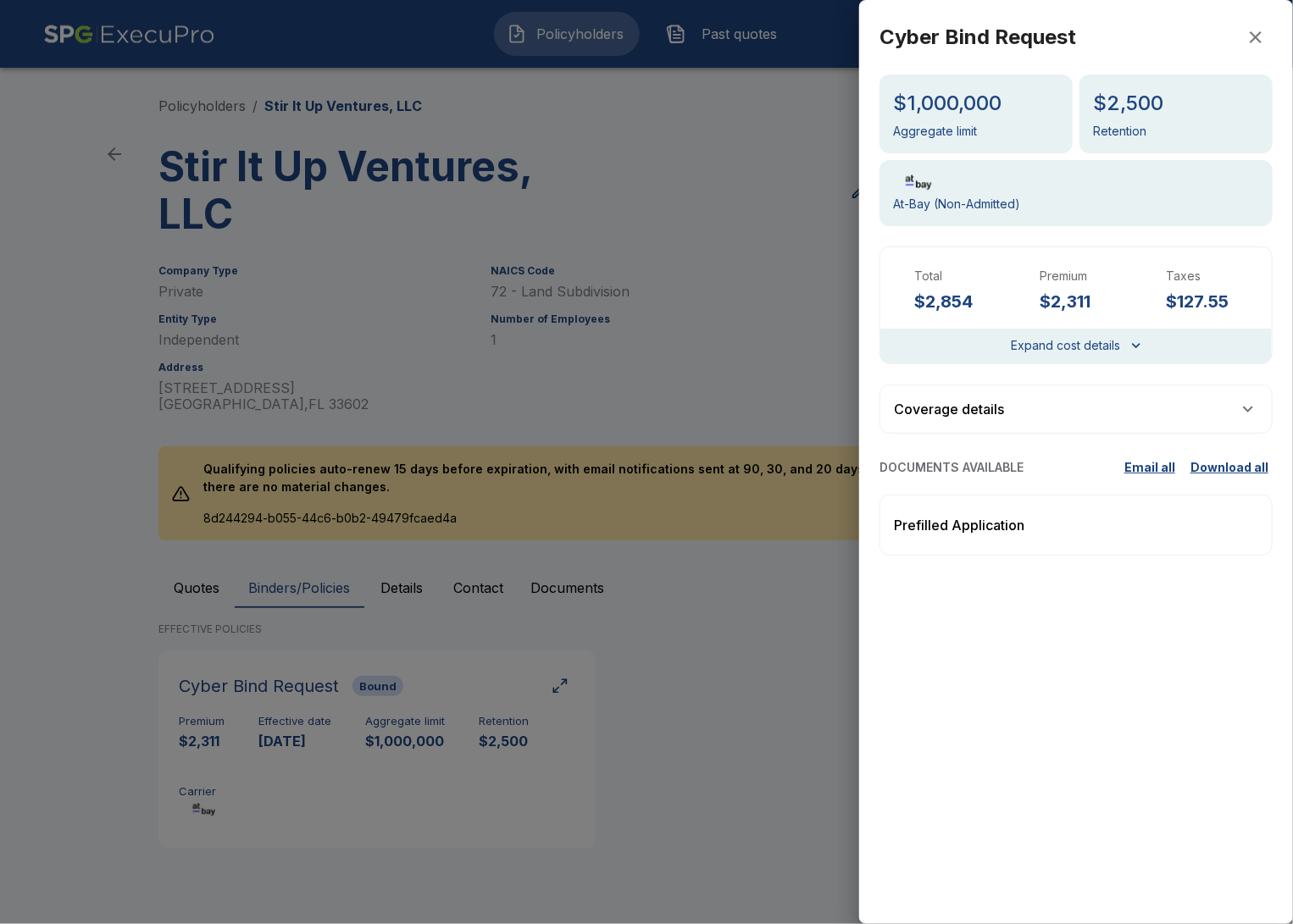
click at [981, 544] on div "Prefilled Application" at bounding box center [1076, 525] width 393 height 61
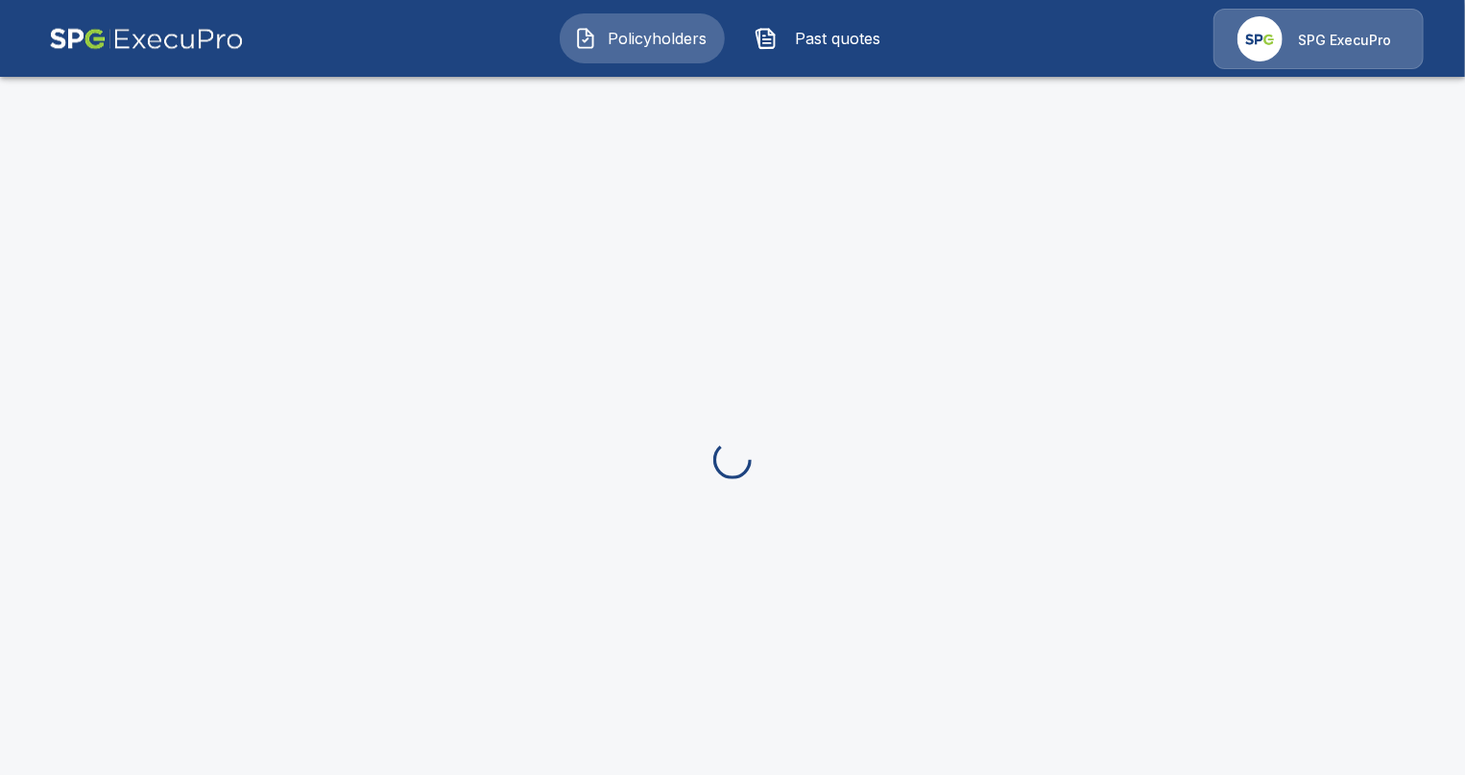
click at [156, 38] on img at bounding box center [146, 39] width 195 height 60
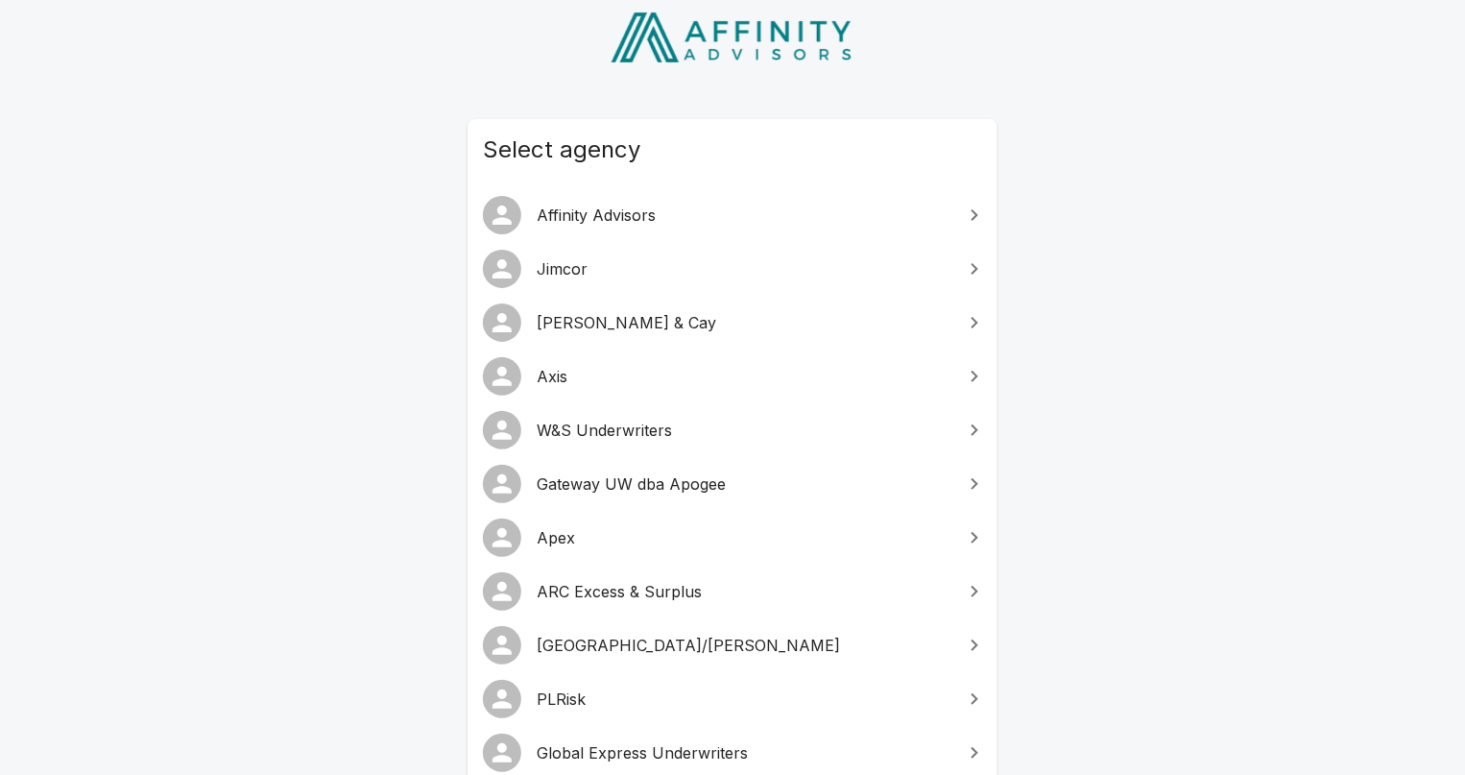
scroll to position [110, 0]
click at [777, 490] on span "Gateway UW dba Apogee" at bounding box center [744, 482] width 415 height 23
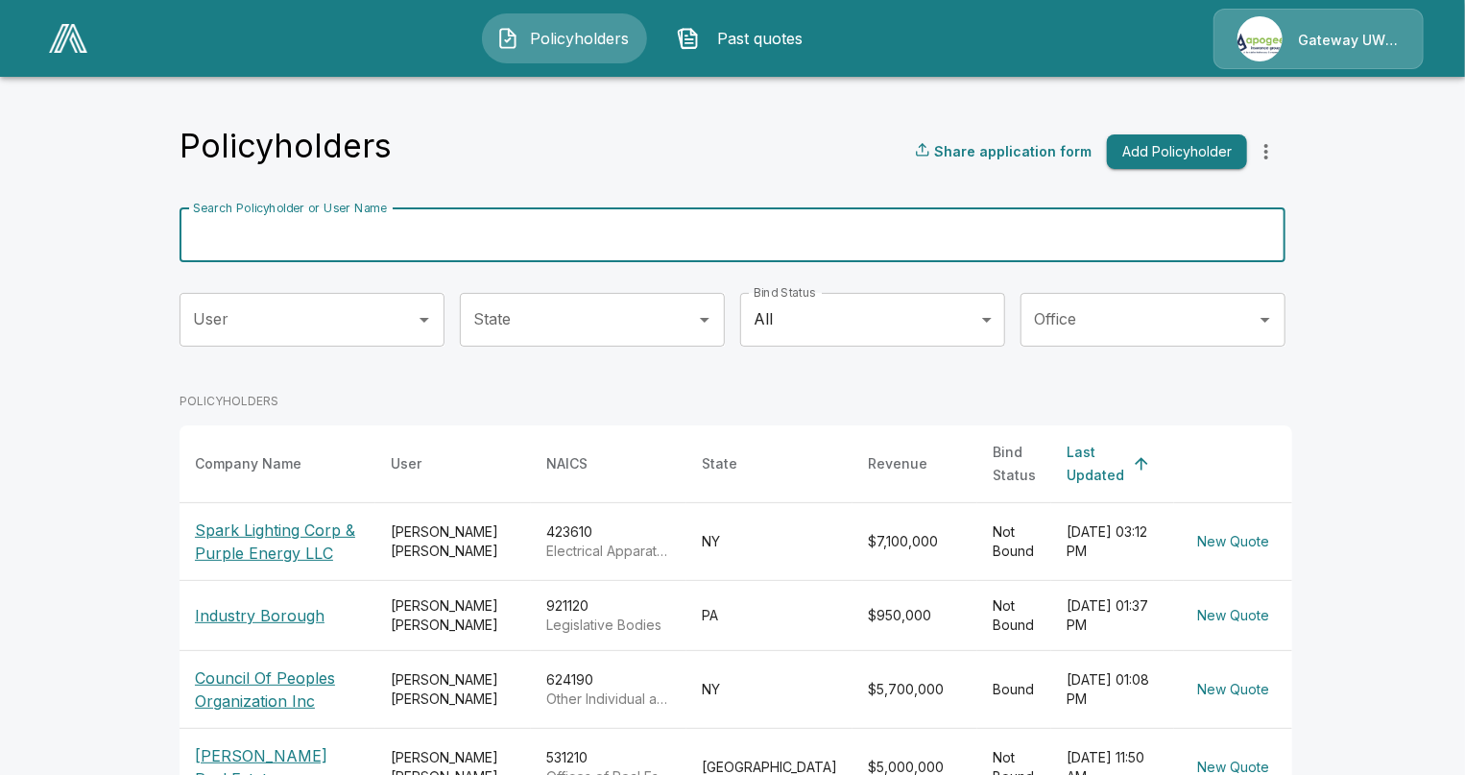
click at [627, 241] on input "Search Policyholder or User Name" at bounding box center [722, 235] width 1085 height 54
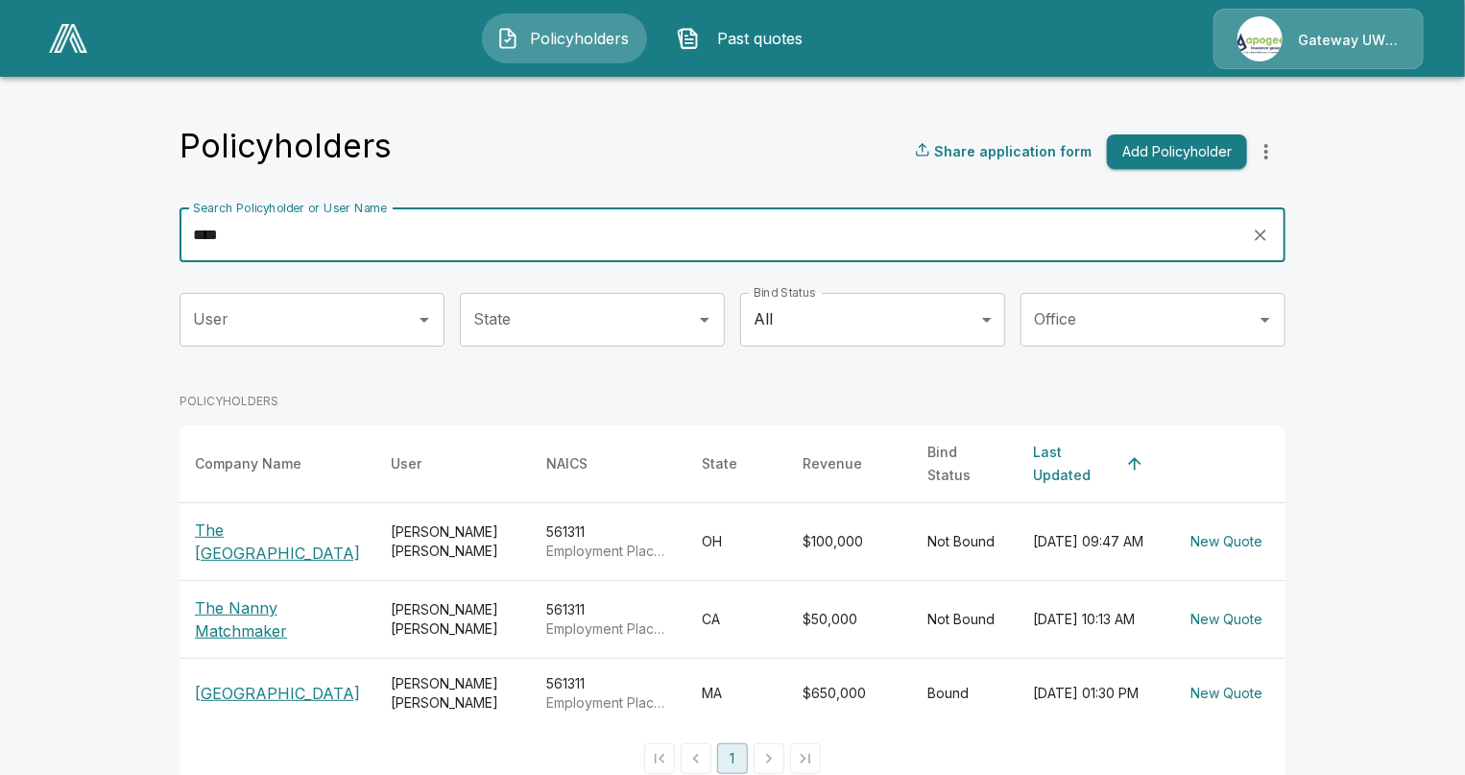
type input "****"
click at [275, 536] on p "The Nanny Avenue" at bounding box center [277, 541] width 165 height 46
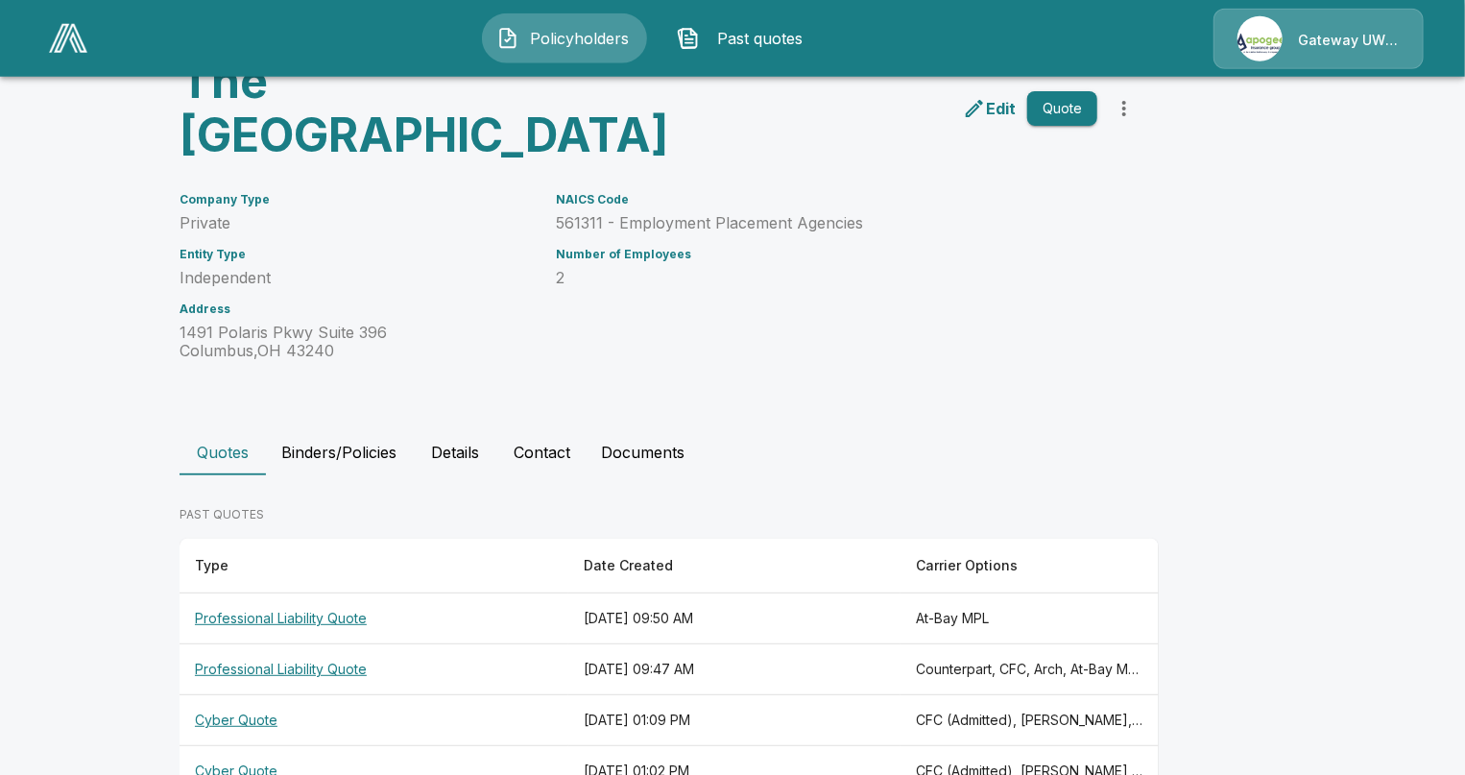
scroll to position [110, 0]
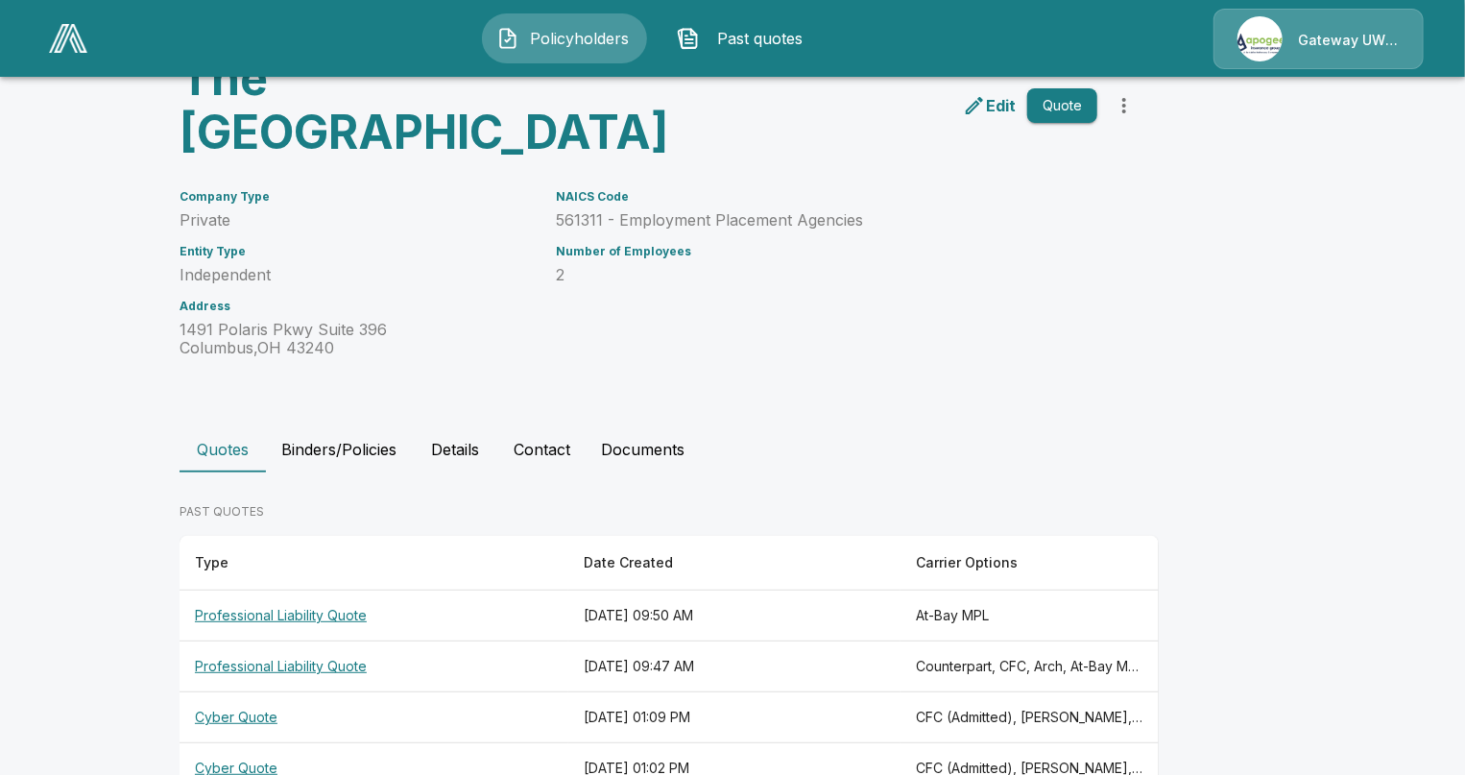
click at [1101, 641] on th "Counterpart, CFC, Arch, At-Bay MPL" at bounding box center [1030, 666] width 258 height 51
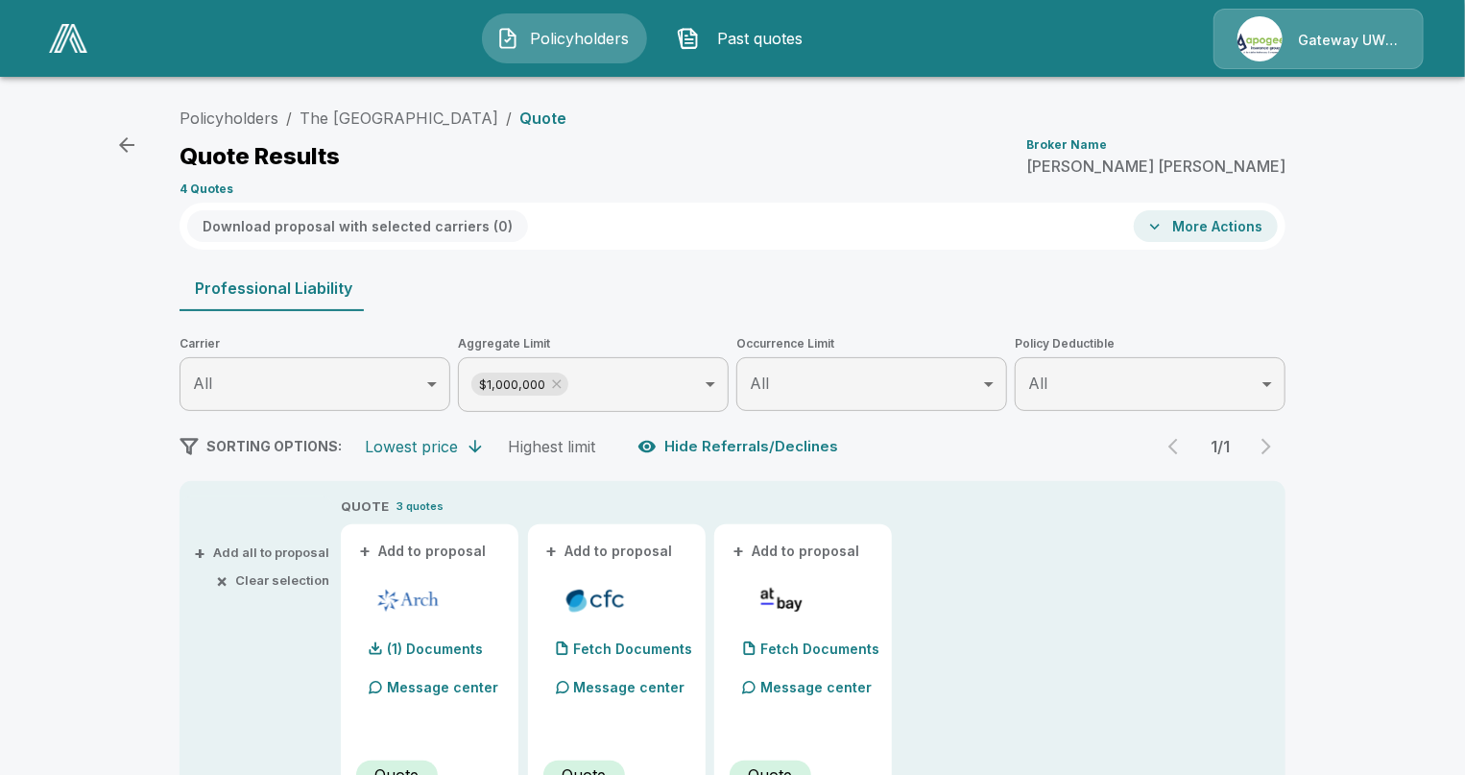
click at [113, 326] on div "Policyholders / The Nanny Avenue / Quote Quote Results Broker Name Matthew McGr…" at bounding box center [732, 746] width 1465 height 1310
click at [80, 34] on img at bounding box center [68, 38] width 38 height 29
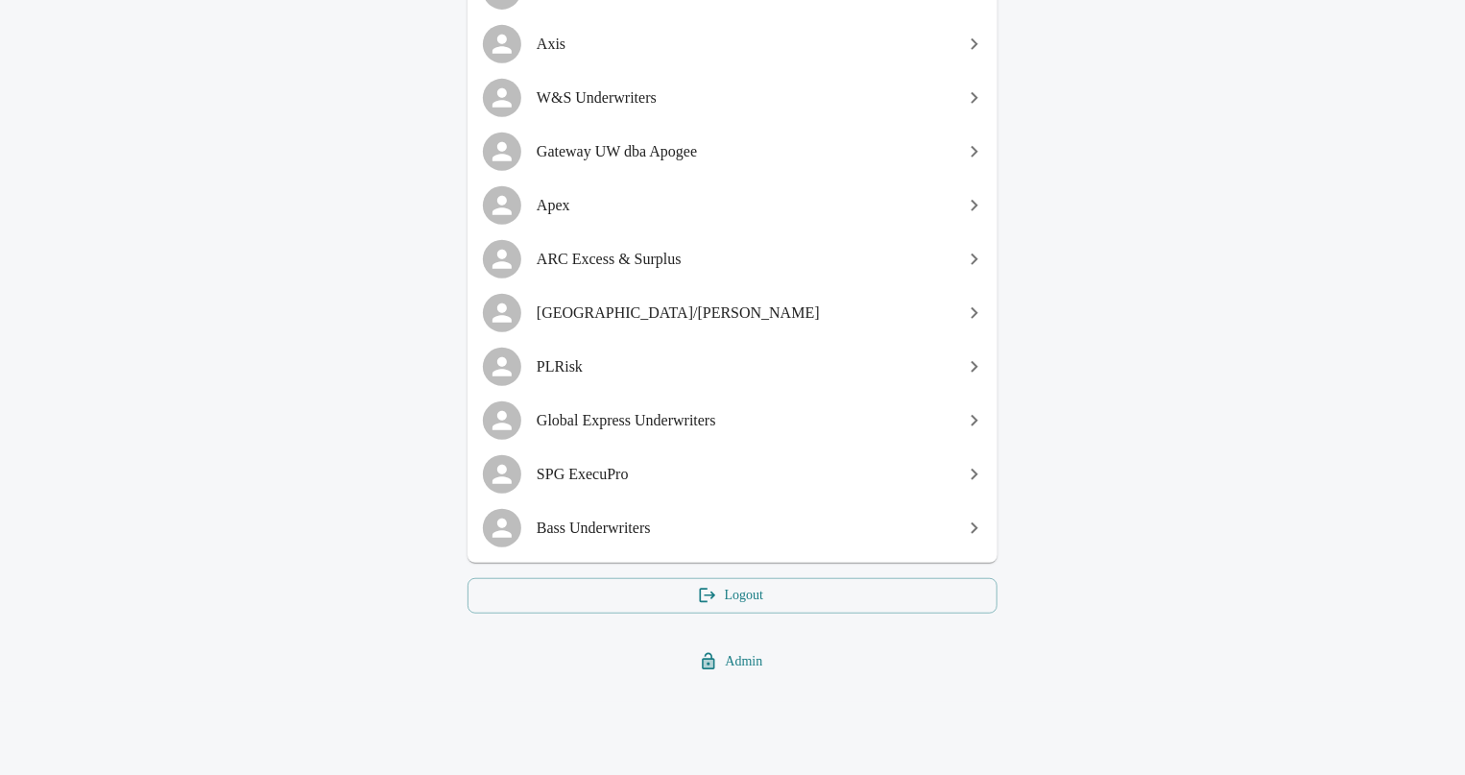
scroll to position [445, 0]
click at [662, 490] on link "SPG ExecuPro" at bounding box center [733, 472] width 530 height 54
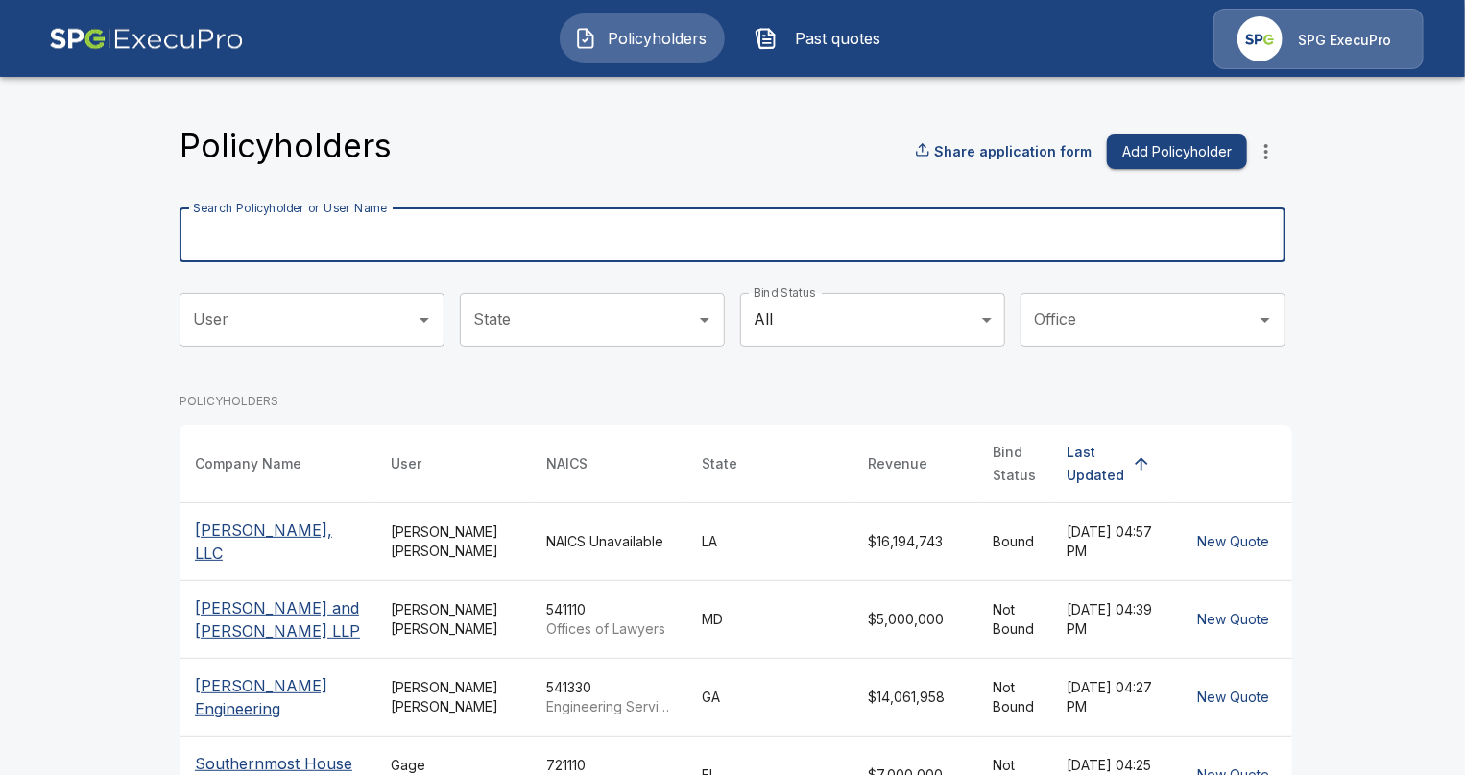
click at [591, 222] on input "Search Policyholder or User Name" at bounding box center [722, 235] width 1085 height 54
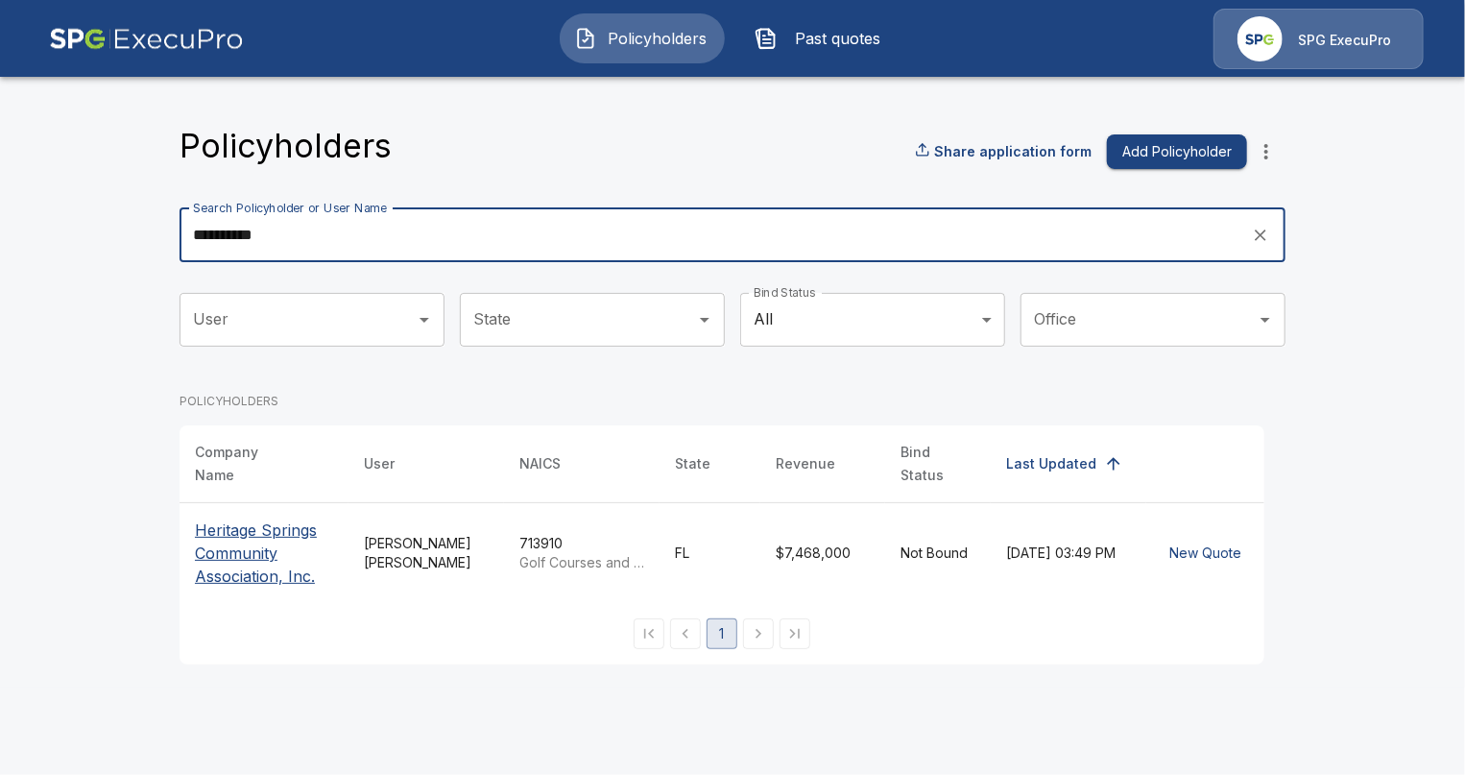
type input "**********"
click at [225, 525] on p "Heritage Springs Community Association, Inc." at bounding box center [264, 552] width 138 height 69
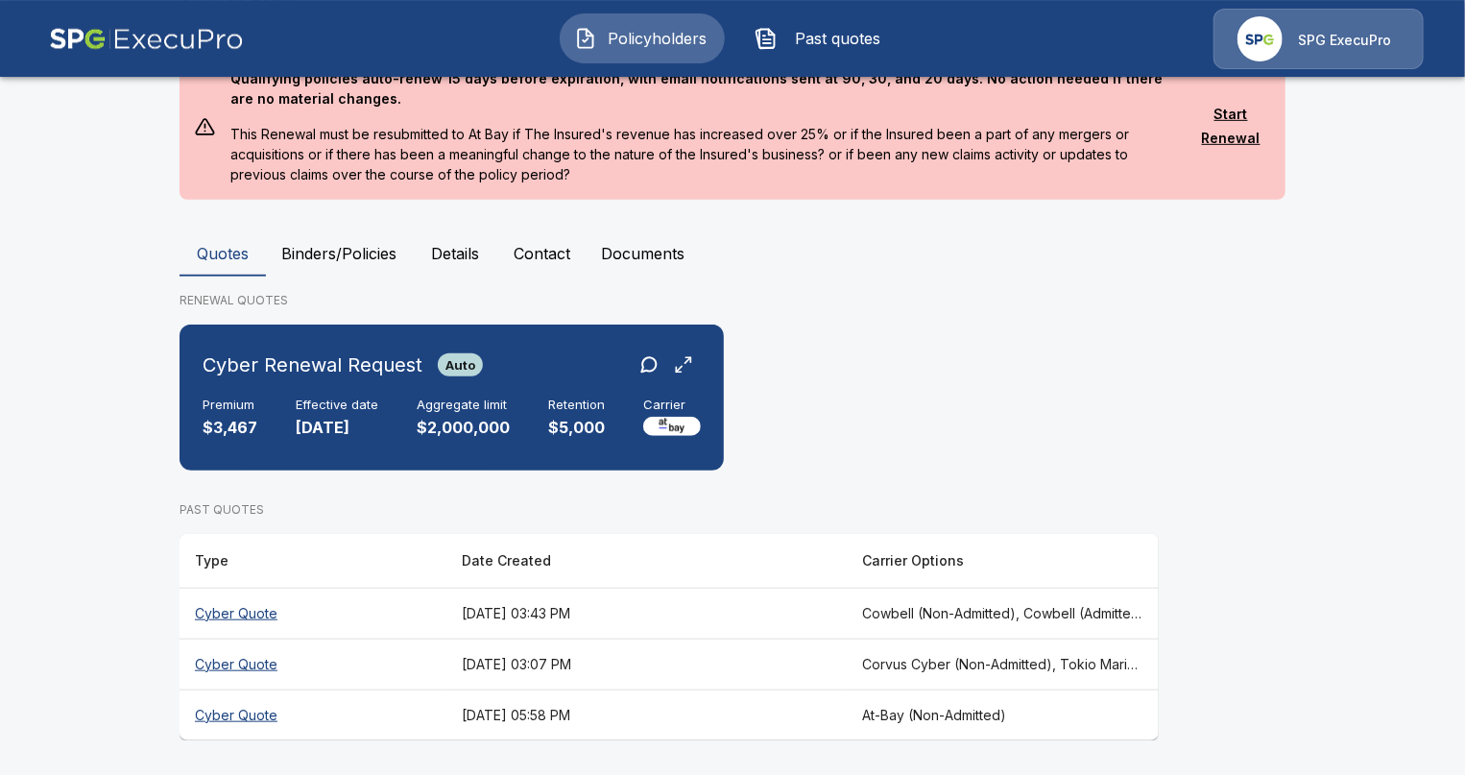
scroll to position [507, 0]
click at [417, 425] on p "$2,000,000" at bounding box center [463, 428] width 93 height 22
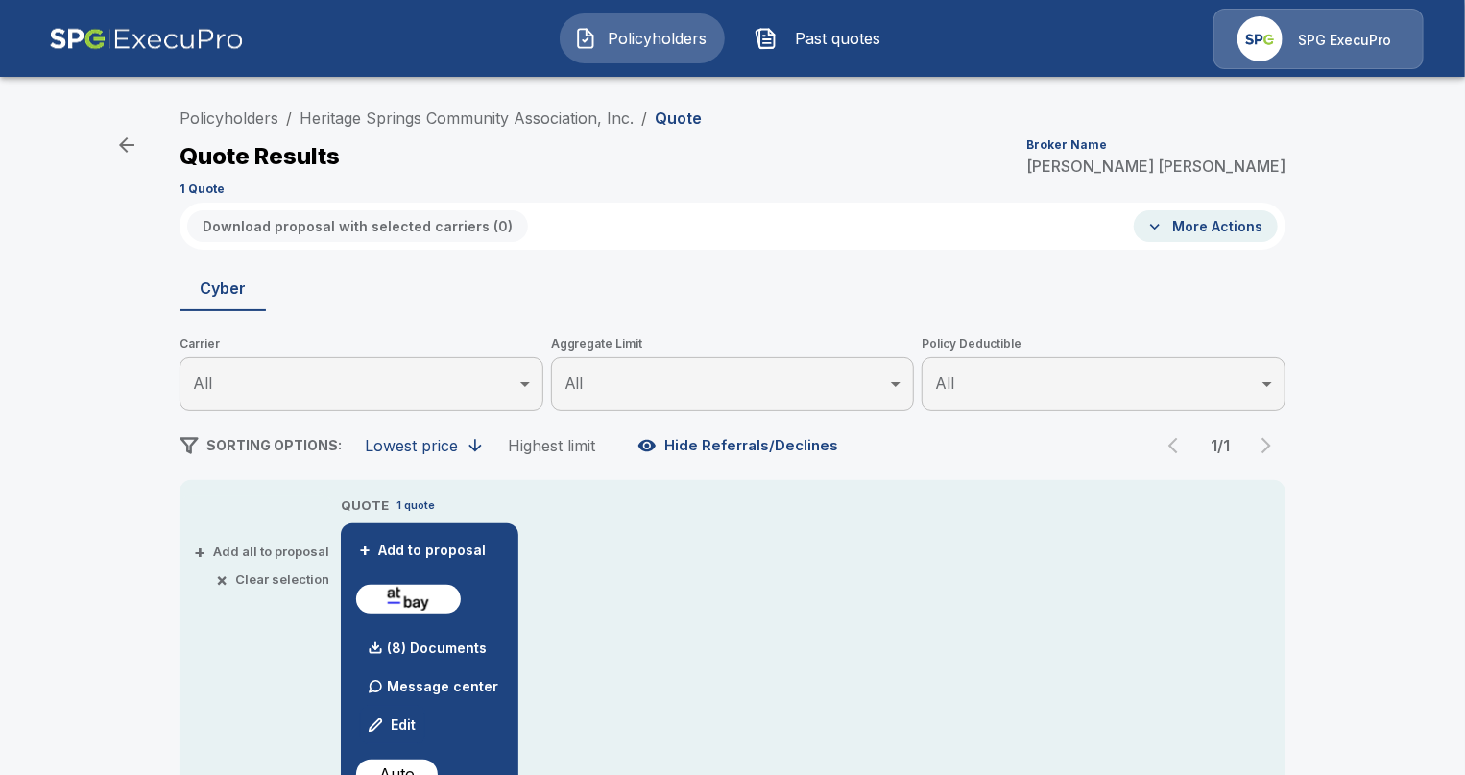
click at [371, 112] on link "Heritage Springs Community Association, Inc." at bounding box center [467, 117] width 334 height 19
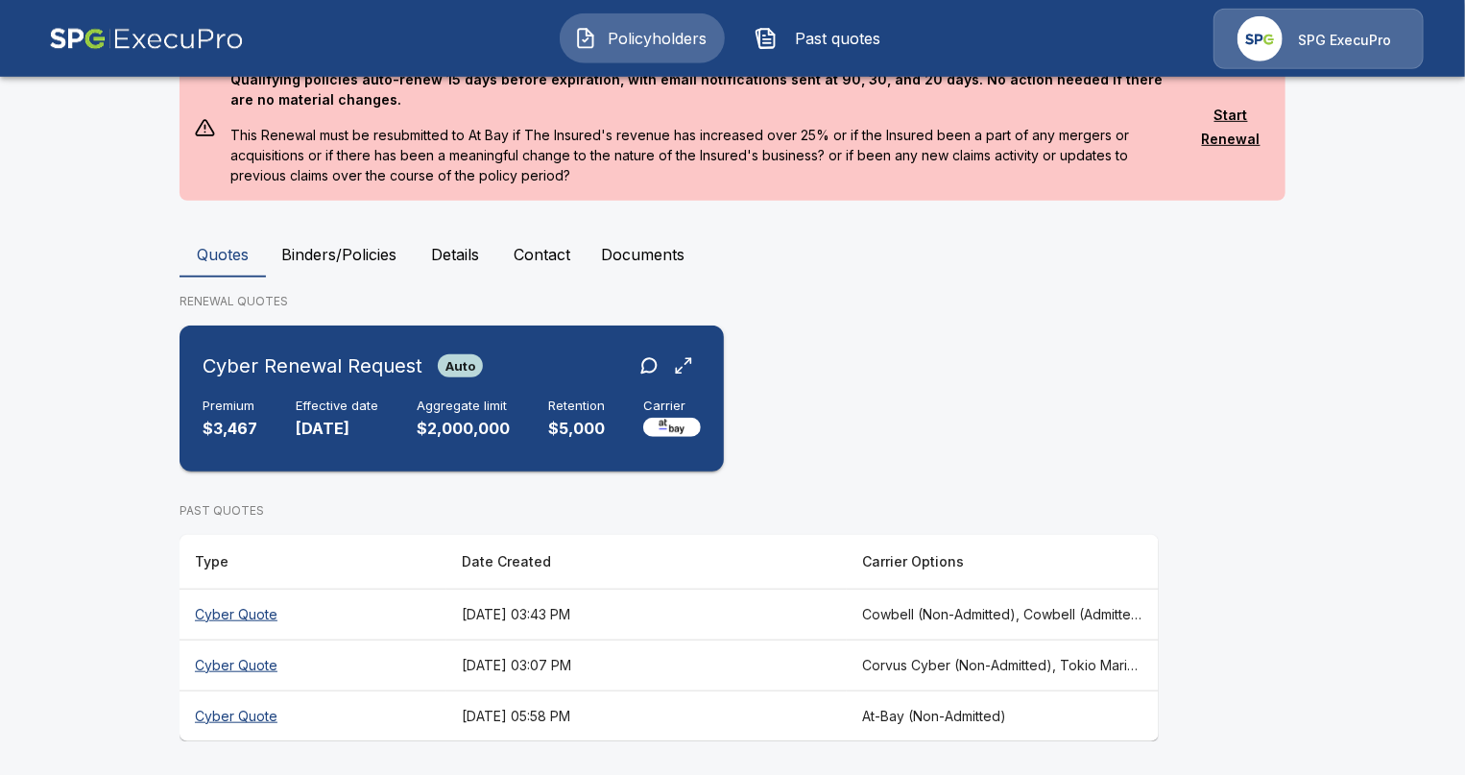
scroll to position [507, 0]
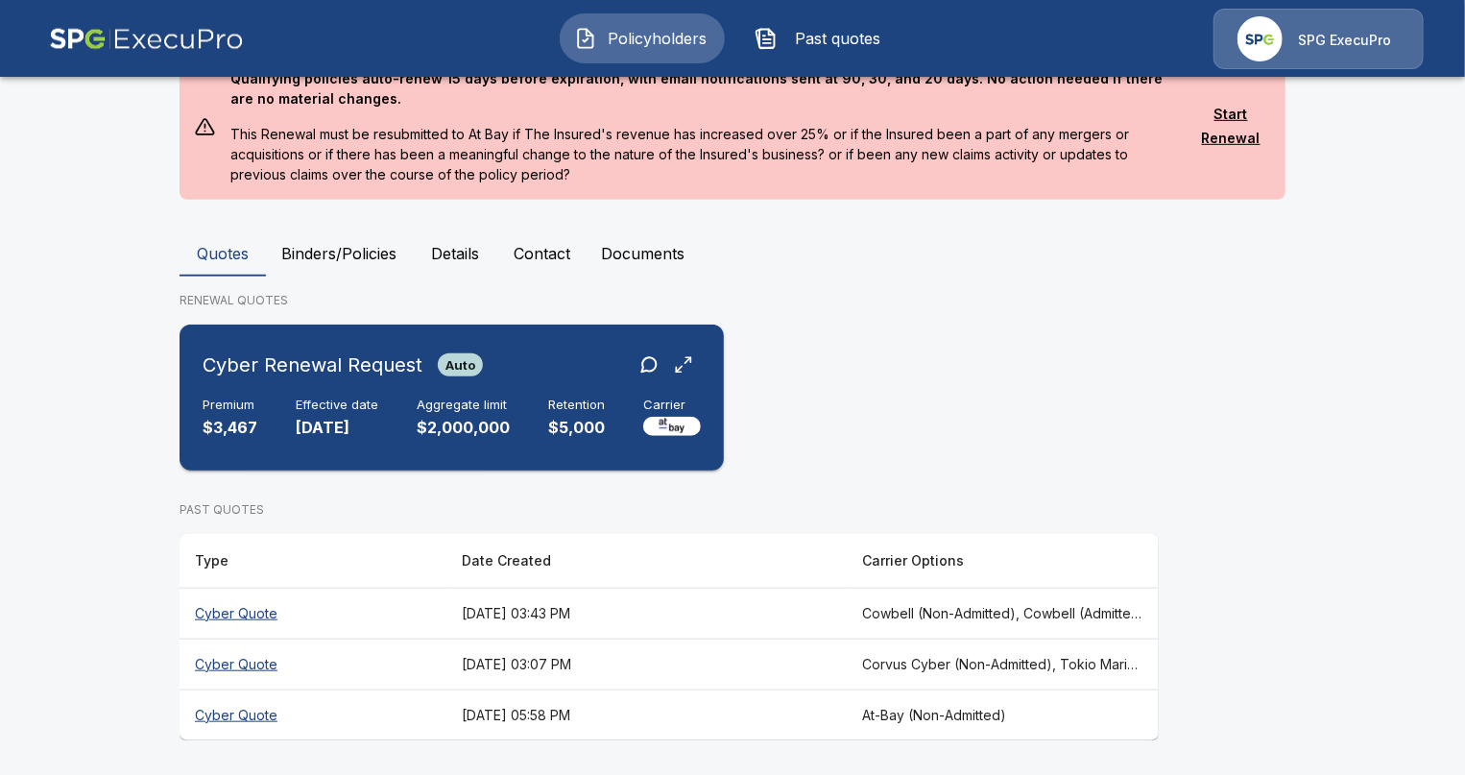
click at [550, 386] on div "Cyber Renewal Request Auto Premium $3,467 Effective date [DATE] Aggregate limit…" at bounding box center [451, 397] width 529 height 131
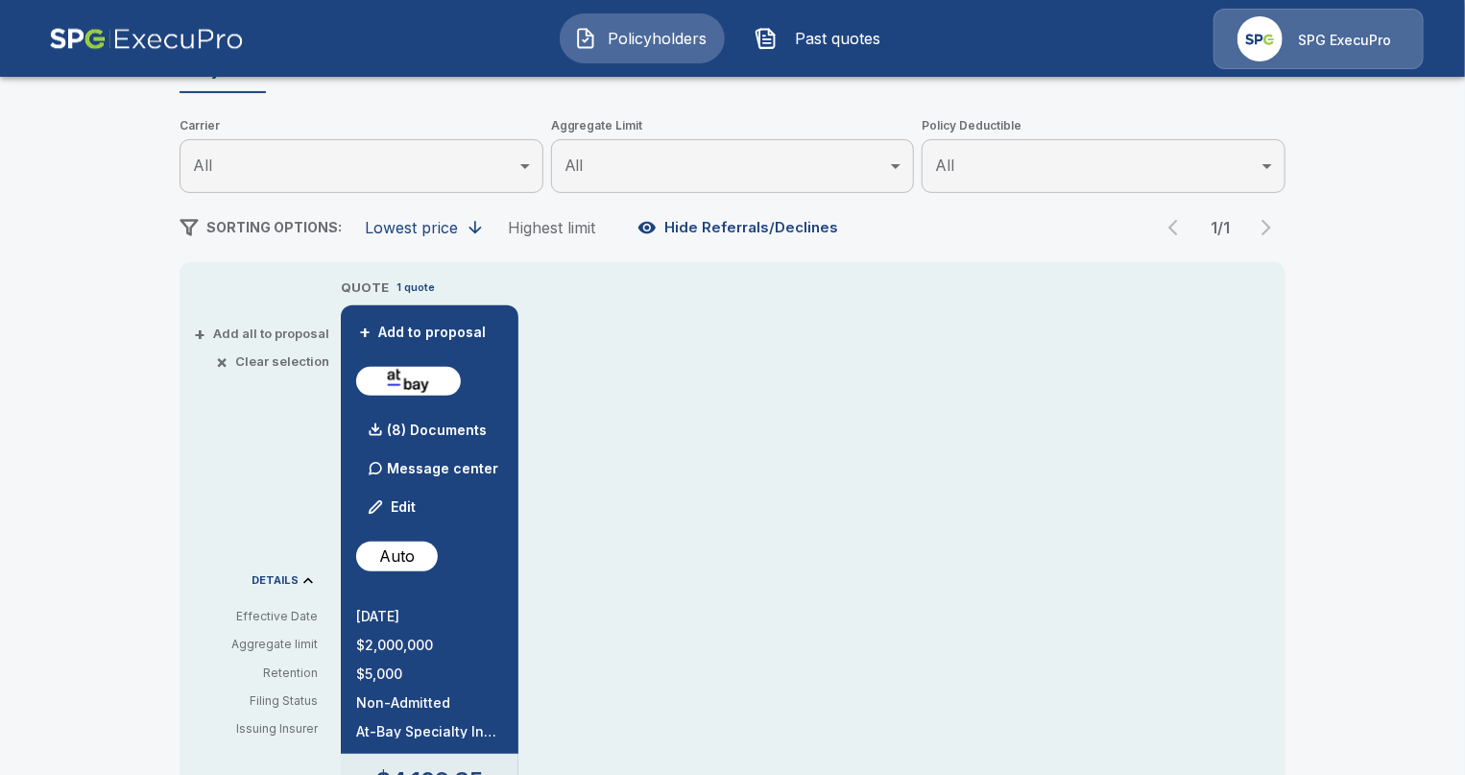
scroll to position [221, 0]
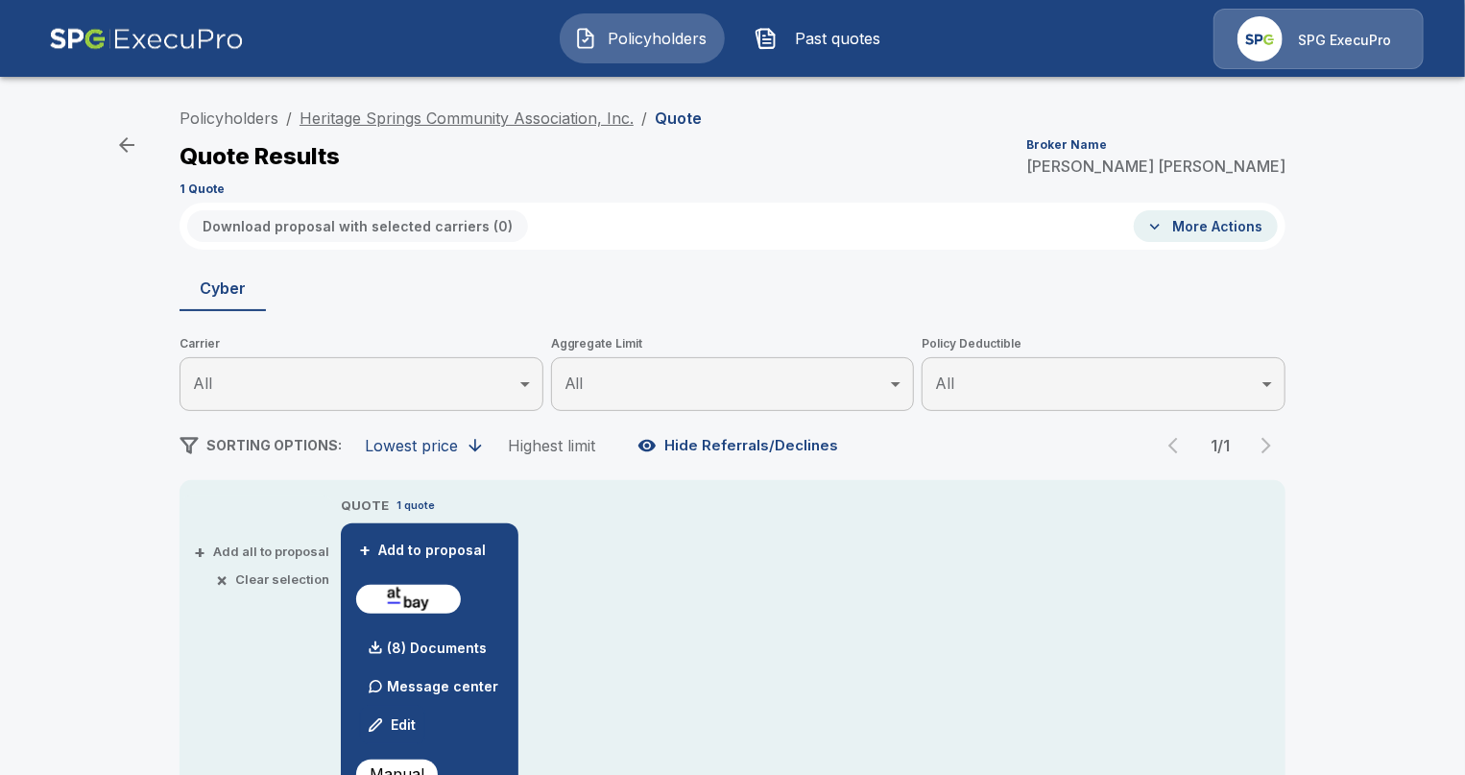
click at [385, 115] on link "Heritage Springs Community Association, Inc." at bounding box center [467, 117] width 334 height 19
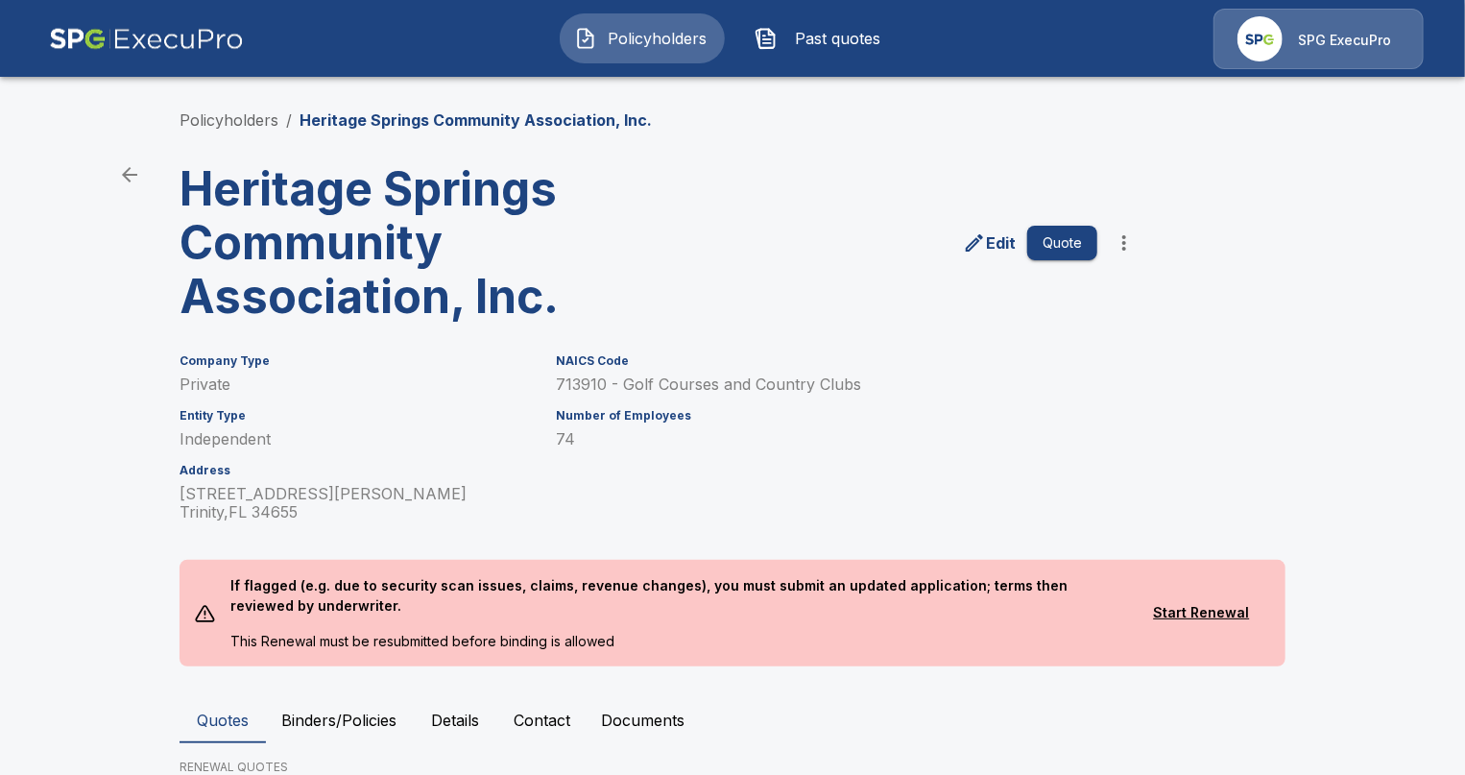
click at [205, 48] on img at bounding box center [146, 39] width 195 height 60
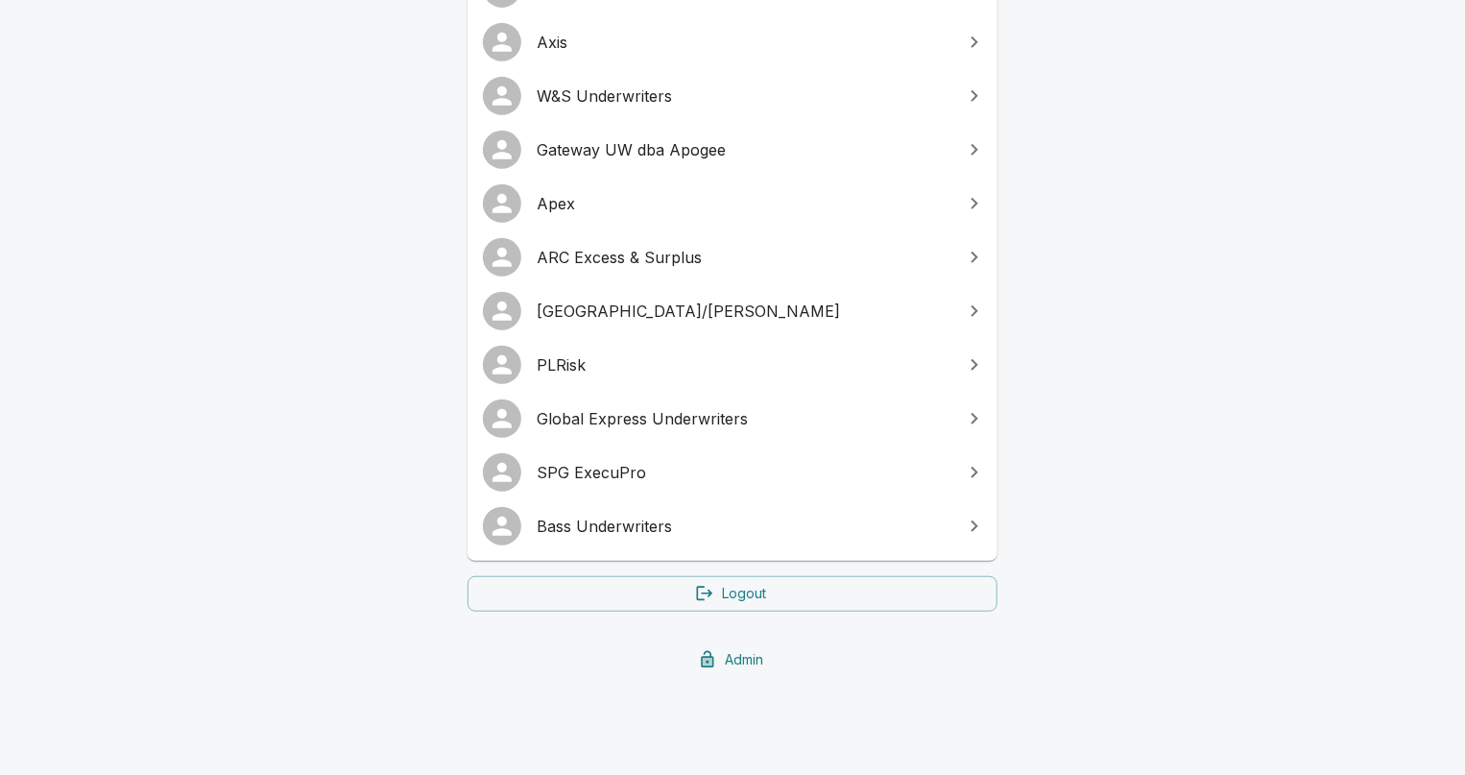
scroll to position [445, 0]
click at [671, 477] on span "SPG ExecuPro" at bounding box center [744, 471] width 415 height 23
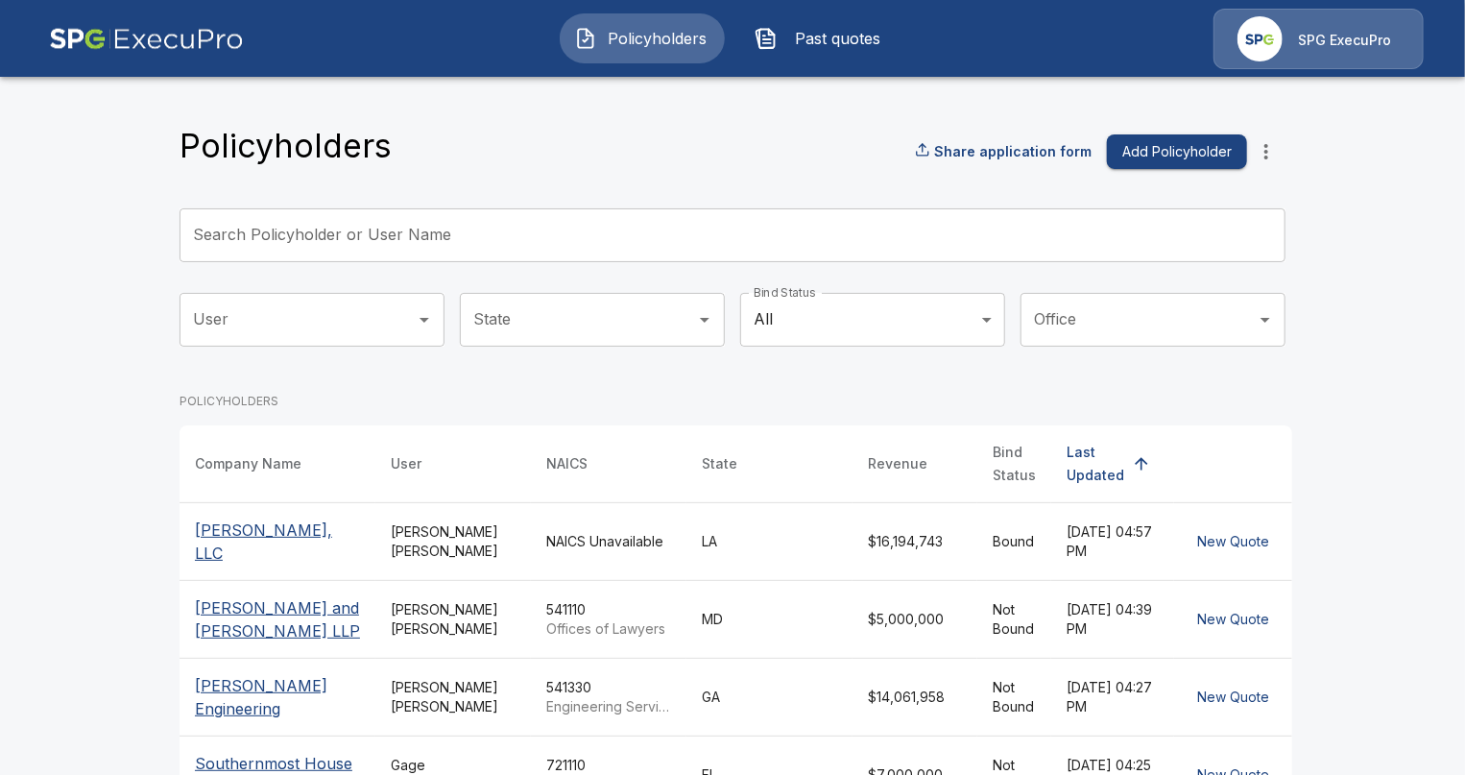
click at [397, 249] on input "Search Policyholder or User Name" at bounding box center [722, 235] width 1085 height 54
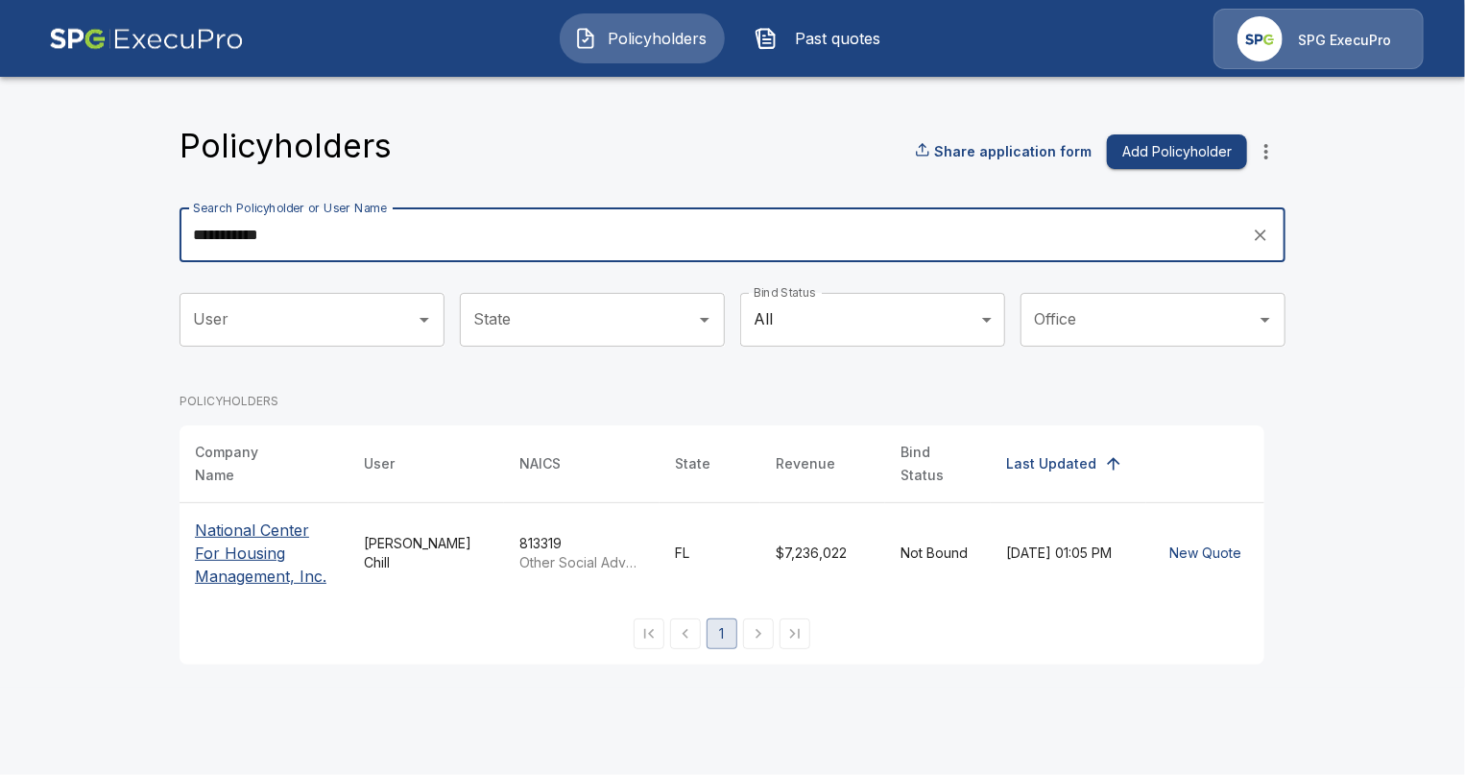
type input "**********"
click at [244, 536] on p "National Center For Housing Management, Inc." at bounding box center [264, 552] width 138 height 69
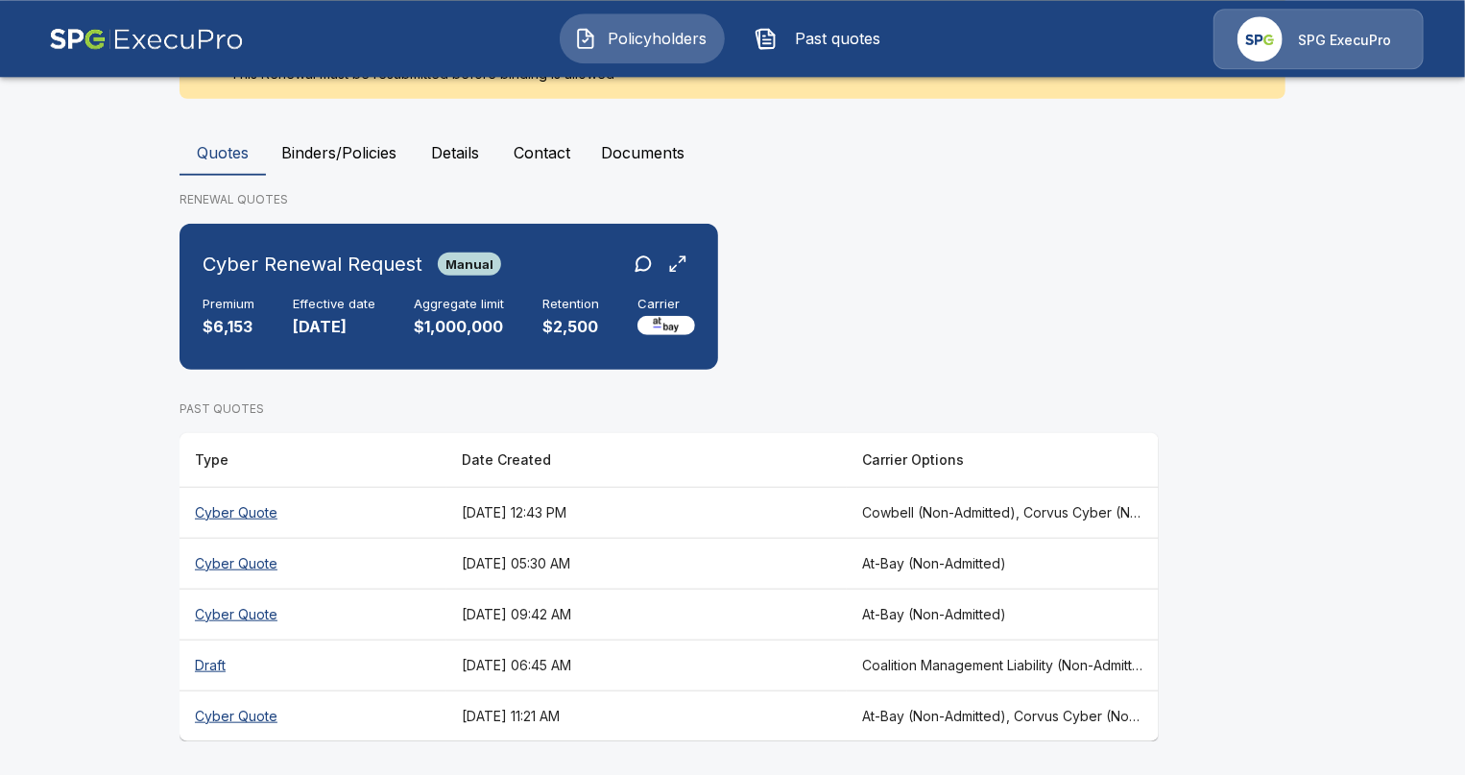
scroll to position [568, 0]
click at [130, 460] on main "Policyholders / National Center For Housing Management, Inc. National Center Fo…" at bounding box center [732, 104] width 1465 height 1345
click at [88, 578] on main "Policyholders / National Center For Housing Management, Inc. National Center Fo…" at bounding box center [732, 104] width 1465 height 1345
click at [548, 559] on th "[DATE] 05:30 AM" at bounding box center [646, 562] width 400 height 51
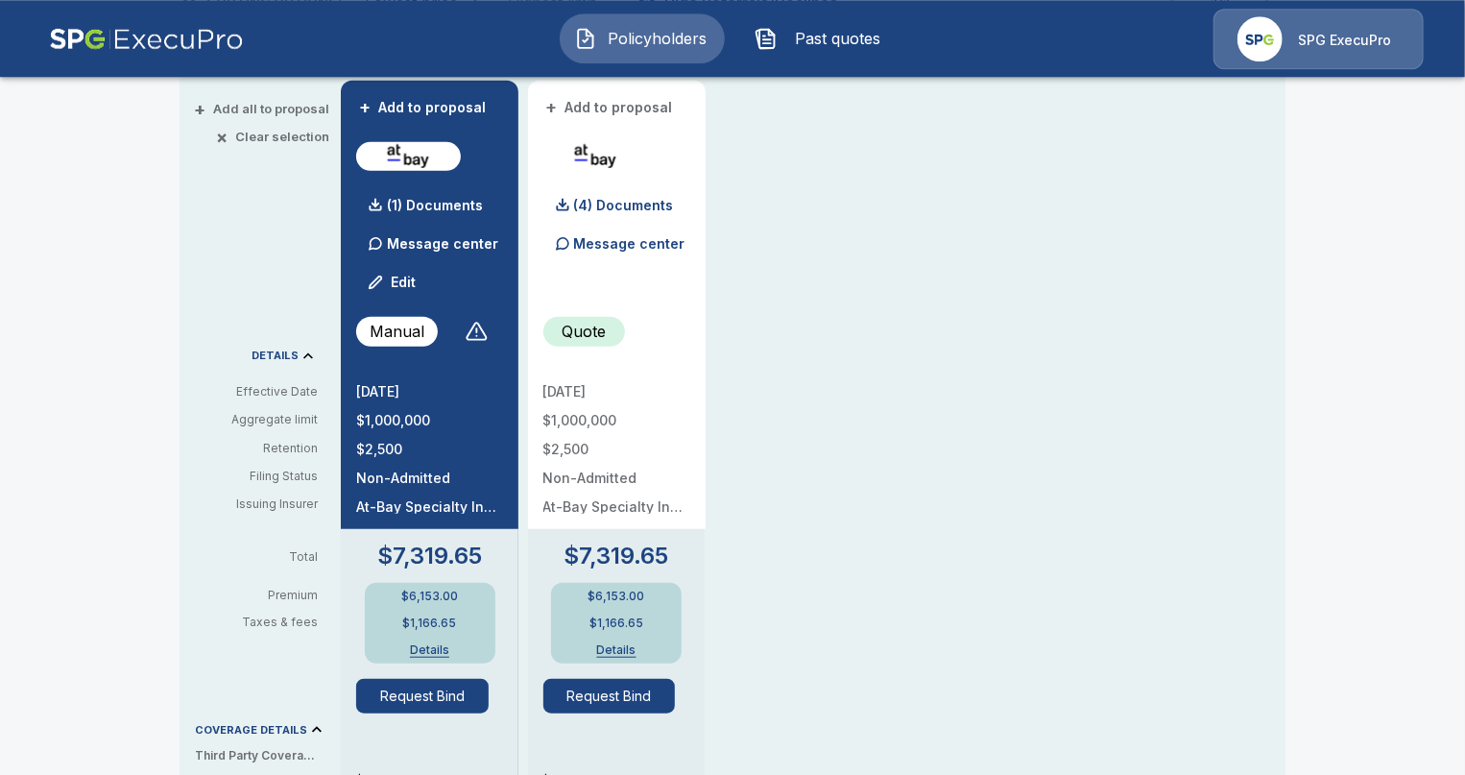
scroll to position [442, 0]
